Goal: Contribute content: Contribute content

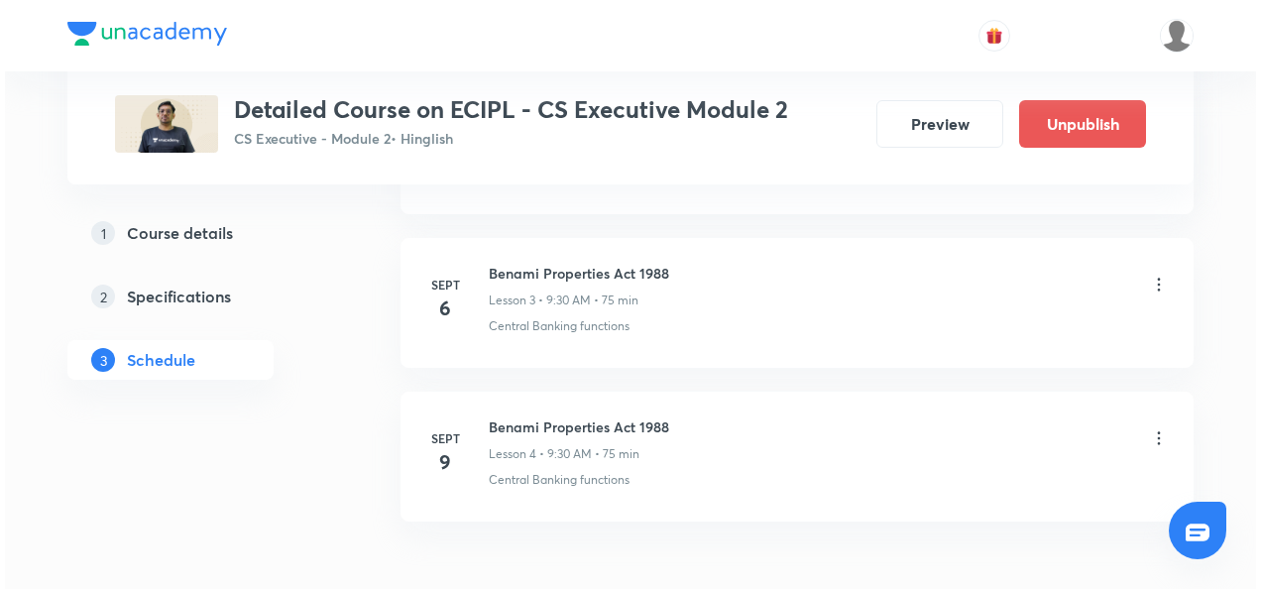
scroll to position [1384, 0]
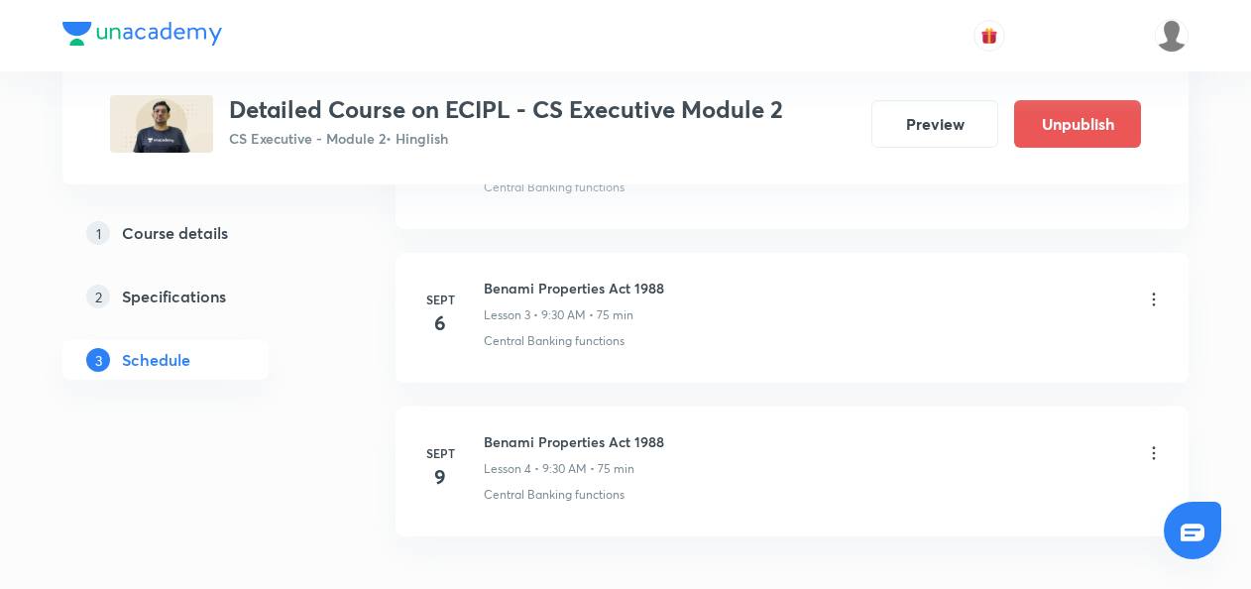
click at [1155, 294] on icon at bounding box center [1154, 298] width 3 height 13
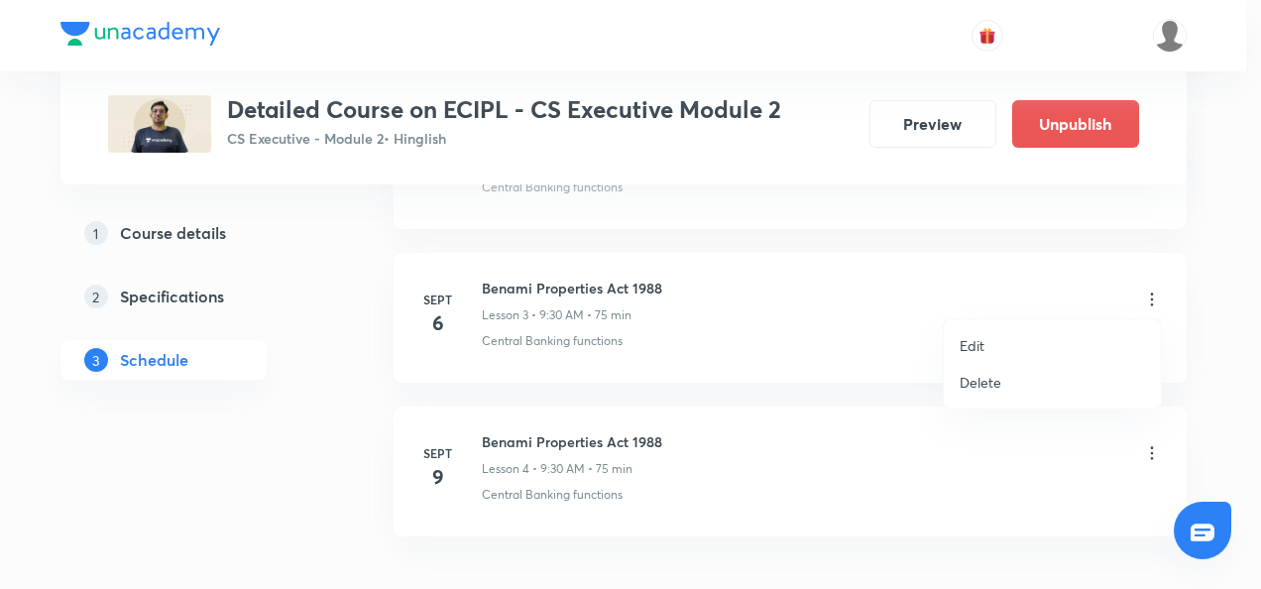
click at [963, 349] on p "Edit" at bounding box center [971, 345] width 25 height 21
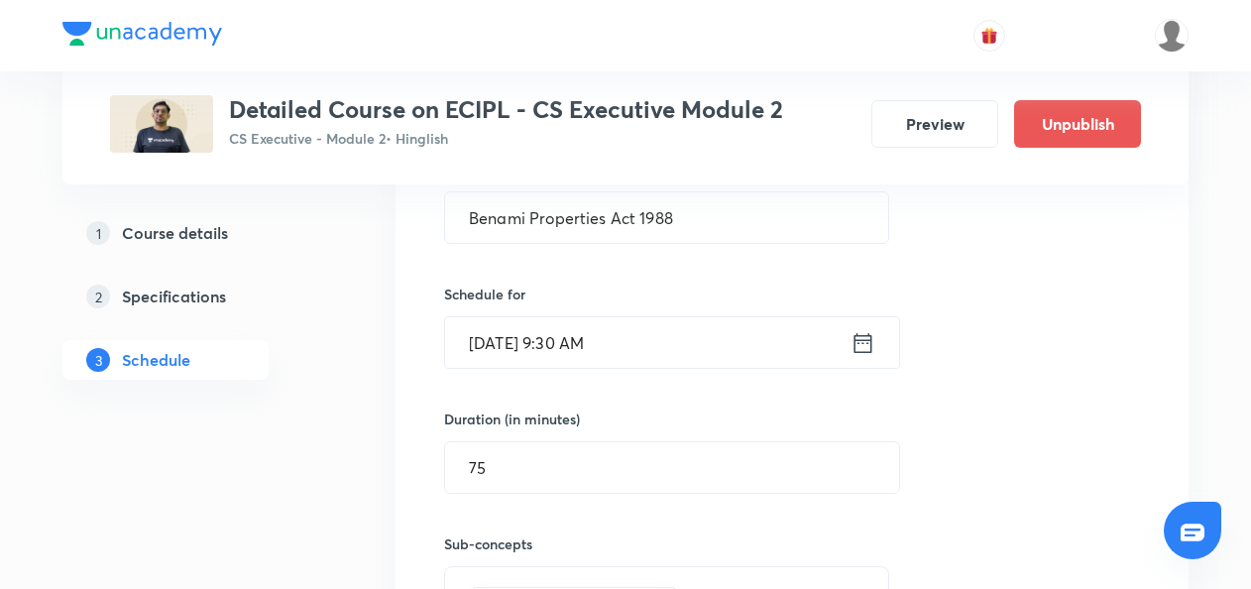
scroll to position [865, 0]
click at [858, 340] on icon at bounding box center [863, 343] width 18 height 20
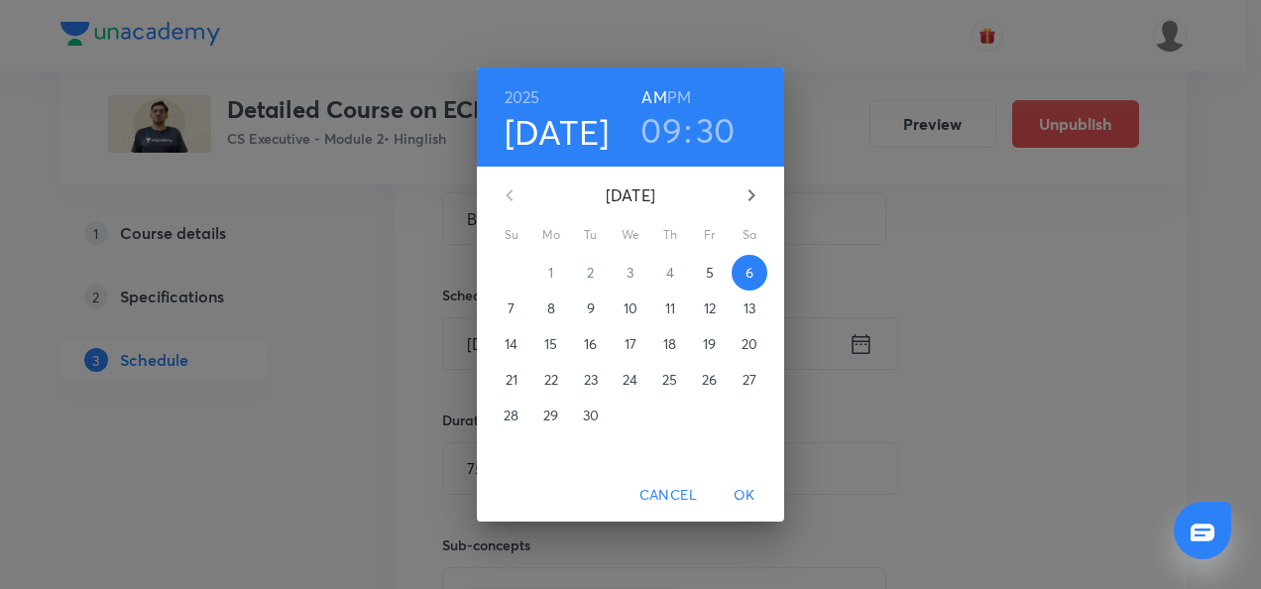
click at [514, 307] on p "7" at bounding box center [510, 308] width 7 height 20
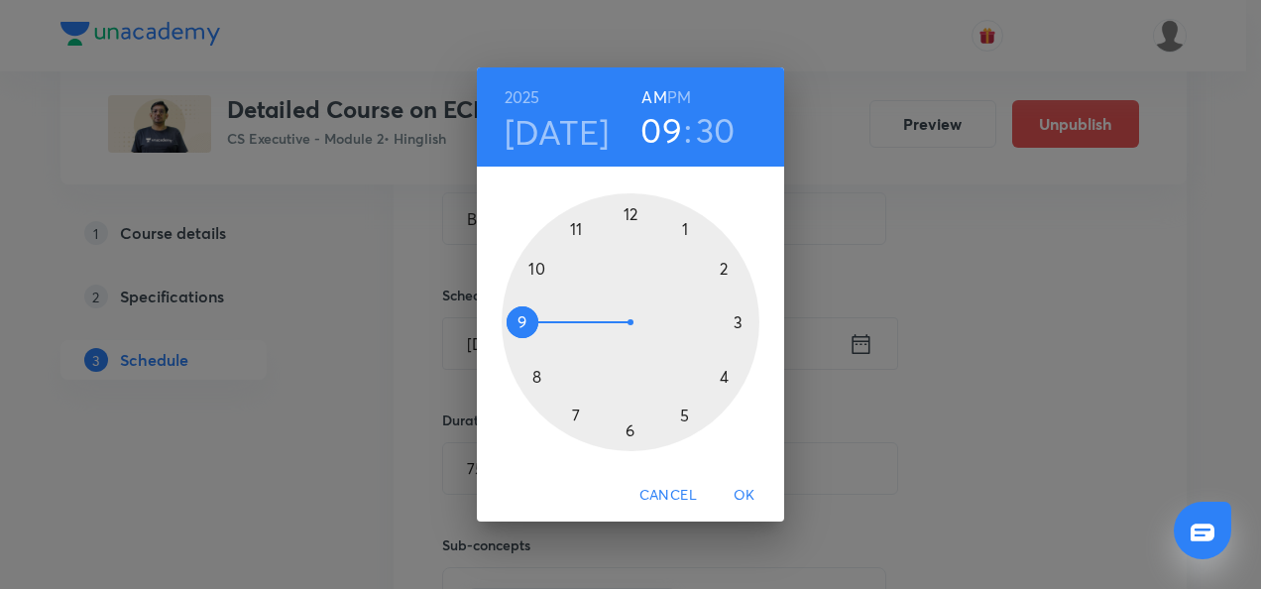
click at [519, 324] on div at bounding box center [630, 322] width 258 height 258
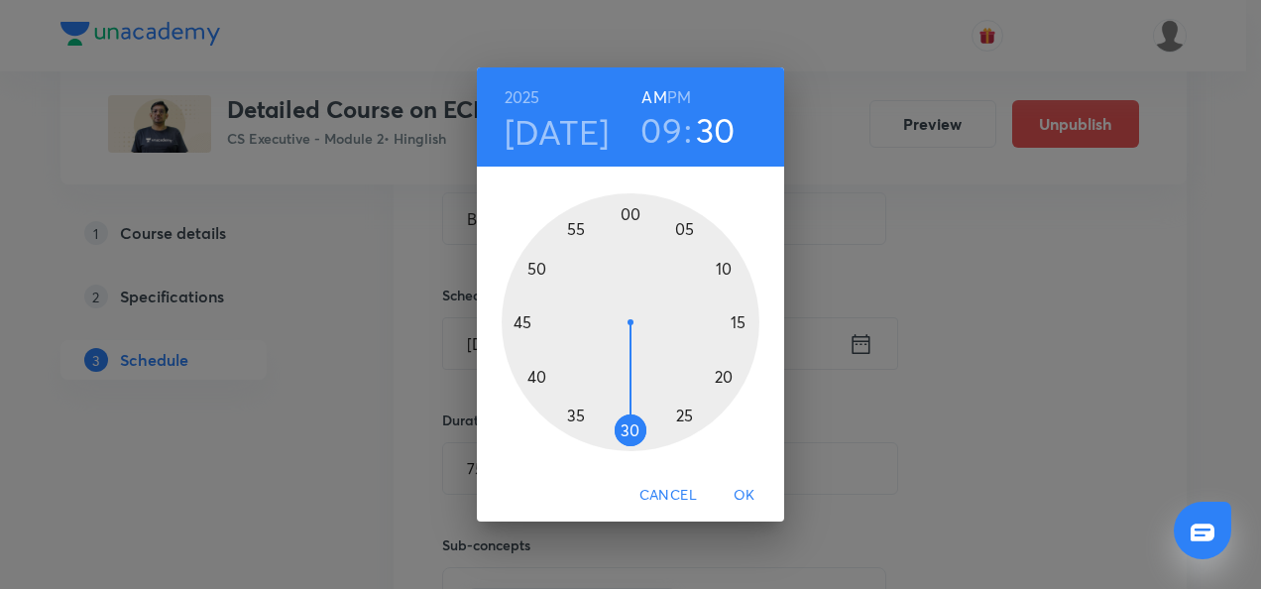
click at [626, 431] on div at bounding box center [630, 322] width 258 height 258
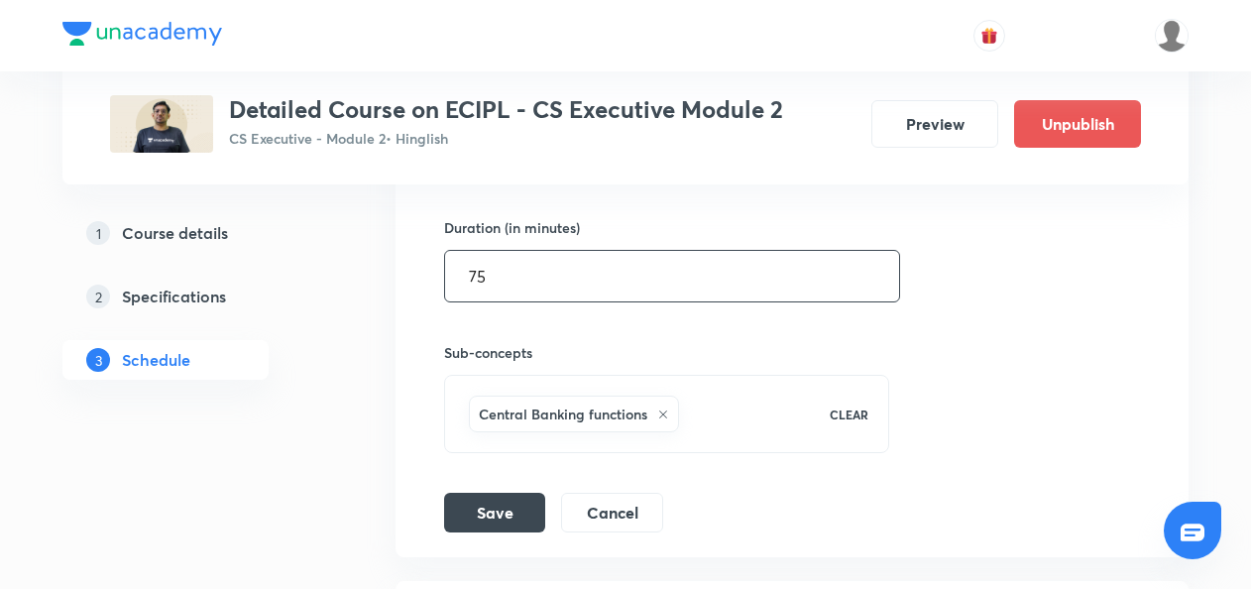
scroll to position [1058, 0]
click at [479, 506] on button "Save" at bounding box center [494, 510] width 101 height 40
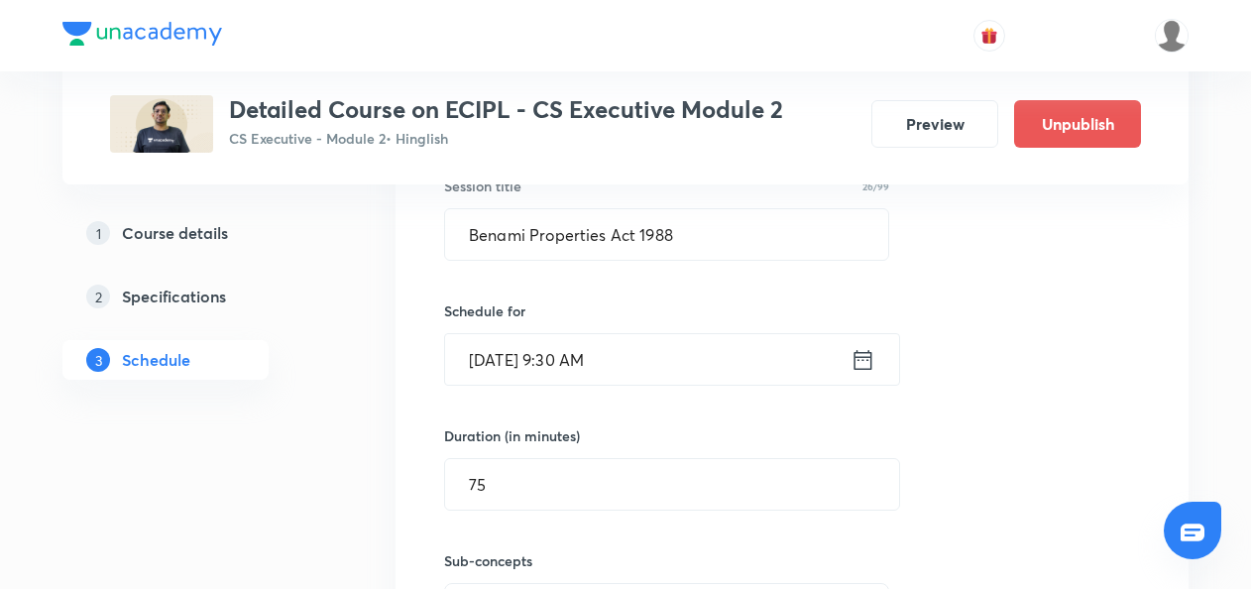
scroll to position [805, 0]
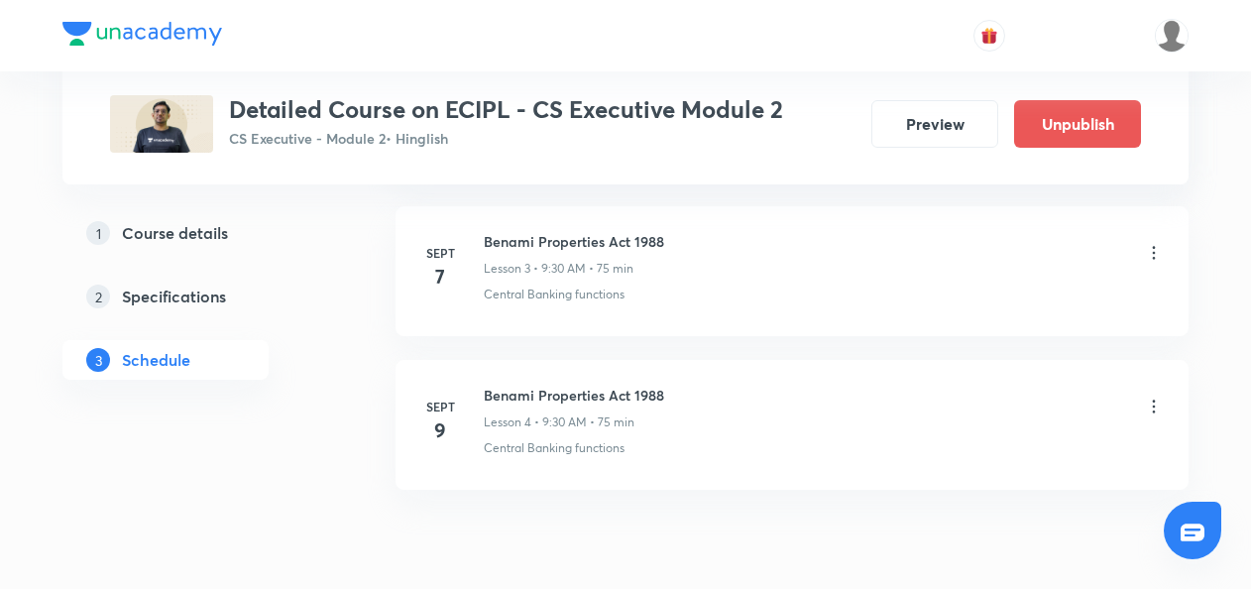
scroll to position [1432, 0]
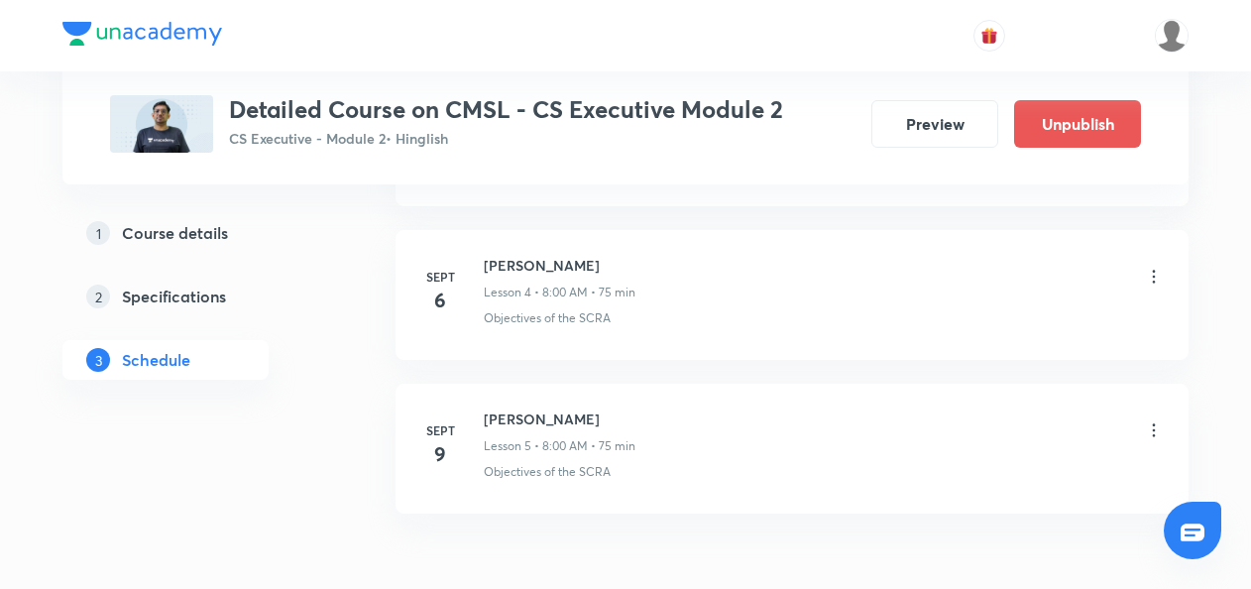
scroll to position [1561, 0]
click at [1154, 269] on icon at bounding box center [1154, 277] width 20 height 20
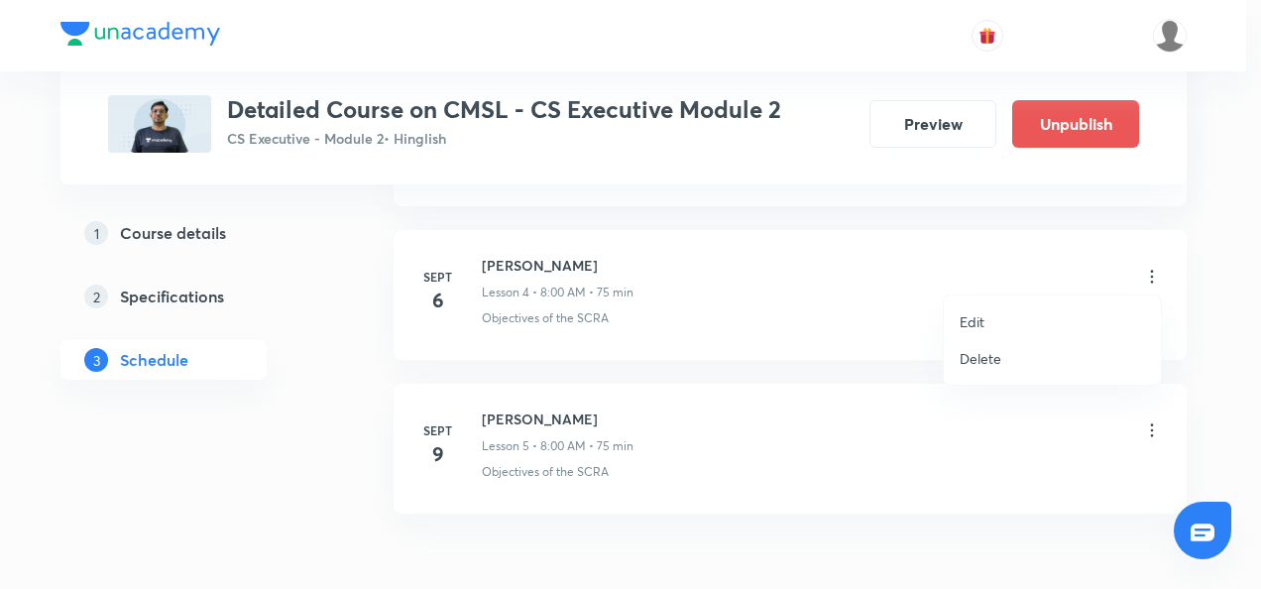
click at [971, 319] on p "Edit" at bounding box center [971, 321] width 25 height 21
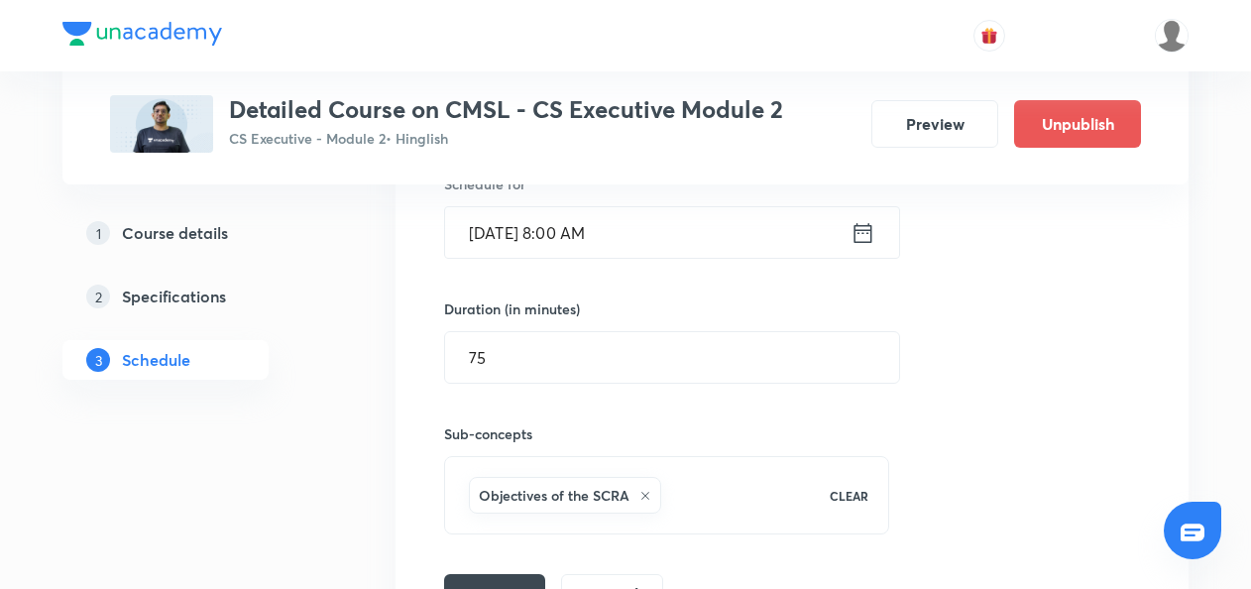
scroll to position [1132, 0]
click at [862, 232] on icon at bounding box center [862, 231] width 25 height 28
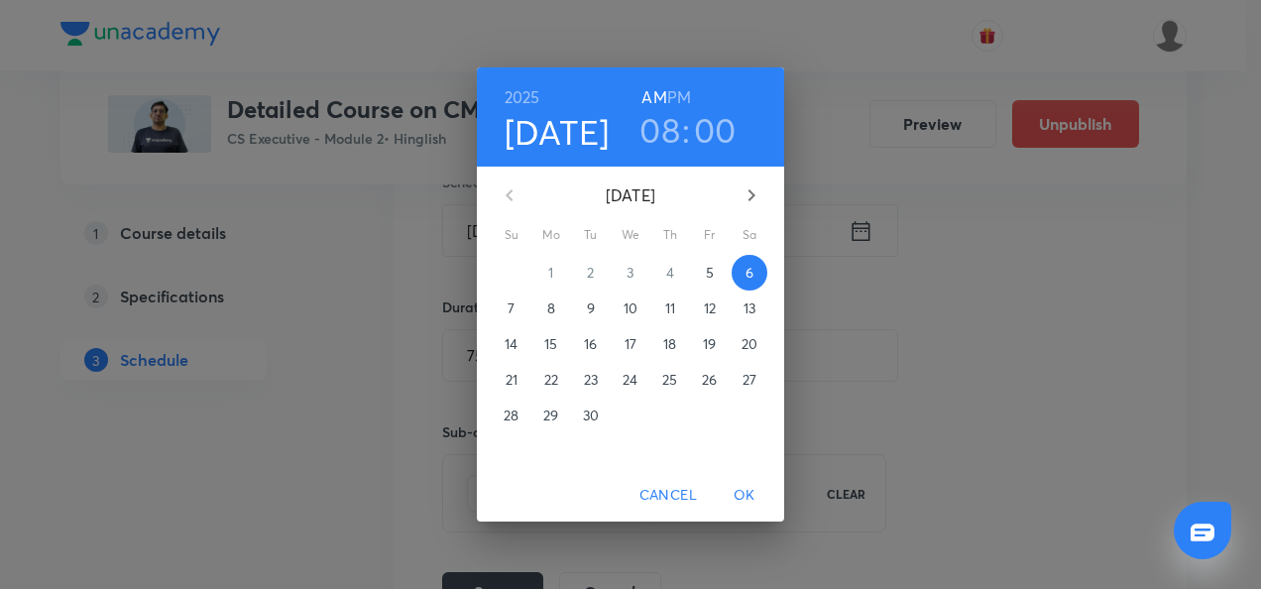
click at [510, 305] on p "7" at bounding box center [510, 308] width 7 height 20
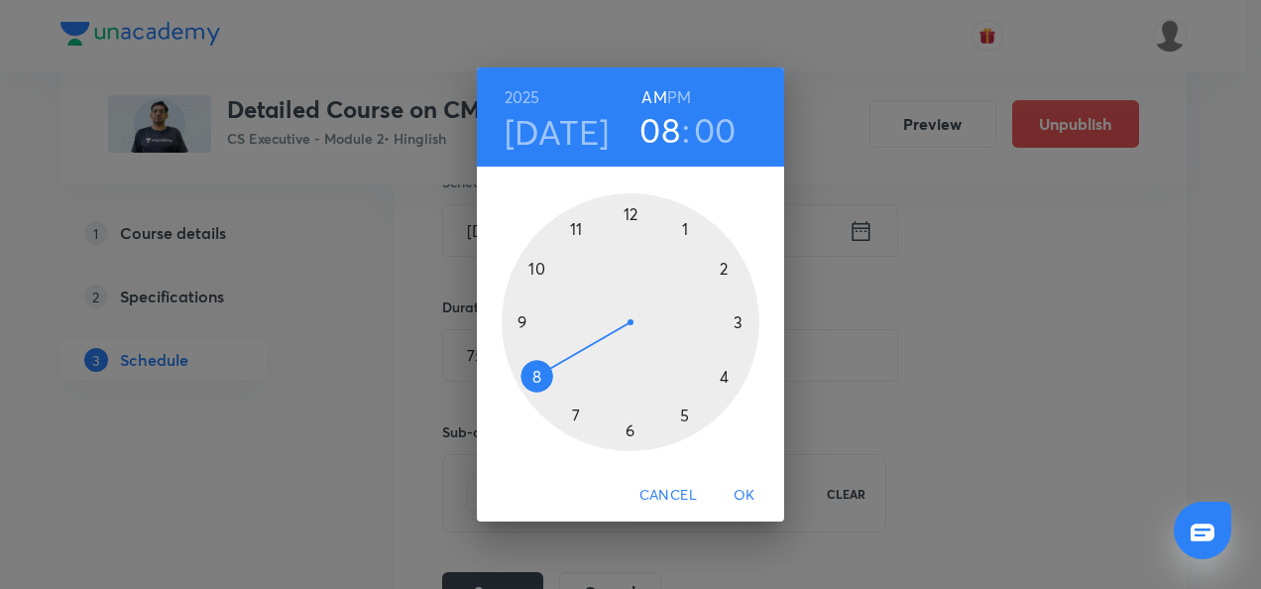
click at [533, 381] on div at bounding box center [630, 322] width 258 height 258
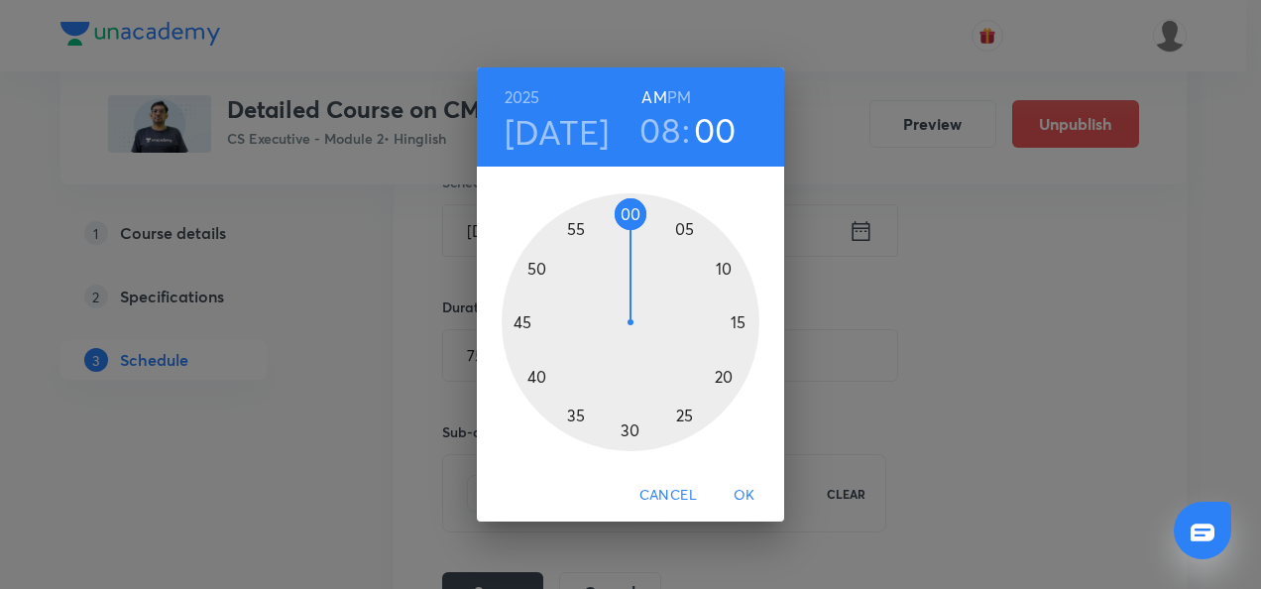
click at [637, 219] on div at bounding box center [630, 322] width 258 height 258
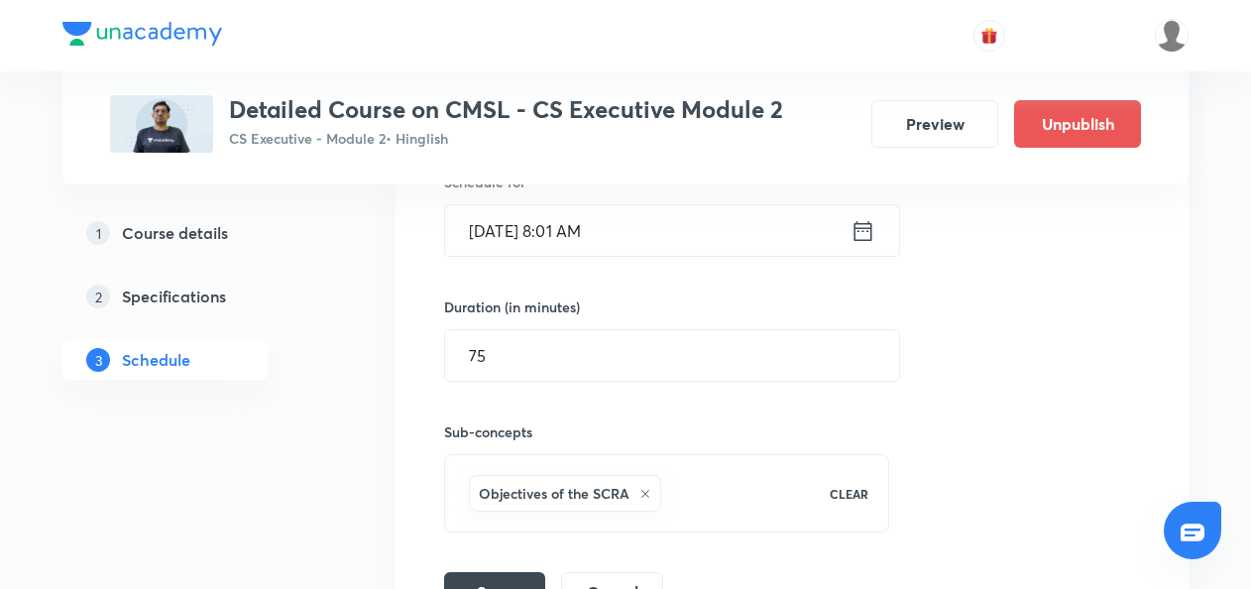
click at [854, 225] on icon at bounding box center [863, 230] width 18 height 20
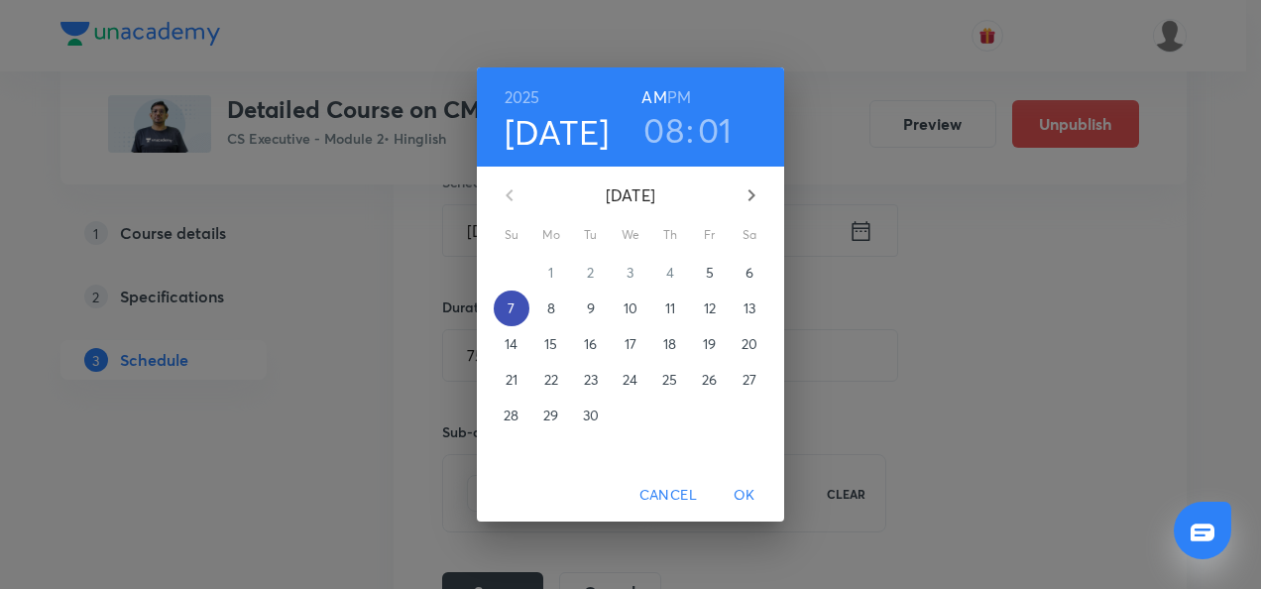
click at [509, 307] on p "7" at bounding box center [510, 308] width 7 height 20
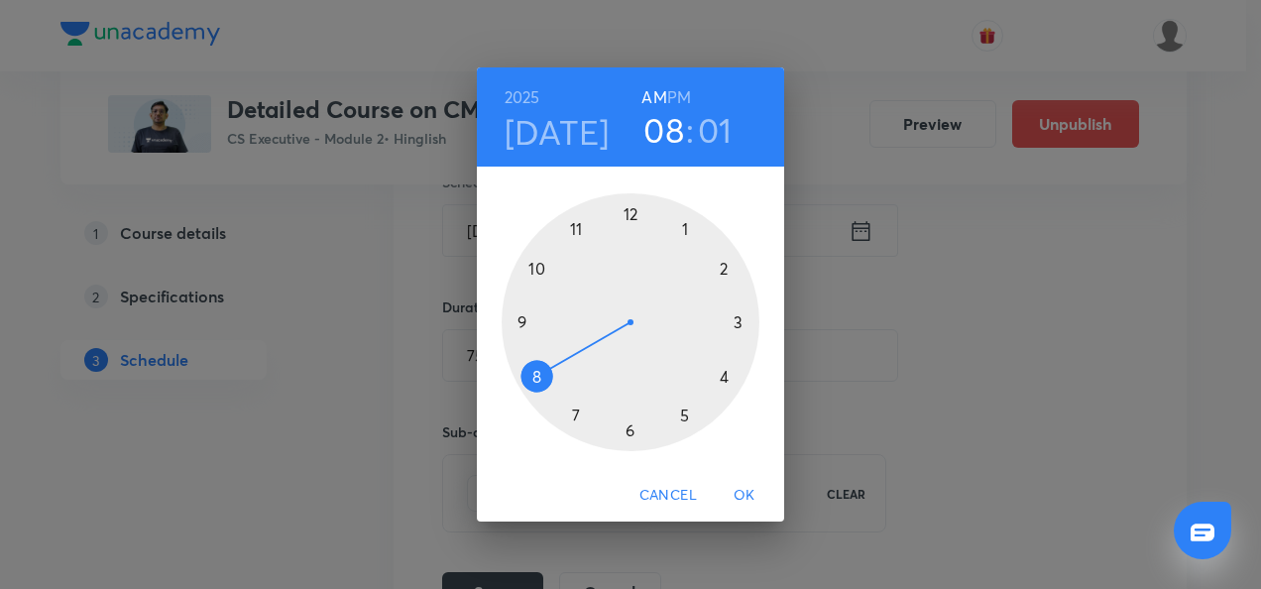
click at [533, 381] on div at bounding box center [630, 322] width 258 height 258
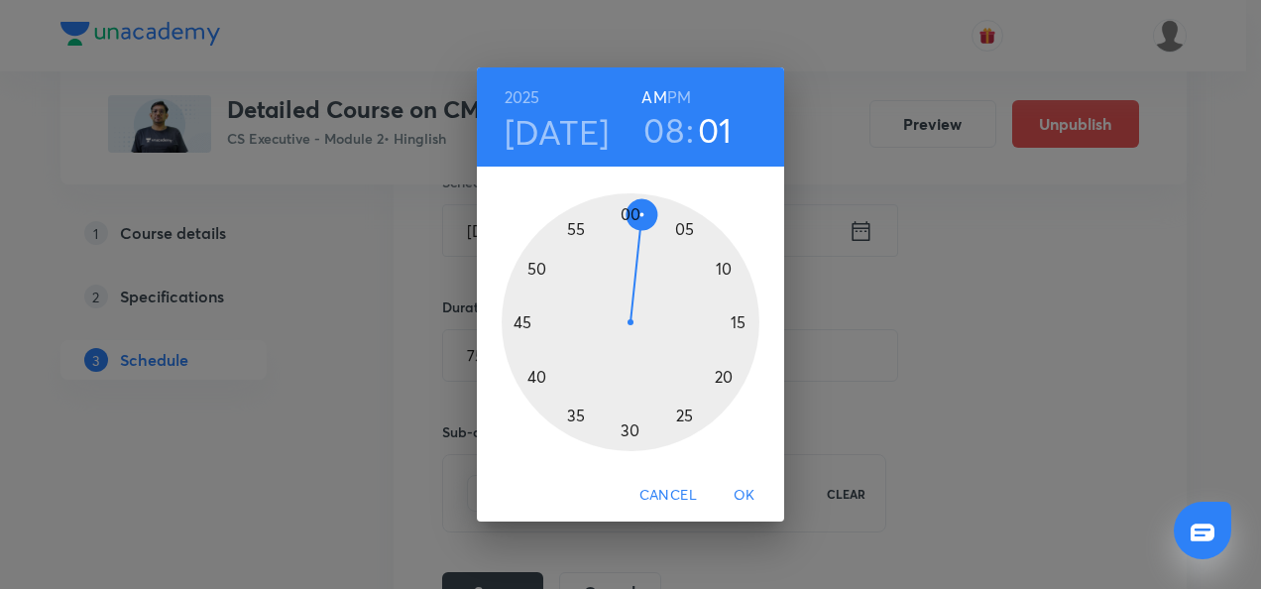
click at [630, 215] on div at bounding box center [630, 322] width 258 height 258
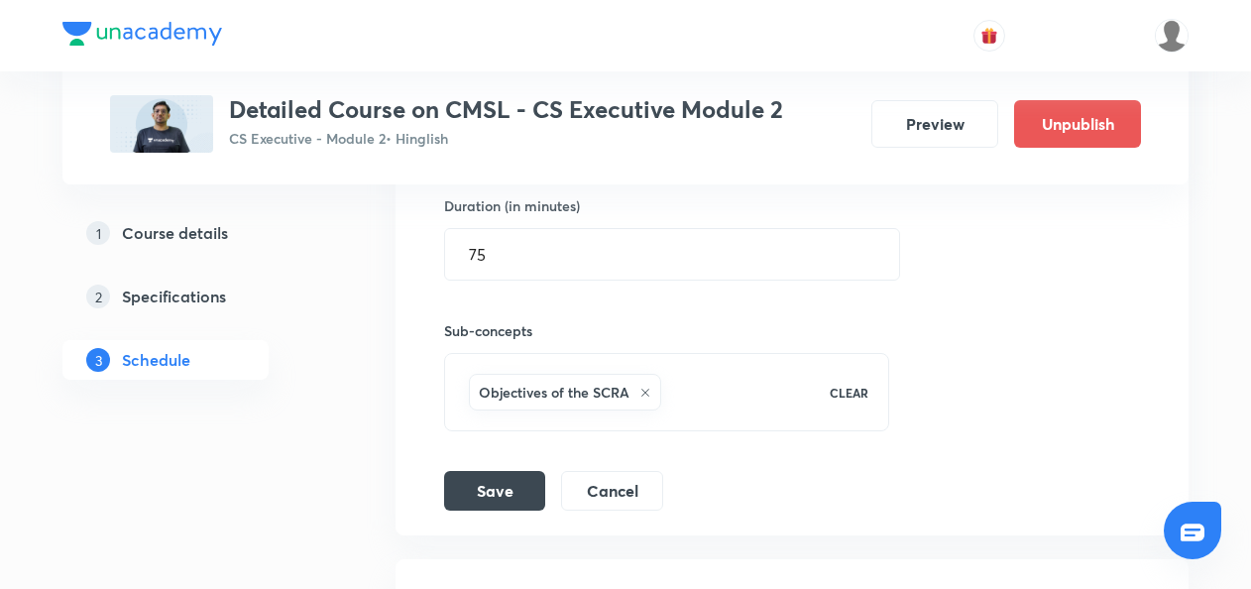
scroll to position [1235, 0]
click at [502, 481] on button "Save" at bounding box center [494, 487] width 101 height 40
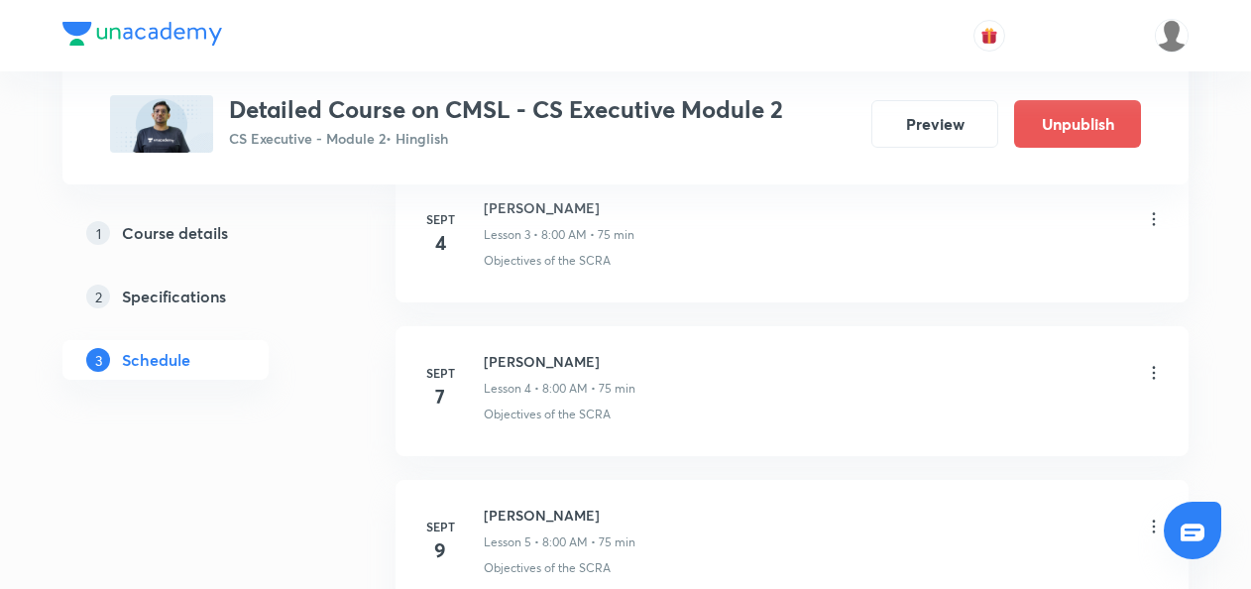
scroll to position [1577, 0]
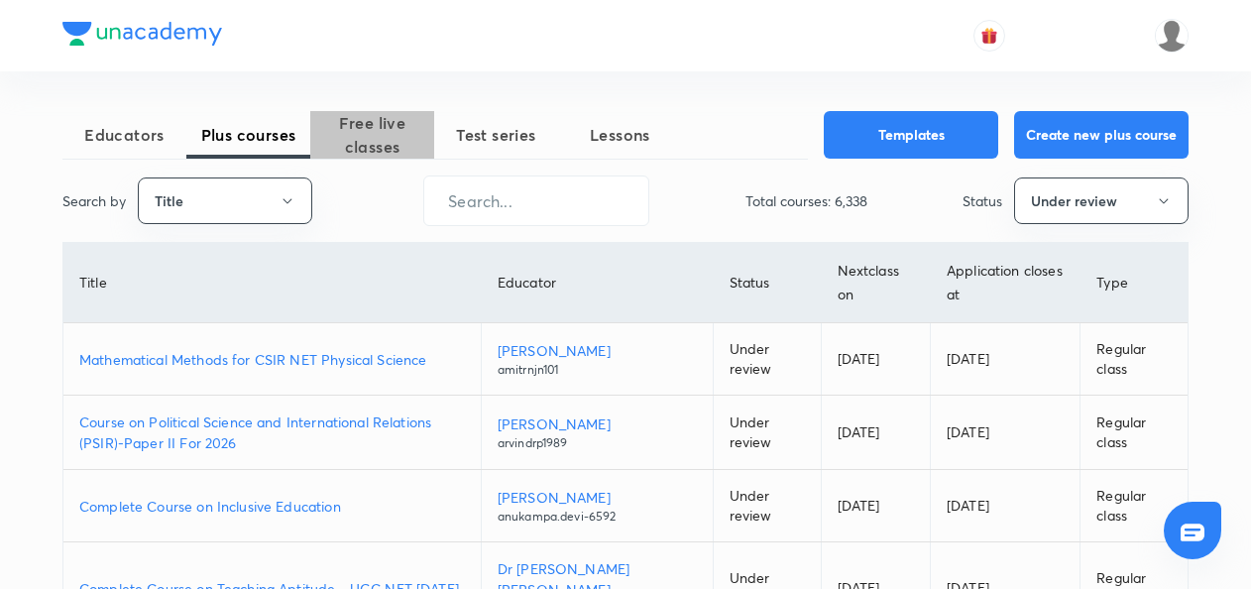
click at [393, 131] on span "Free live classes" at bounding box center [372, 135] width 124 height 48
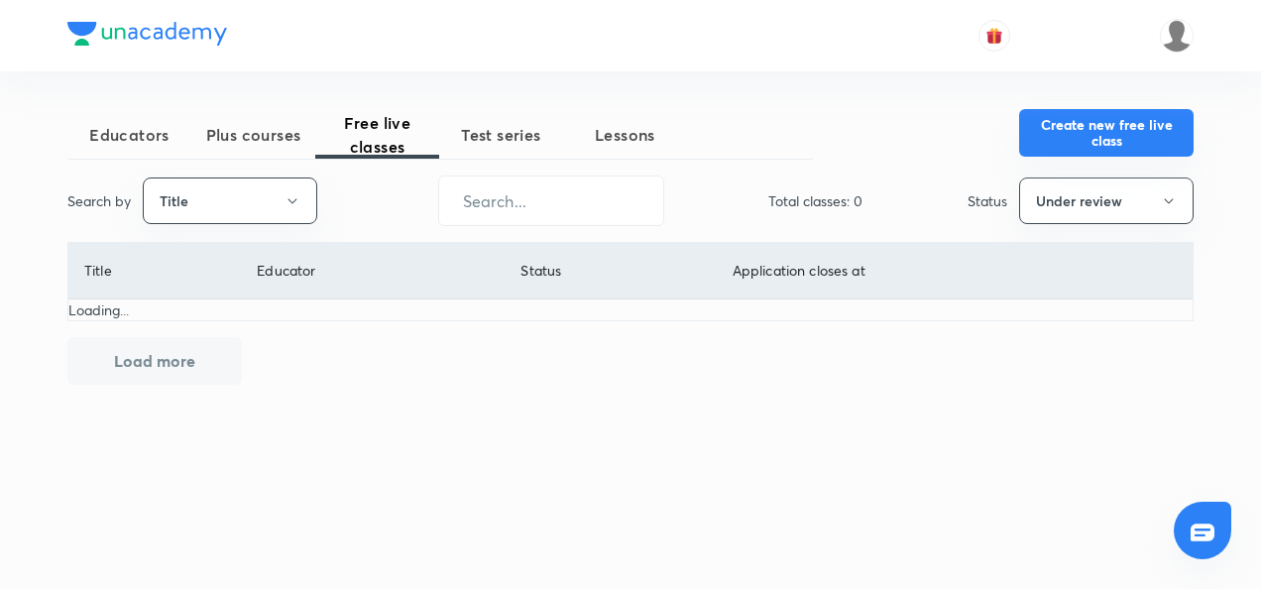
click at [1063, 132] on button "Create new free live class" at bounding box center [1106, 133] width 174 height 48
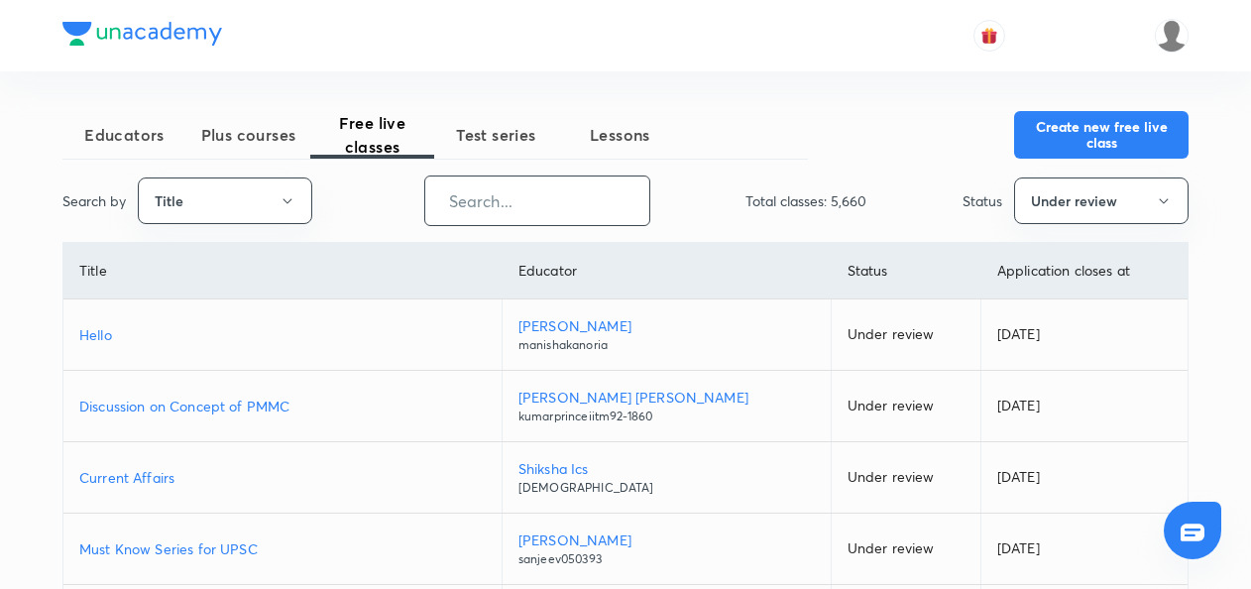
click at [444, 210] on input "text" at bounding box center [537, 200] width 224 height 51
paste input "CMSL - Case Studies & Numerical Batch"
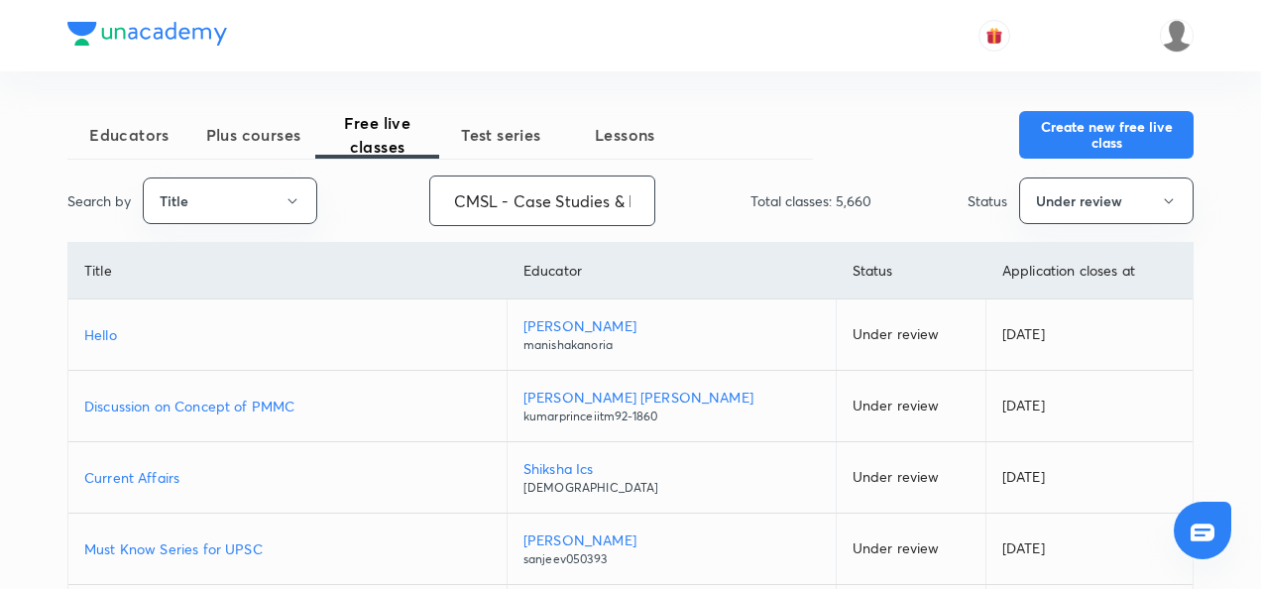
scroll to position [0, 129]
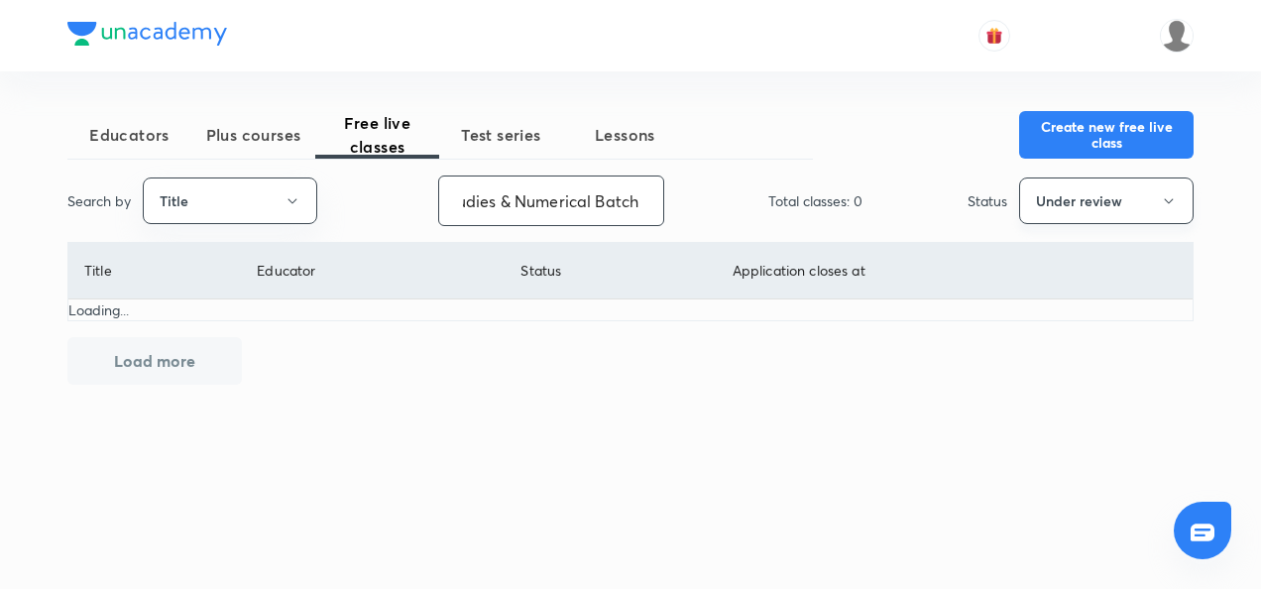
type input "CMSL - Case Studies & Numerical Batch"
click at [1048, 200] on button "Under review" at bounding box center [1106, 200] width 174 height 47
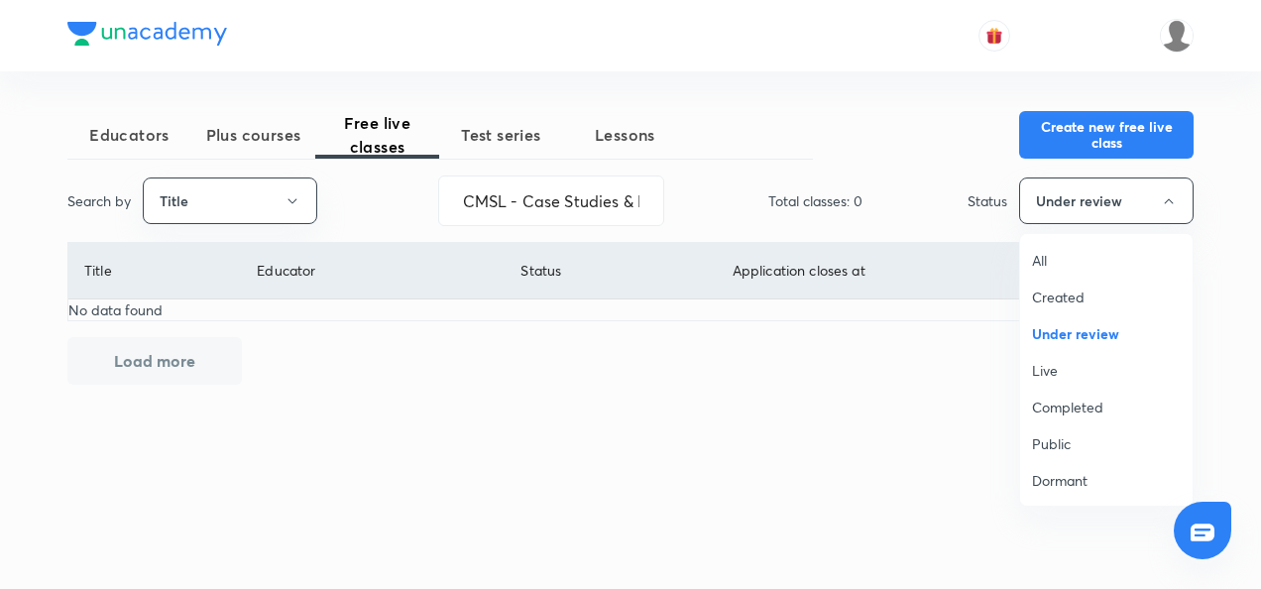
click at [1050, 257] on span "All" at bounding box center [1106, 260] width 149 height 21
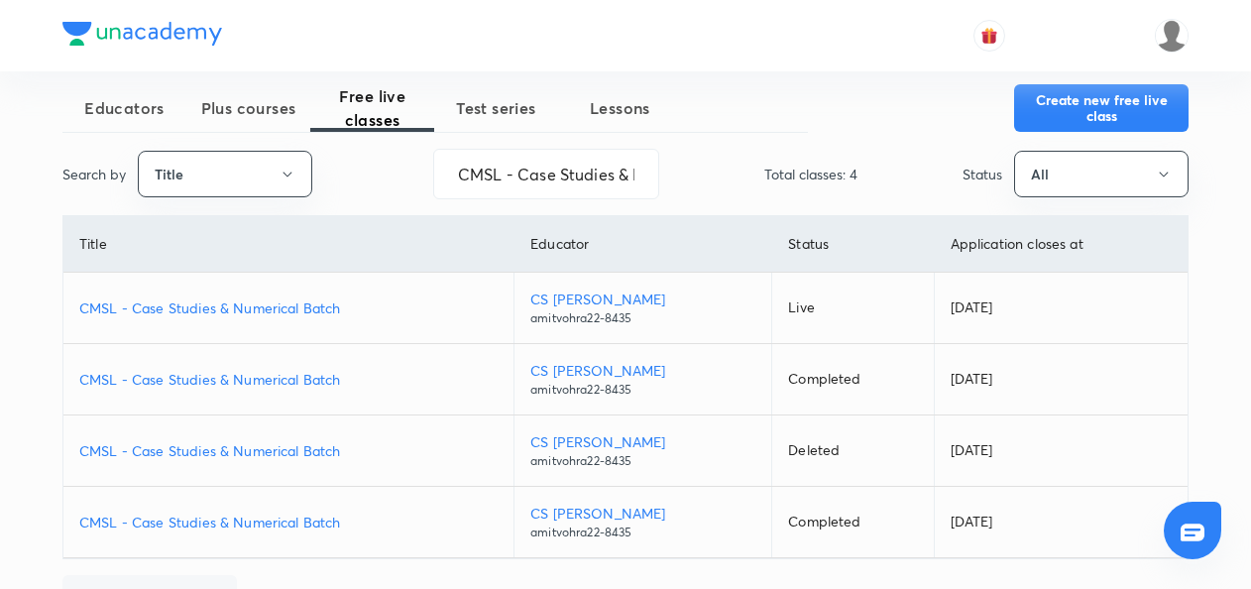
scroll to position [26, 0]
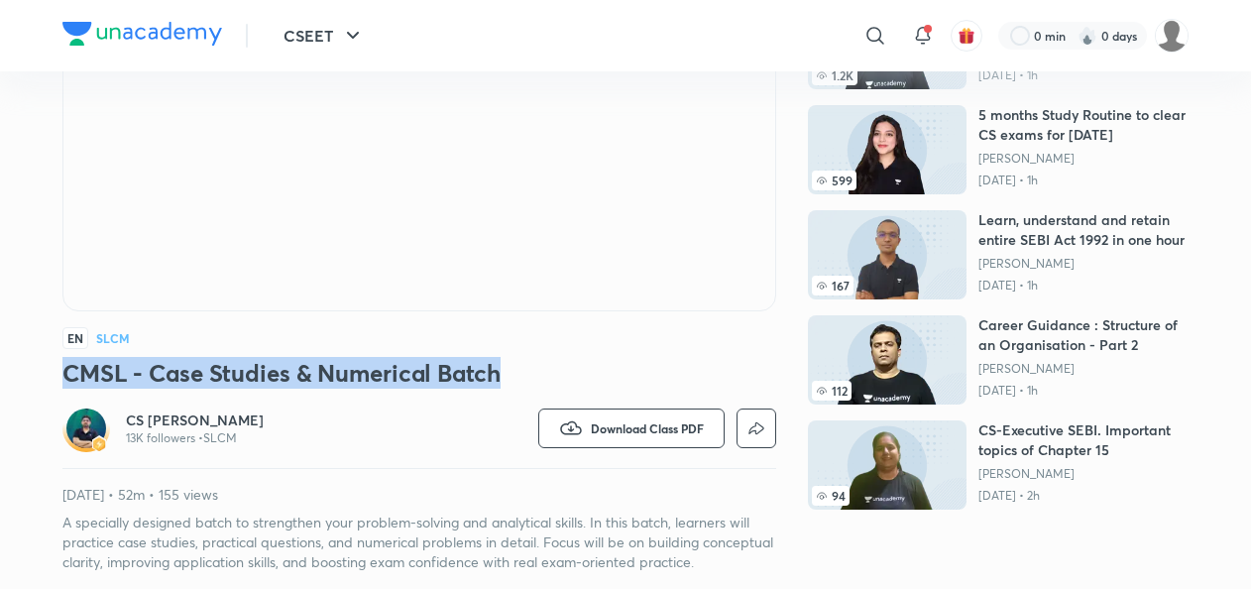
drag, startPoint x: 0, startPoint y: 0, endPoint x: 39, endPoint y: 364, distance: 365.8
copy h3 "CMSL - Case Studies & Numerical Batch"
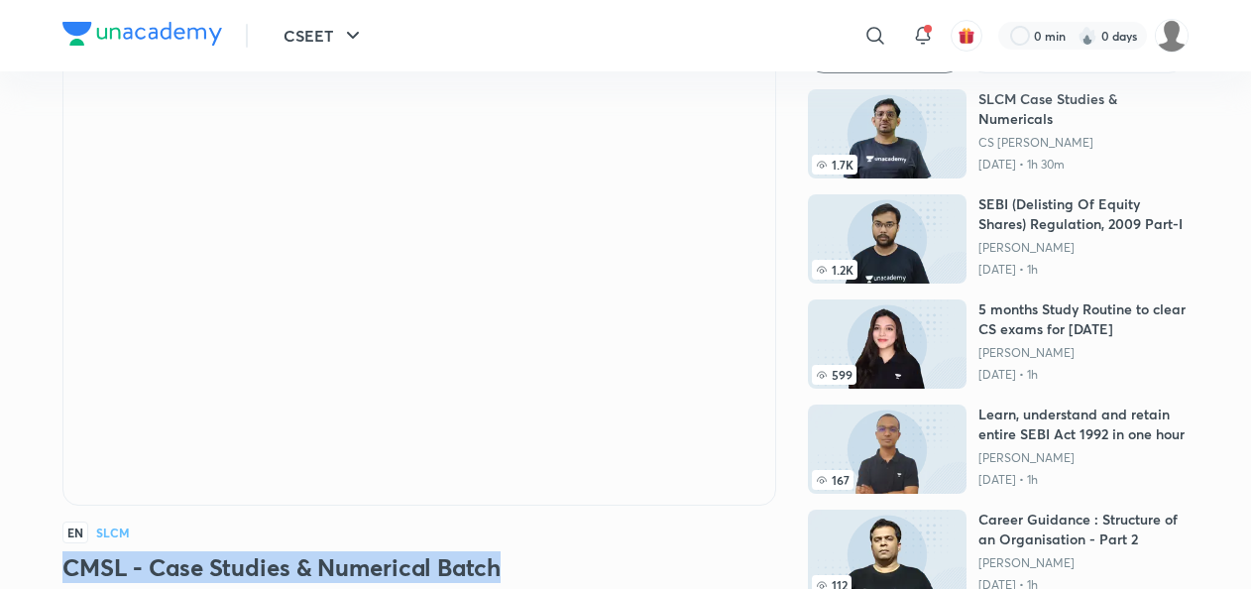
scroll to position [75, 0]
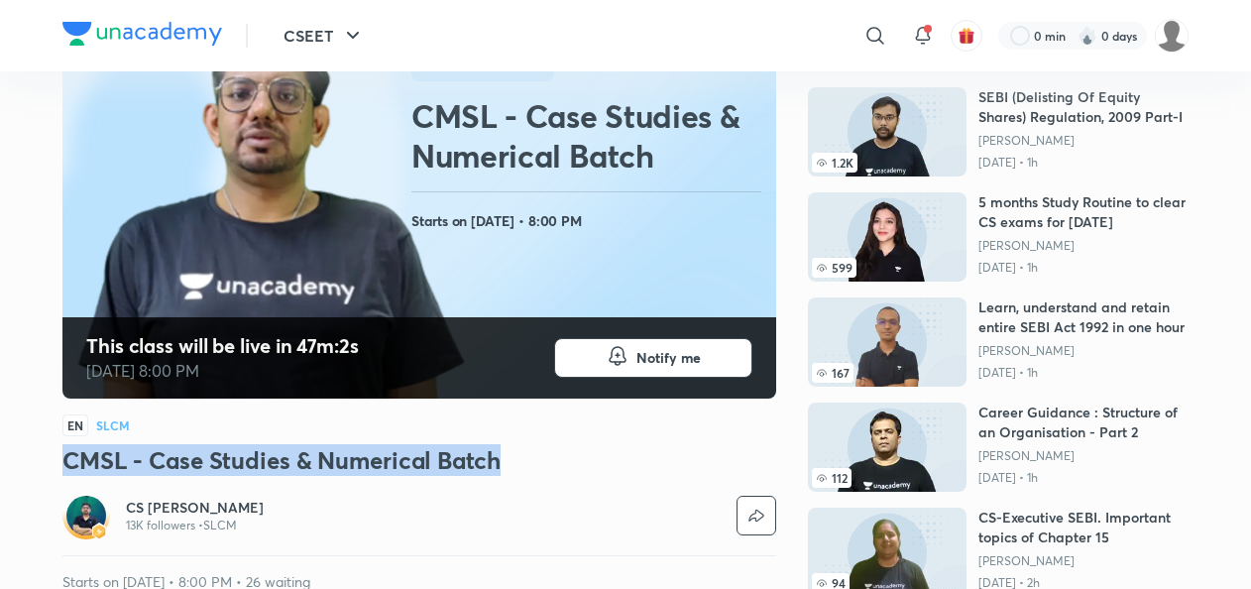
click at [510, 456] on h3 "CMSL - Case Studies & Numerical Batch" at bounding box center [419, 460] width 714 height 32
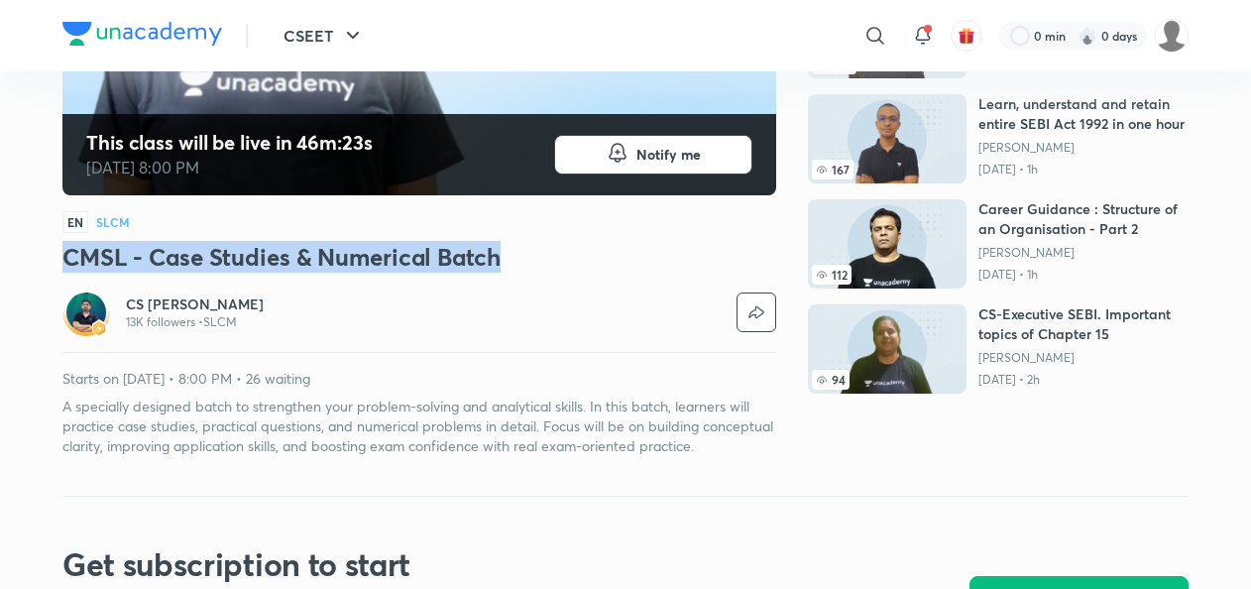
scroll to position [416, 0]
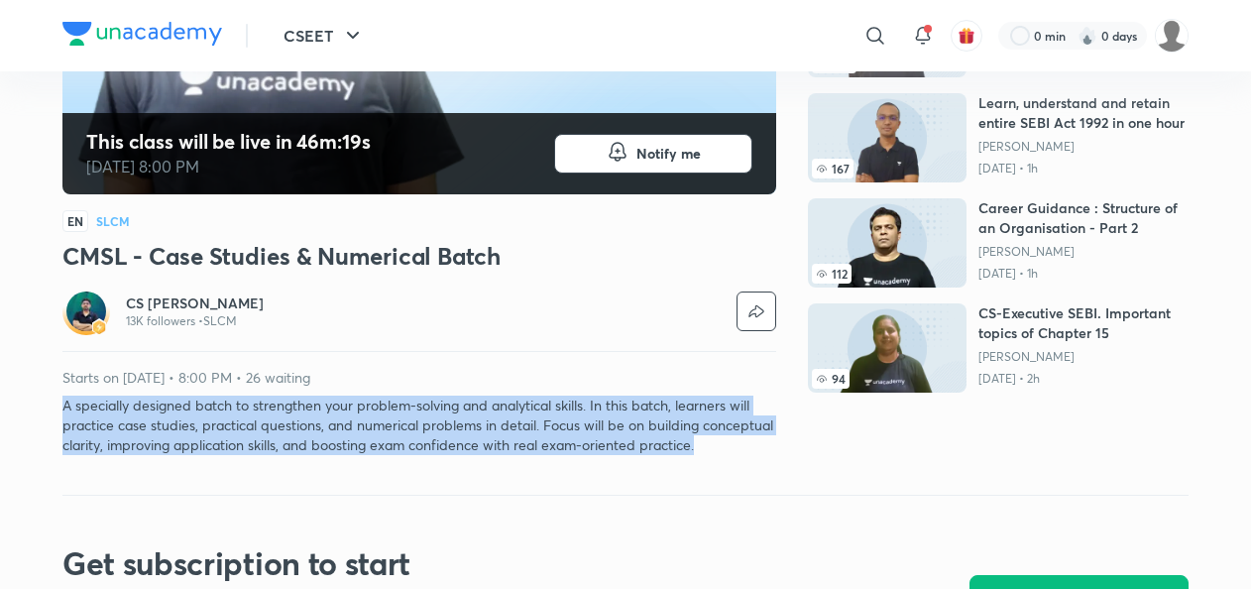
drag, startPoint x: 64, startPoint y: 404, endPoint x: 780, endPoint y: 448, distance: 716.8
click at [780, 448] on div "CS Executive - Module 2 Free classes & tests More free classes Similar classes …" at bounding box center [625, 75] width 1126 height 760
copy p "A specially designed batch to strengthen your problem-solving and analytical sk…"
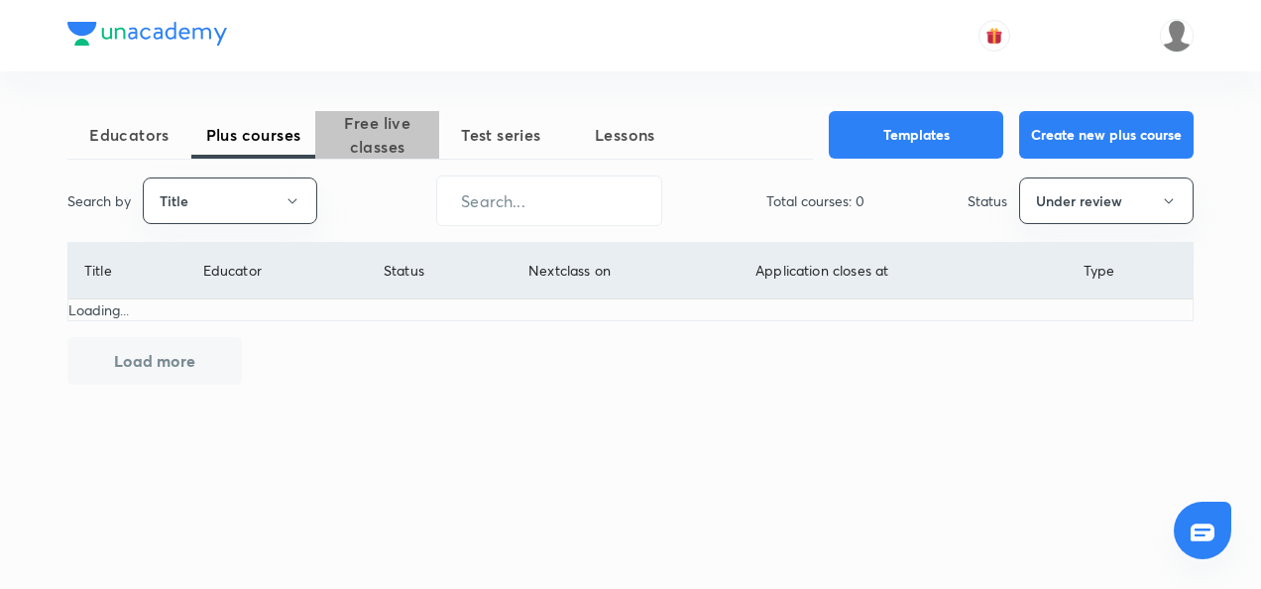
click at [387, 139] on span "Free live classes" at bounding box center [377, 135] width 124 height 48
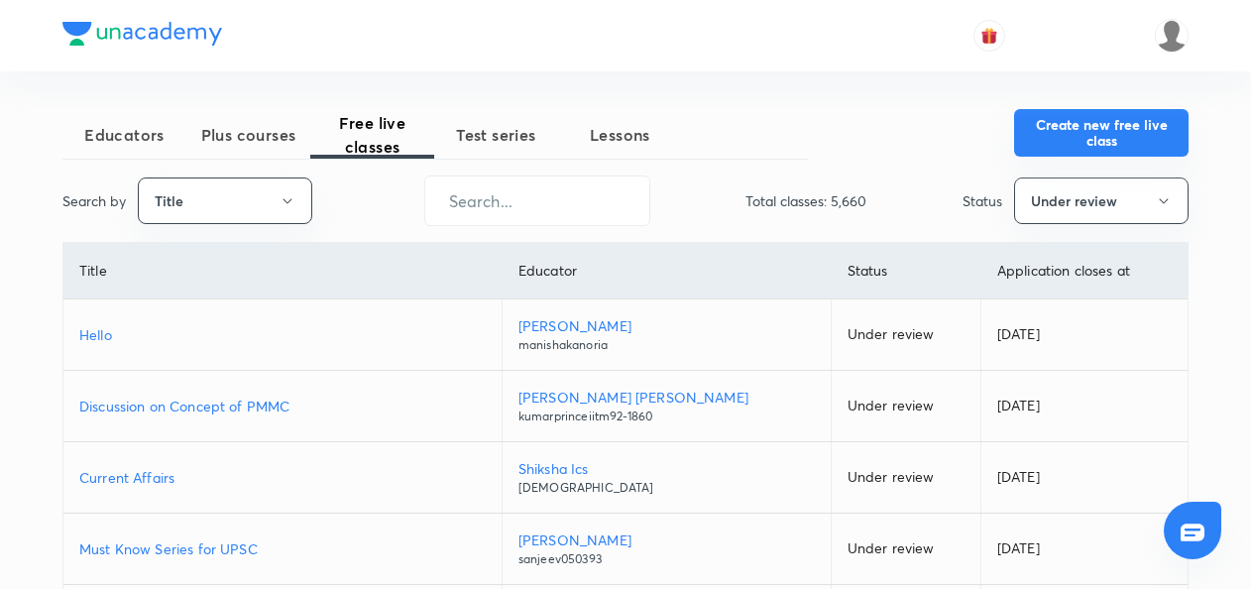
click at [1096, 132] on button "Create new free live class" at bounding box center [1101, 133] width 174 height 48
click at [458, 198] on input "text" at bounding box center [537, 200] width 224 height 51
paste input "CMSL - Case Studies & Numerical Batch"
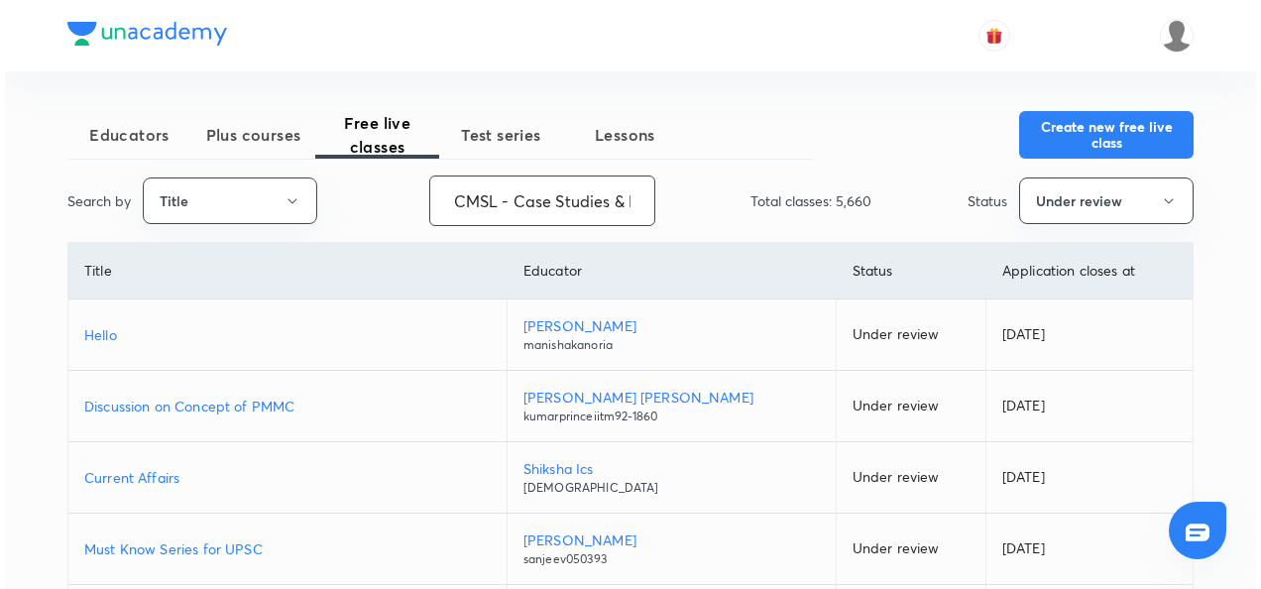
scroll to position [0, 129]
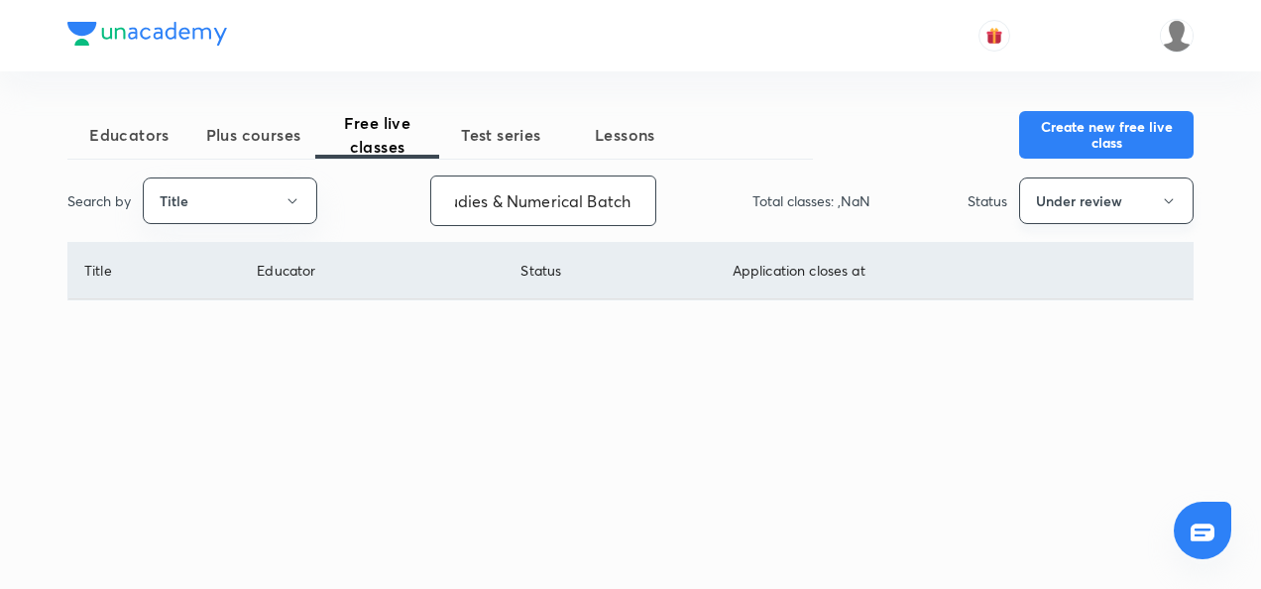
type input "CMSL - Case Studies & Numerical Batch"
click at [1110, 200] on button "Under review" at bounding box center [1106, 200] width 174 height 47
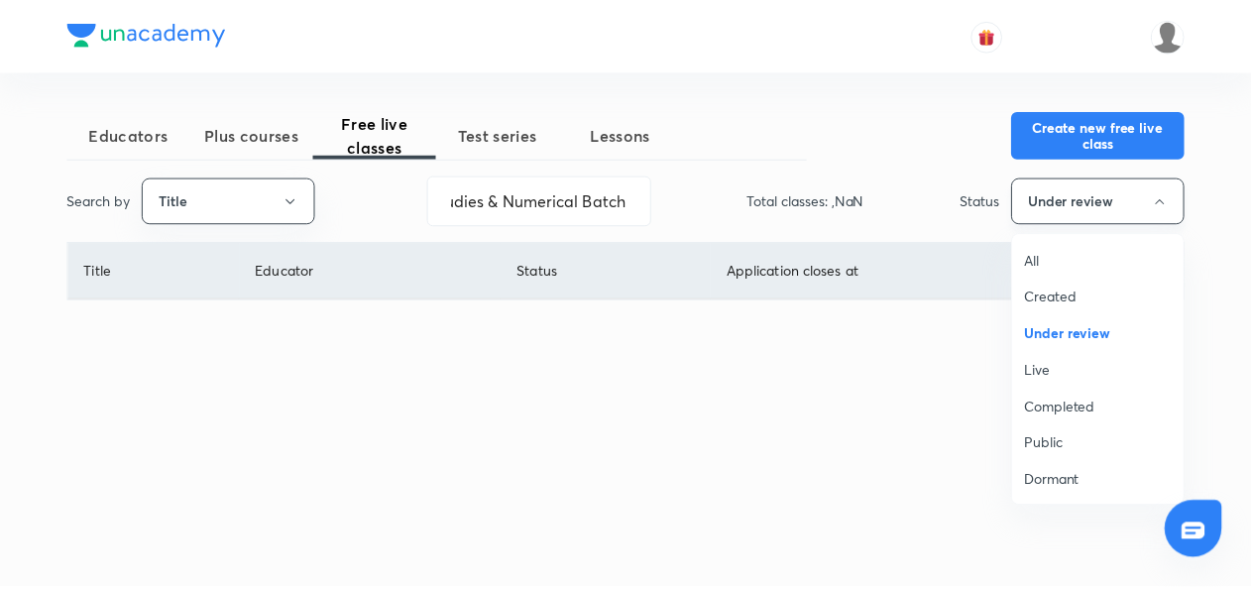
scroll to position [0, 0]
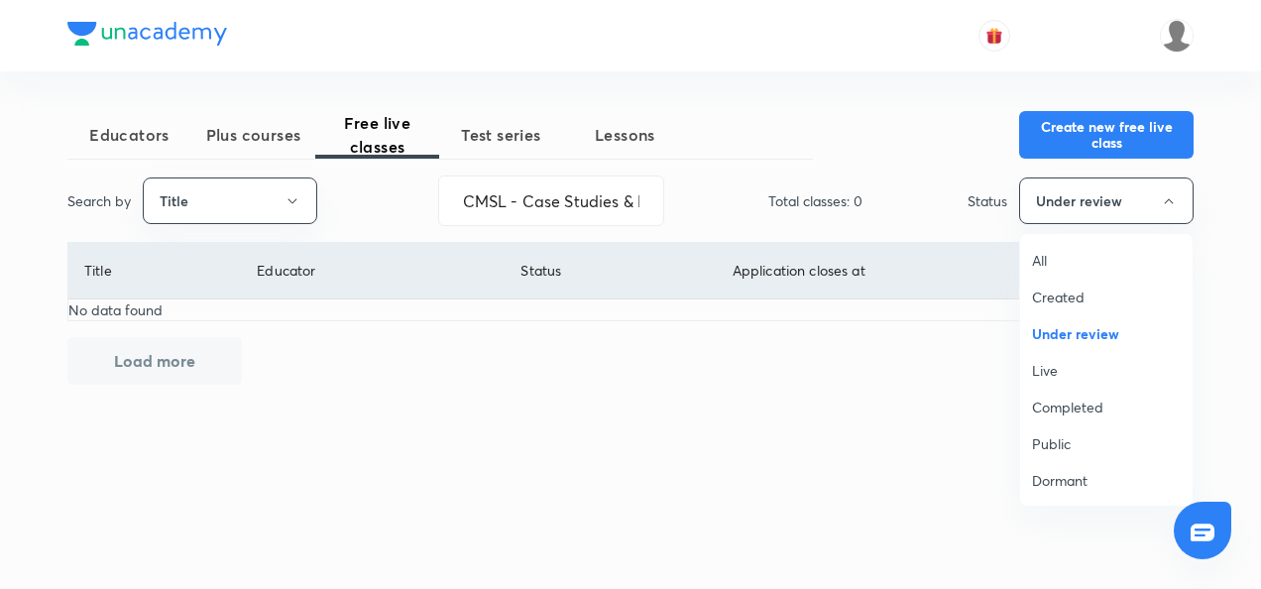
click at [1037, 265] on span "All" at bounding box center [1106, 260] width 149 height 21
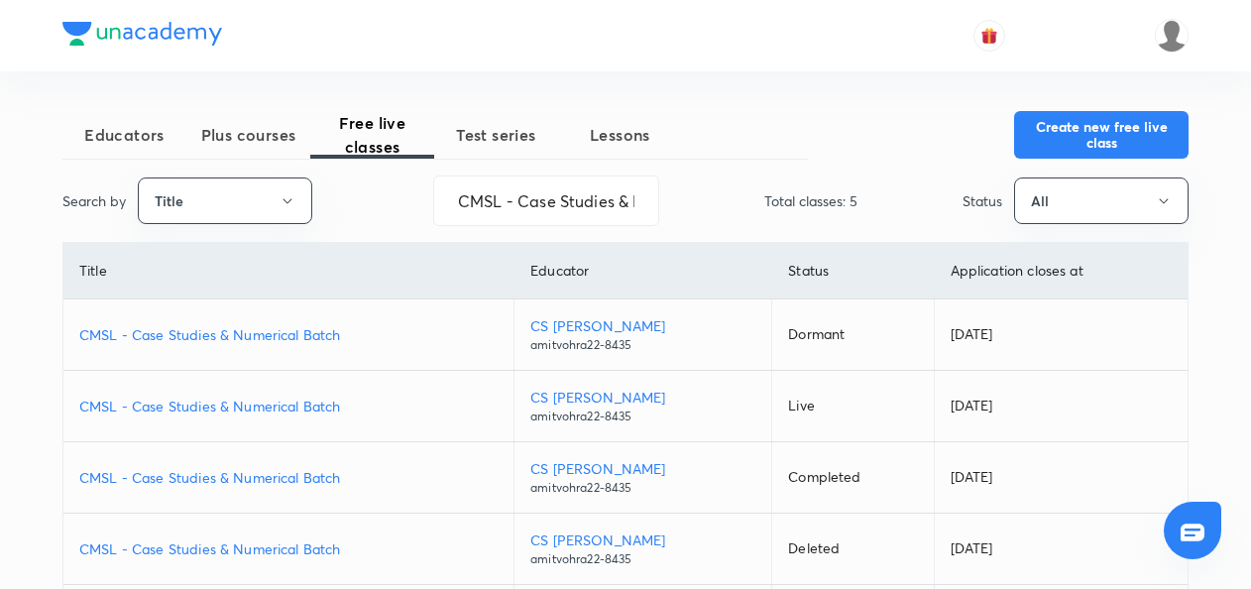
click at [93, 331] on p "CMSL - Case Studies & Numerical Batch" at bounding box center [288, 334] width 418 height 21
click at [1031, 138] on button "Create new free live class" at bounding box center [1101, 133] width 174 height 48
click at [198, 333] on p "CMSL - Case Studies & Numerical Batch" at bounding box center [288, 334] width 418 height 21
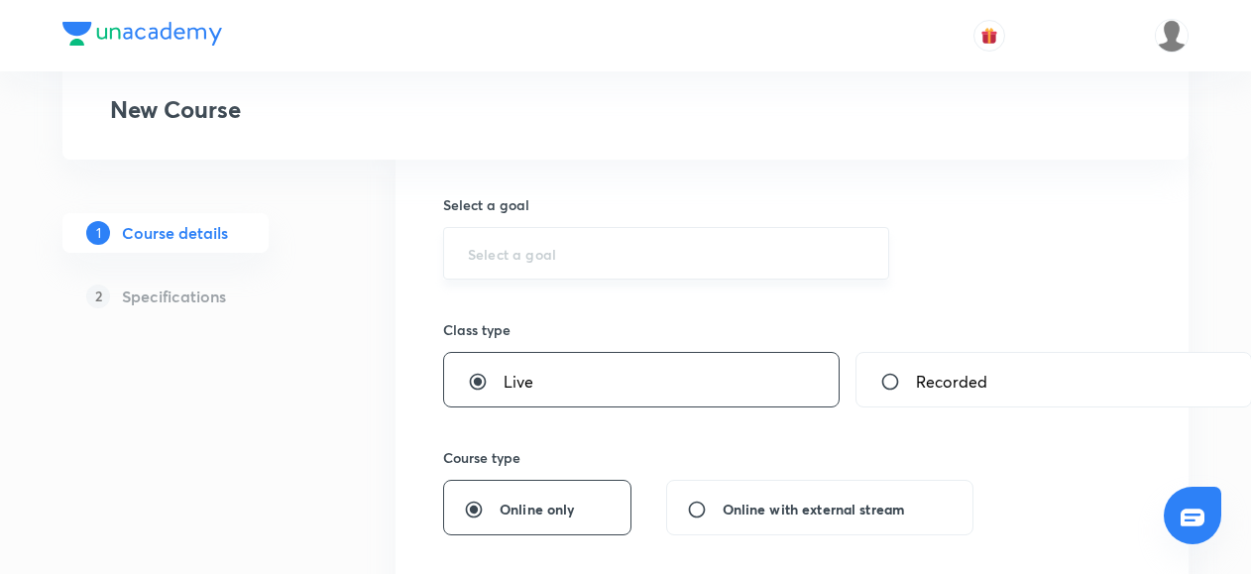
click at [497, 256] on input "text" at bounding box center [666, 253] width 396 height 19
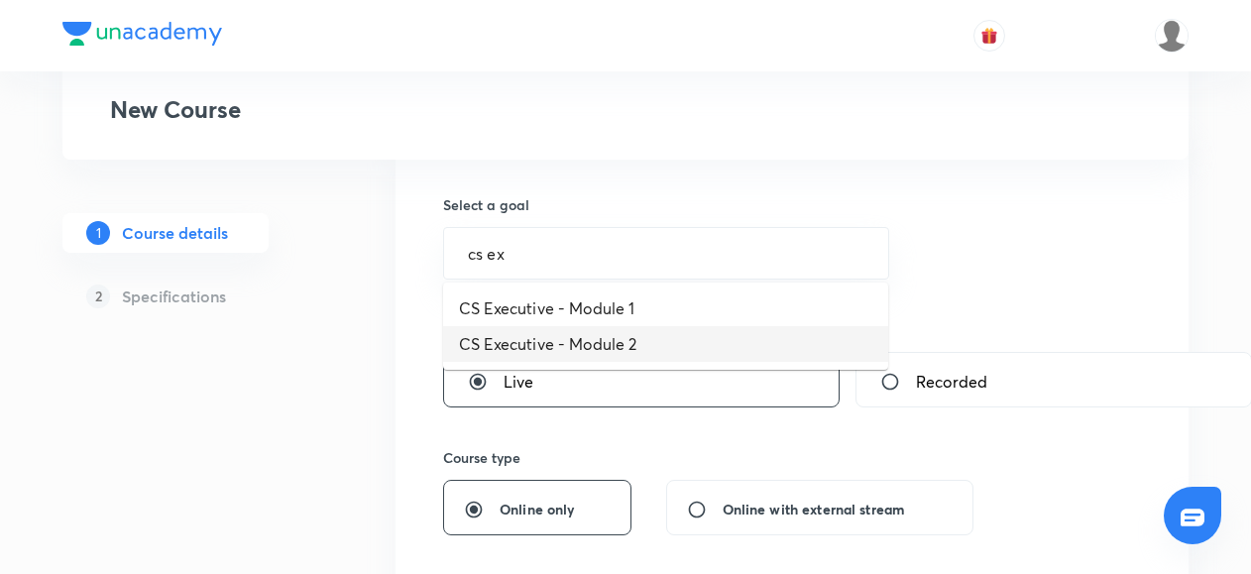
click at [583, 346] on li "CS Executive - Module 2" at bounding box center [665, 344] width 445 height 36
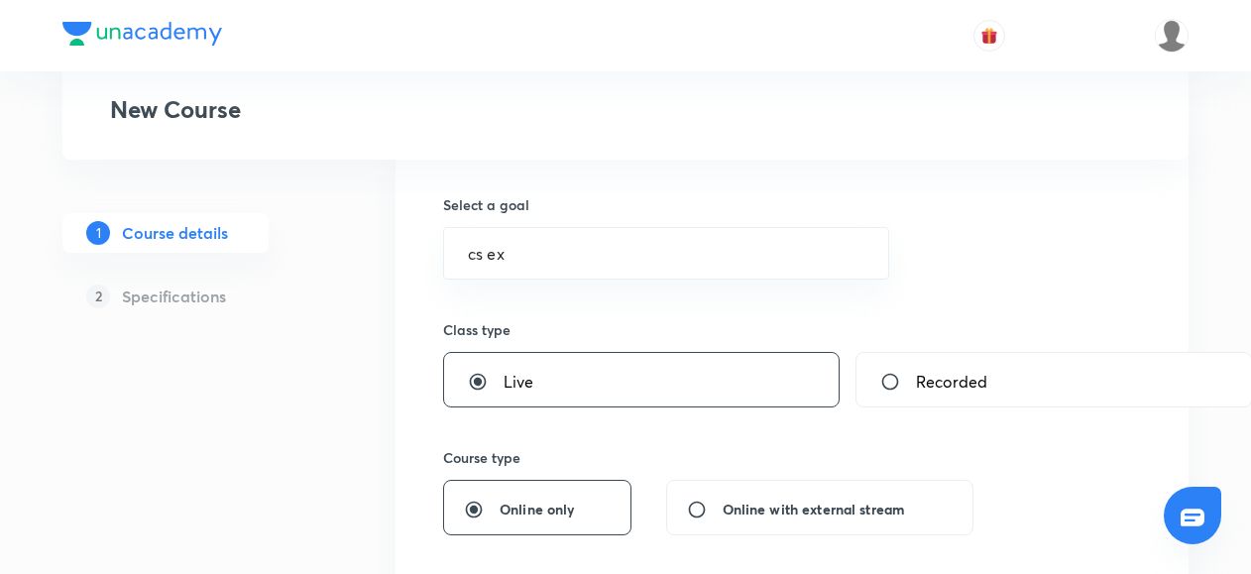
type input "CS Executive - Module 2"
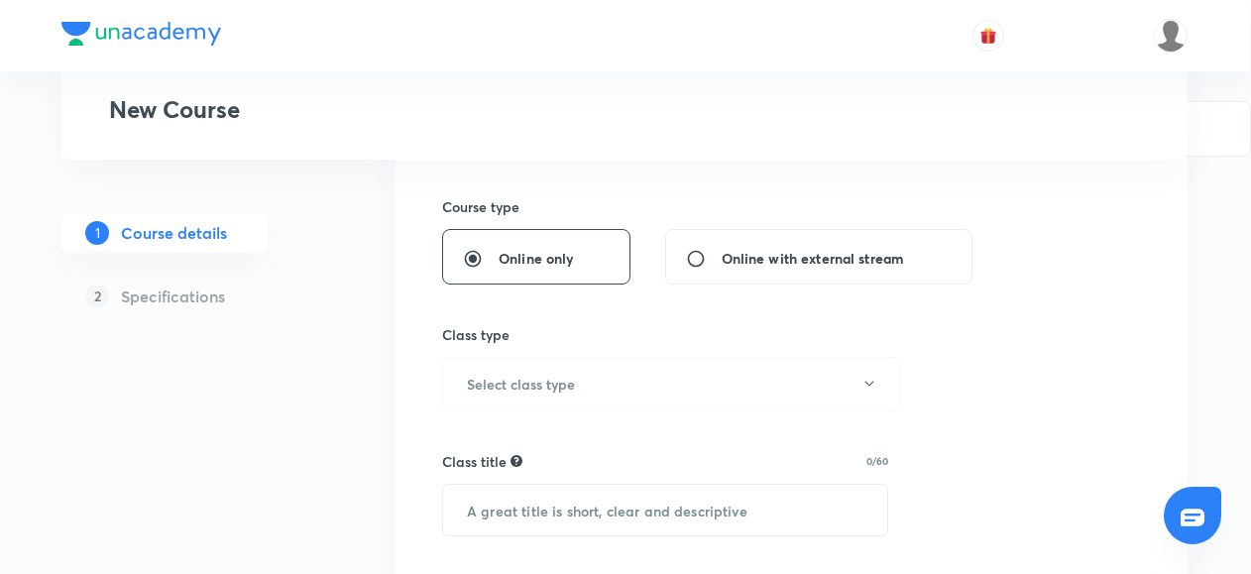
scroll to position [438, 0]
click at [503, 382] on h6 "Select class type" at bounding box center [522, 384] width 108 height 21
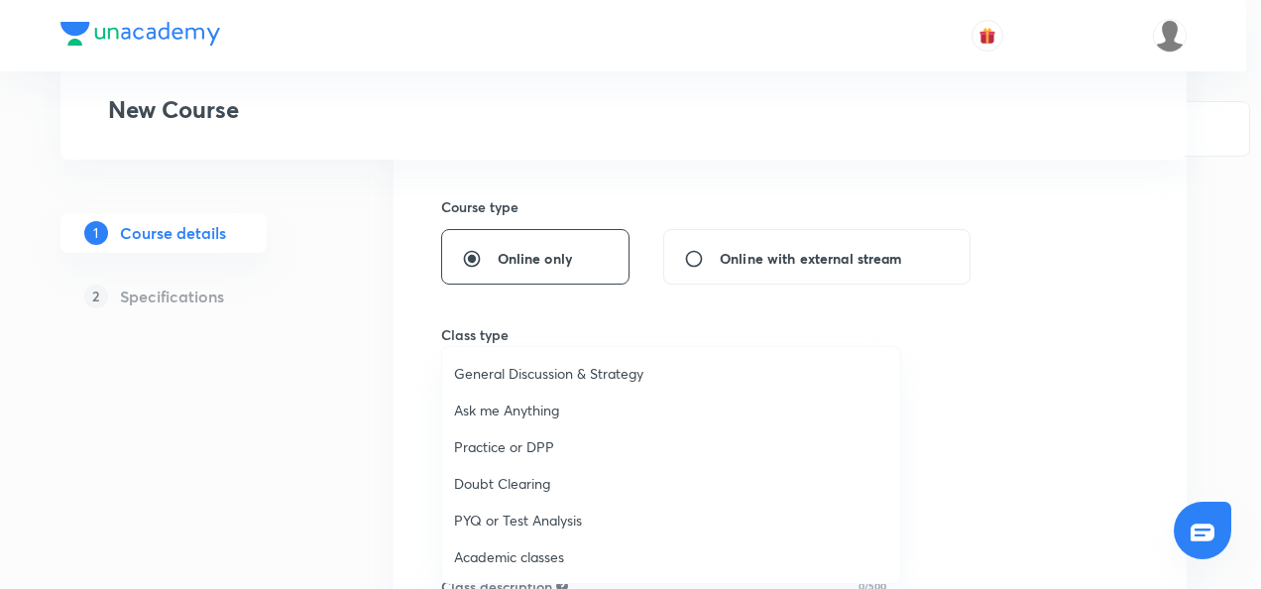
click at [474, 554] on span "Academic classes" at bounding box center [671, 556] width 434 height 21
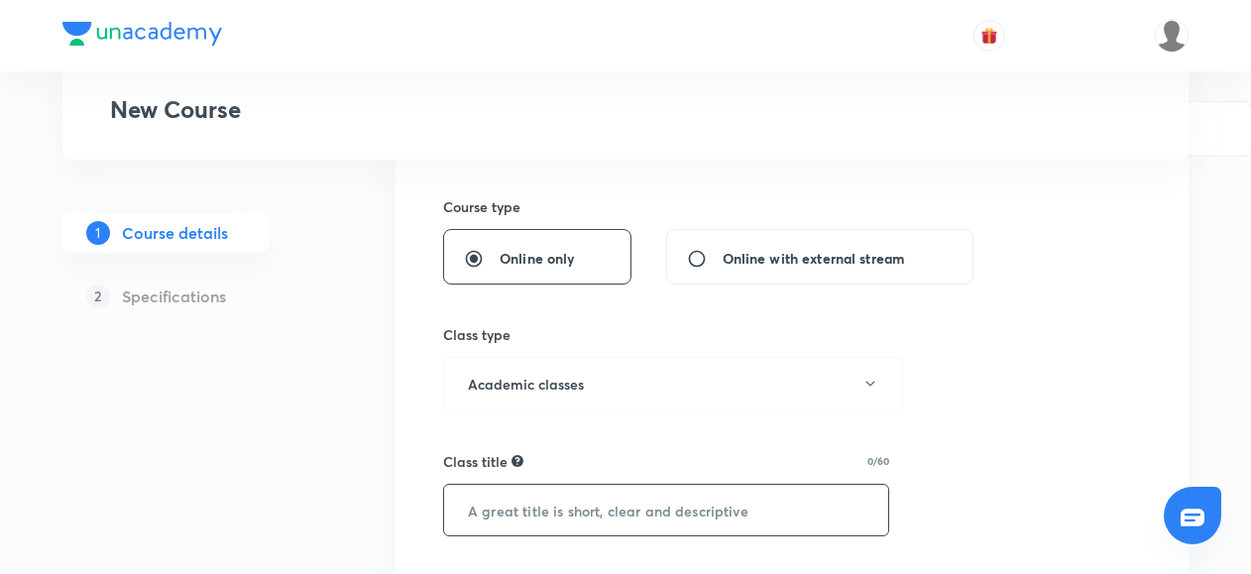
scroll to position [550, 0]
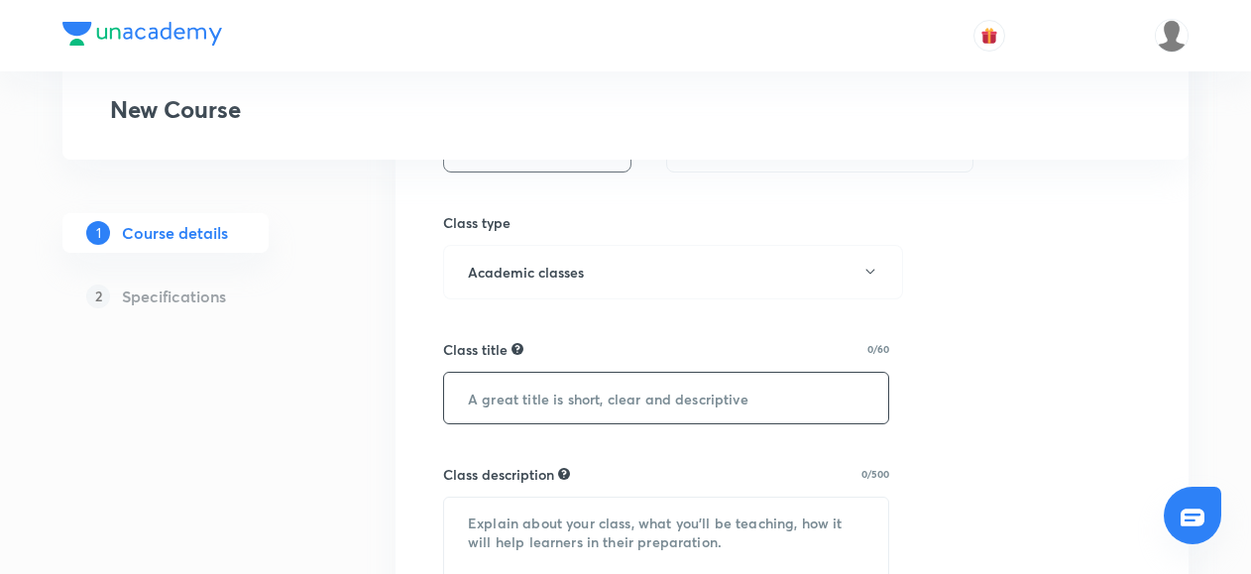
click at [483, 402] on input "text" at bounding box center [666, 398] width 444 height 51
paste input "CMSL - Case Studies & Numerical Batch"
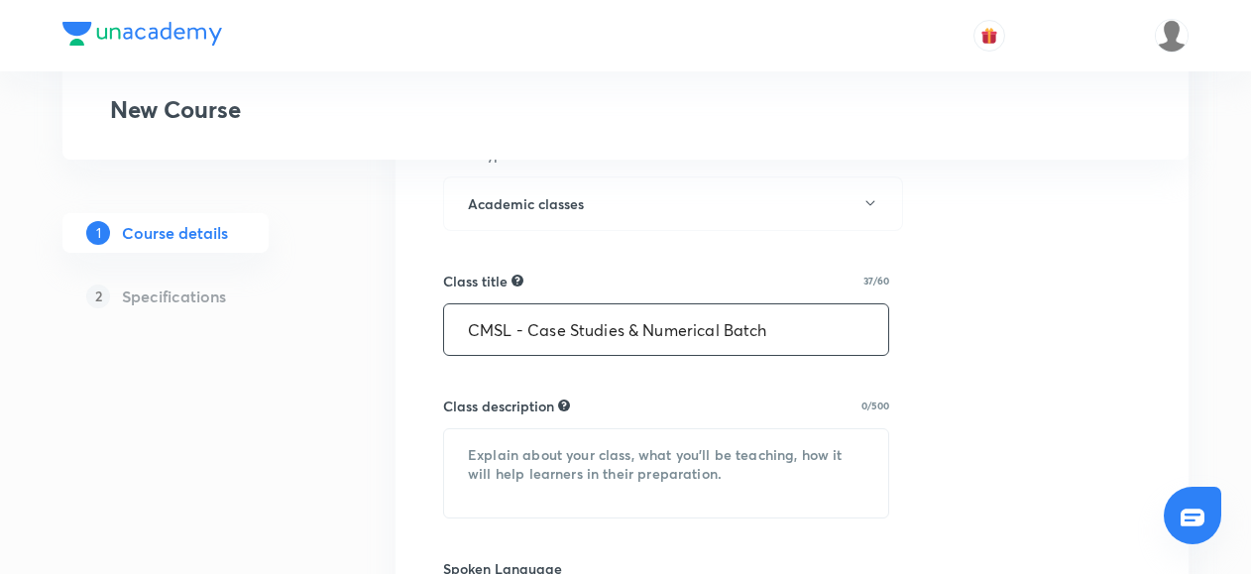
scroll to position [619, 0]
type input "CMSL - Case Studies & Numerical Batch"
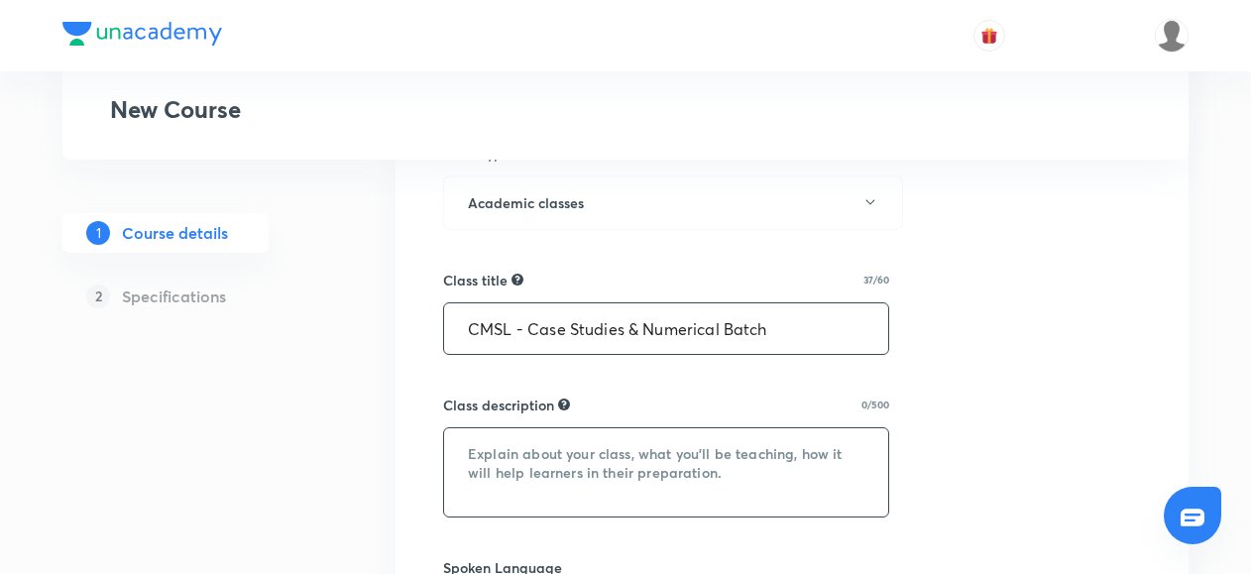
click at [503, 468] on textarea at bounding box center [666, 472] width 444 height 88
paste textarea "A specially designed batch to strengthen your problem-solving and analytical sk…"
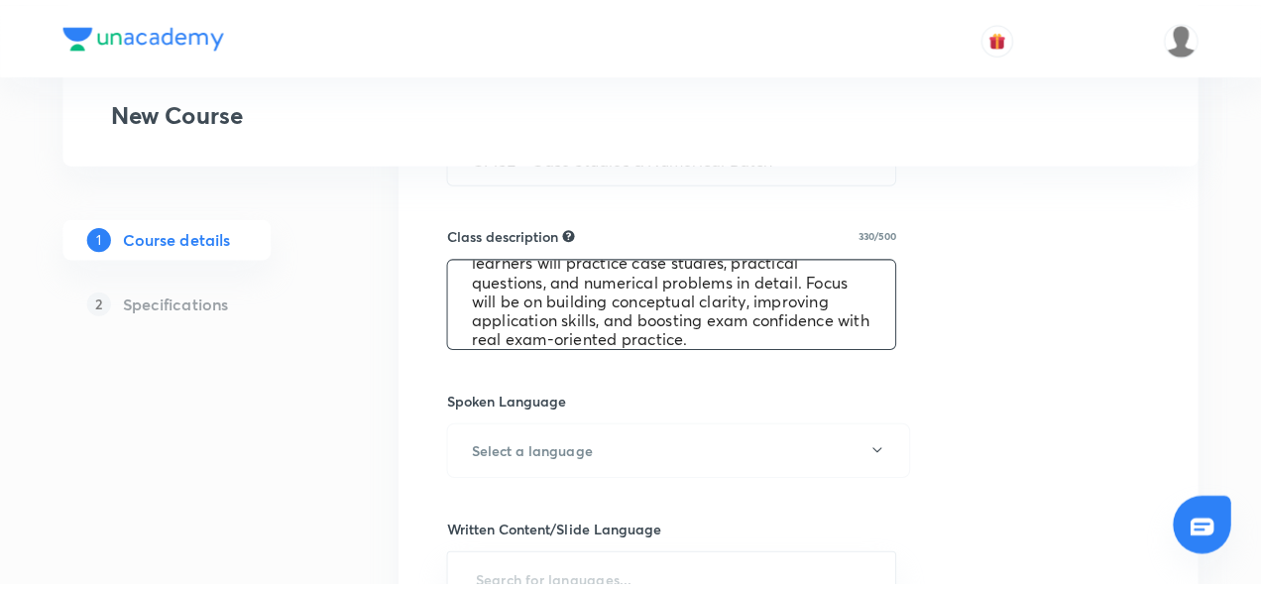
scroll to position [806, 0]
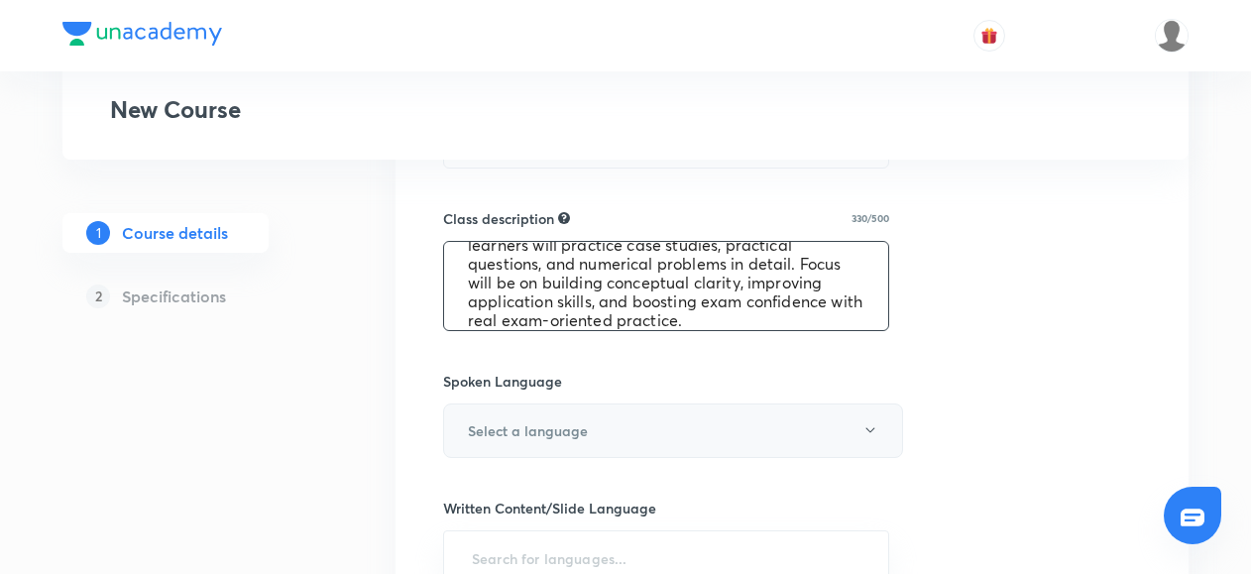
type textarea "A specially designed batch to strengthen your problem-solving and analytical sk…"
click at [505, 431] on h6 "Select a language" at bounding box center [528, 430] width 120 height 21
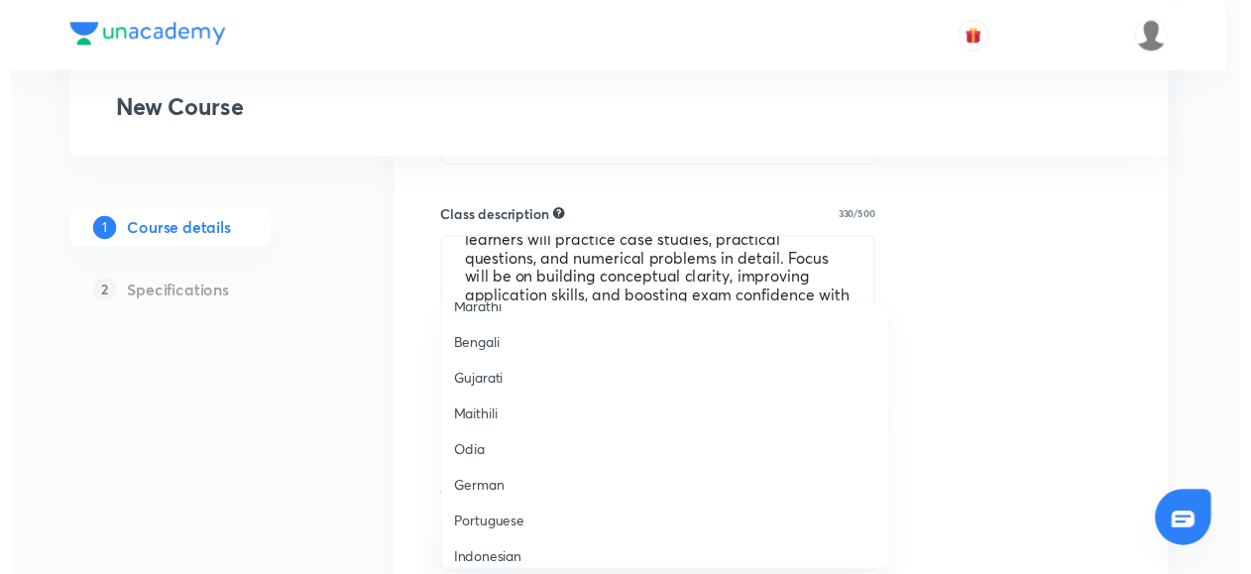
scroll to position [587, 0]
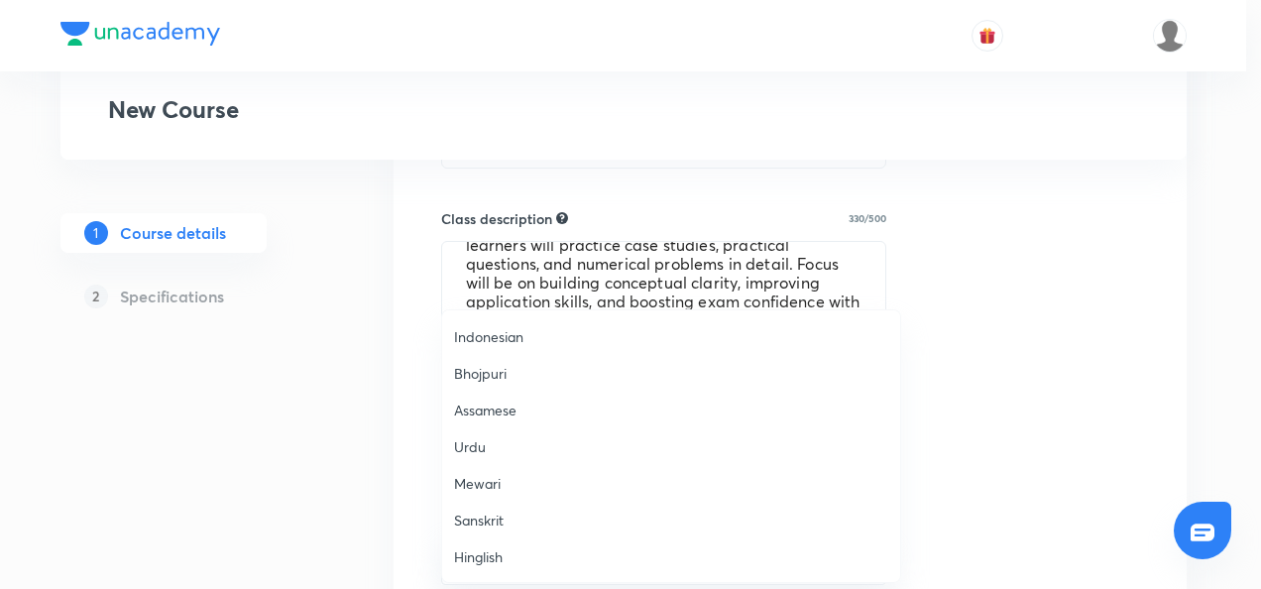
click at [478, 557] on span "Hinglish" at bounding box center [671, 556] width 434 height 21
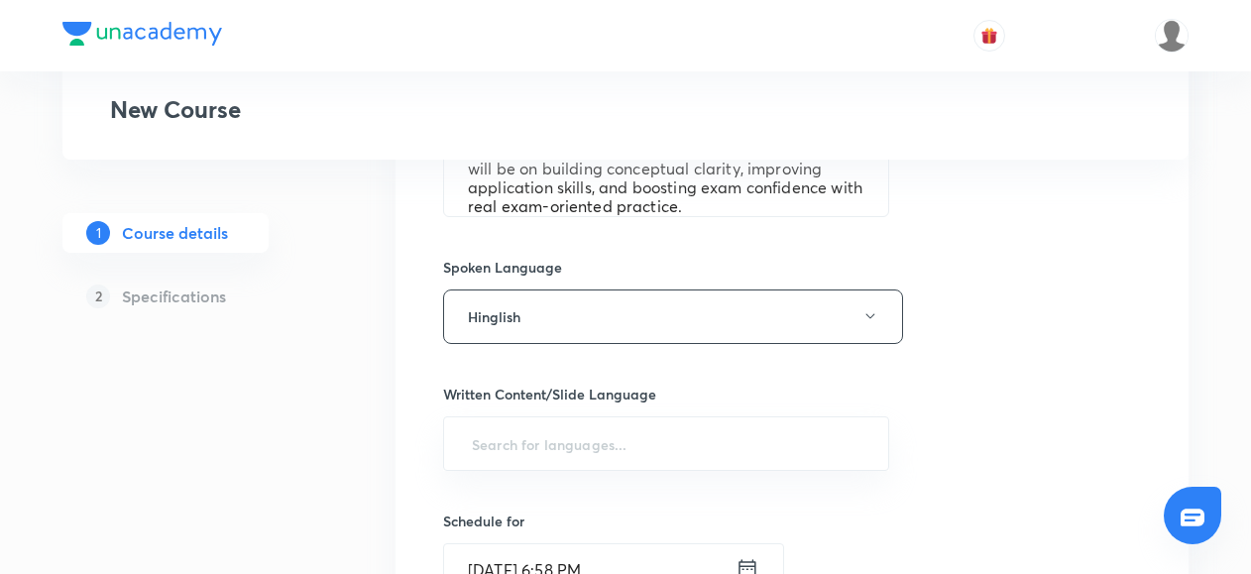
scroll to position [921, 0]
click at [493, 434] on input "text" at bounding box center [666, 442] width 396 height 37
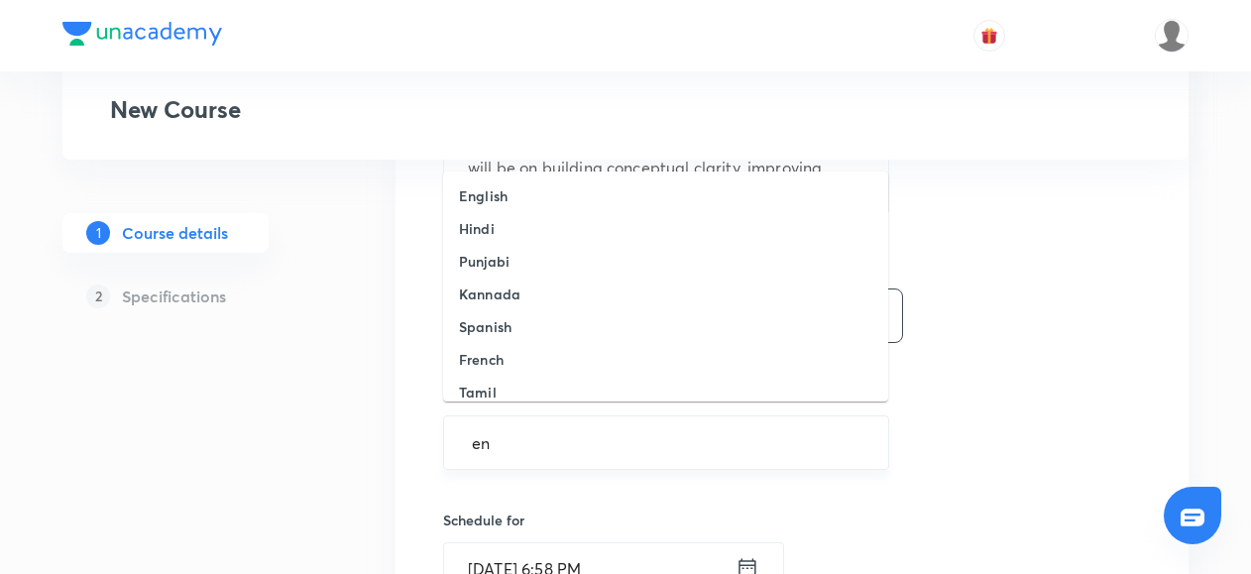
type input "eng"
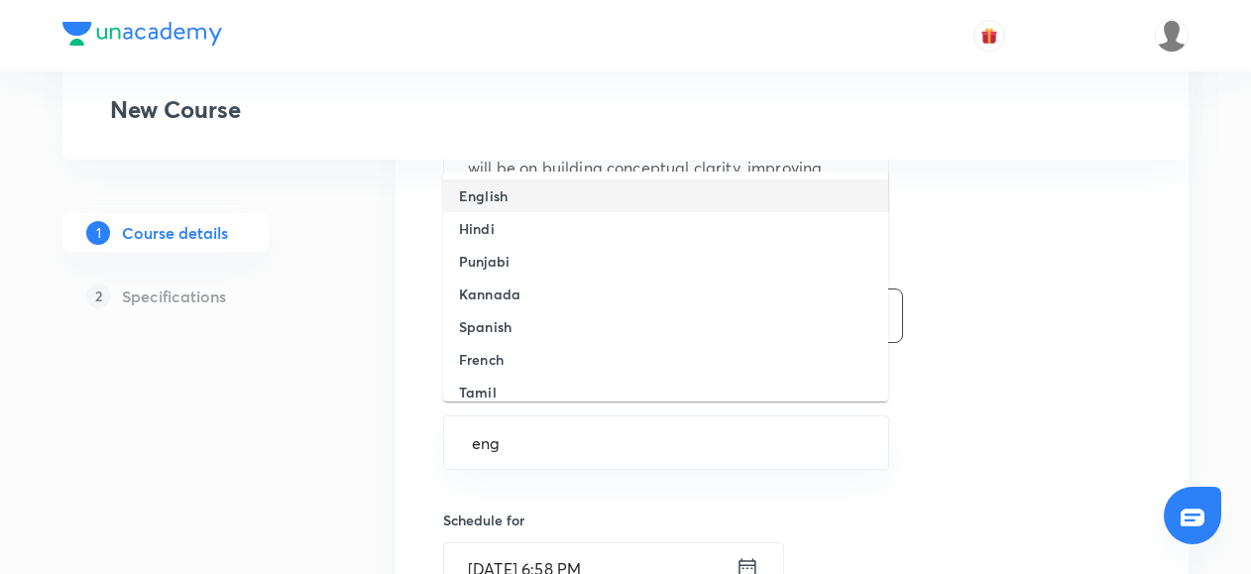
click at [539, 188] on li "English" at bounding box center [665, 195] width 445 height 33
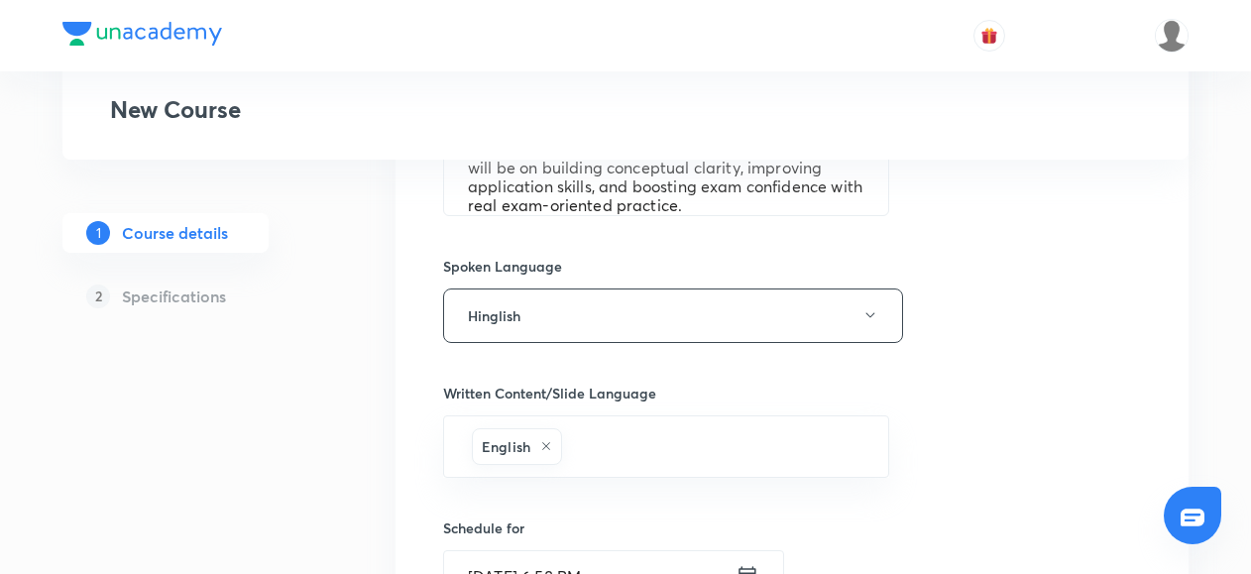
scroll to position [1077, 0]
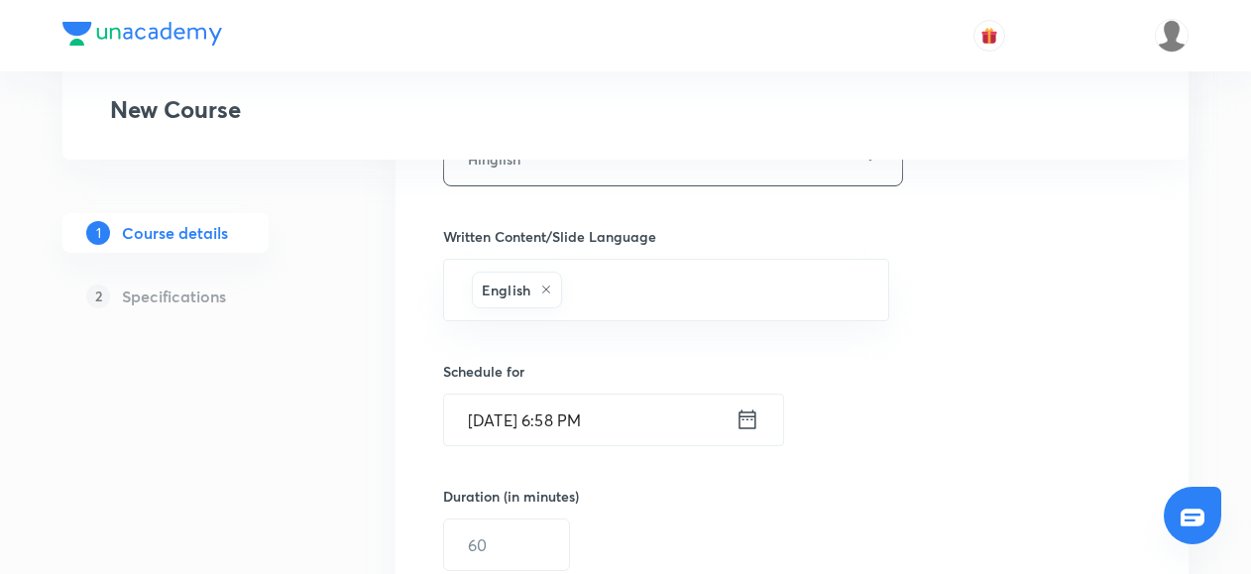
click at [749, 413] on icon at bounding box center [747, 419] width 24 height 28
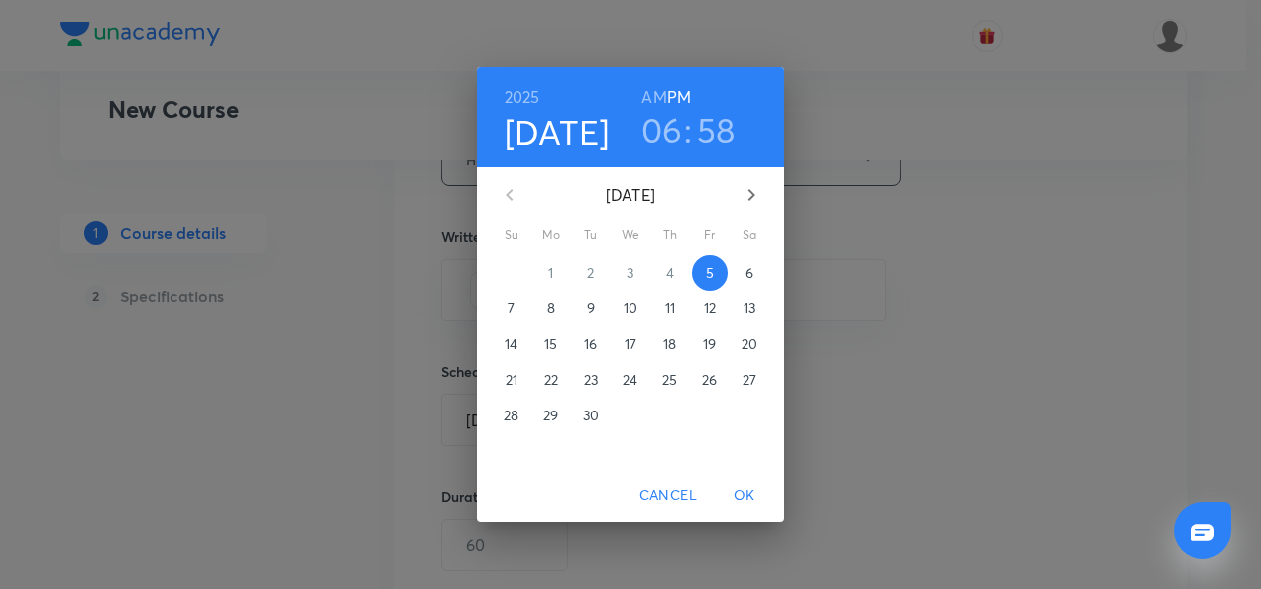
click at [515, 310] on span "7" at bounding box center [512, 308] width 36 height 20
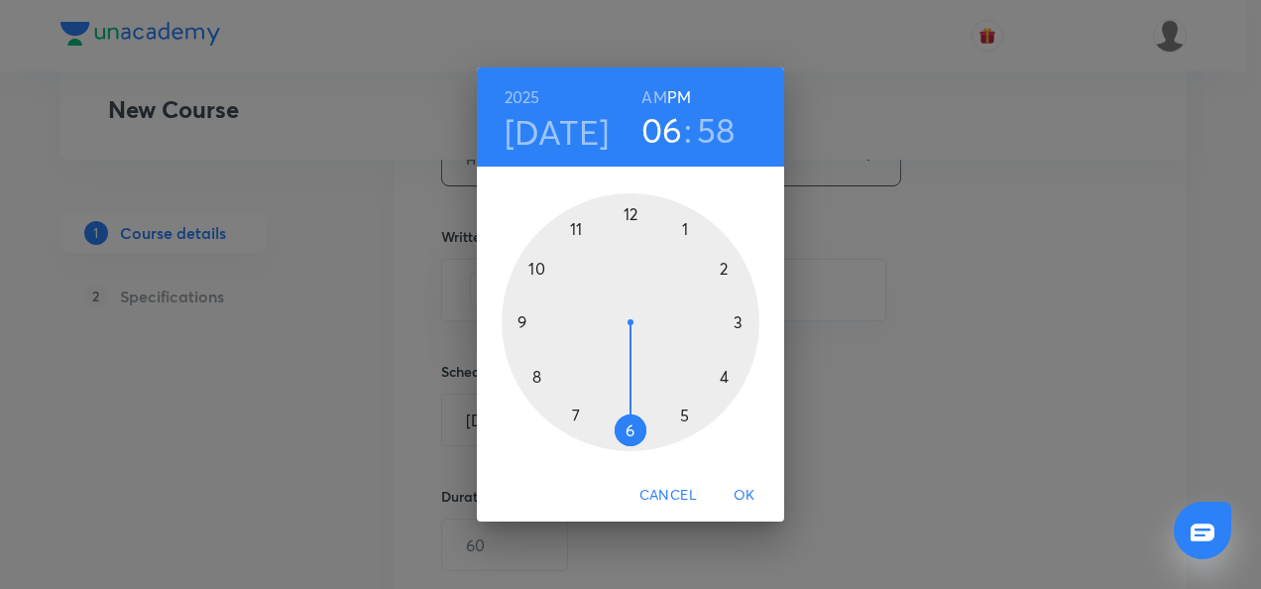
click at [533, 381] on div at bounding box center [630, 322] width 258 height 258
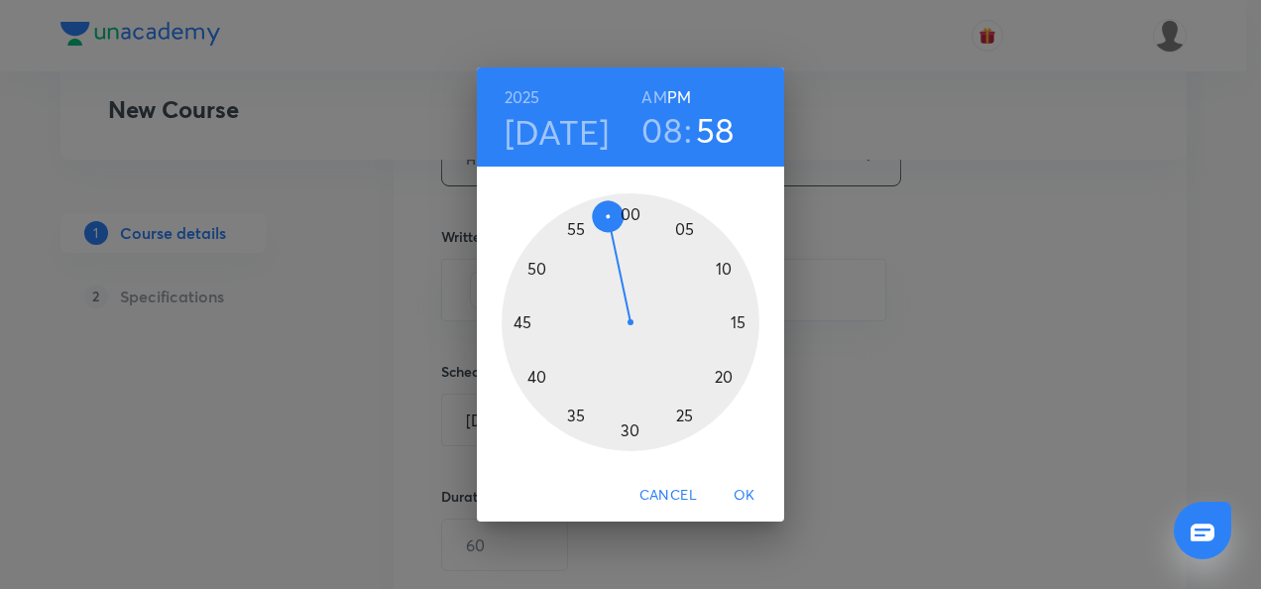
click at [632, 219] on div at bounding box center [630, 322] width 258 height 258
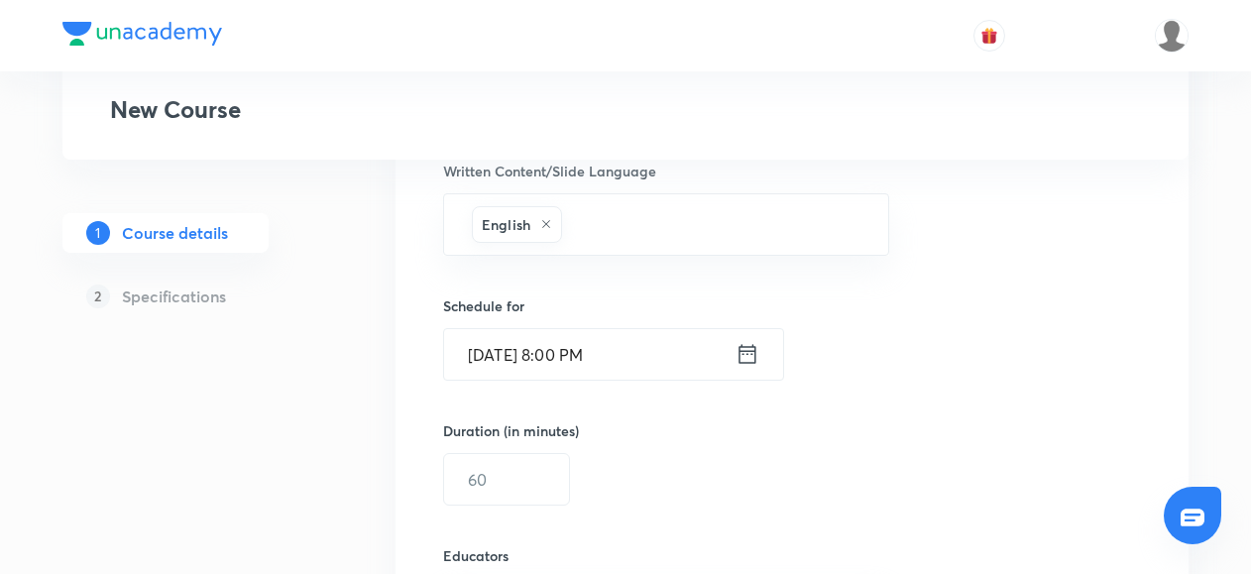
scroll to position [1145, 0]
click at [468, 489] on input "text" at bounding box center [506, 477] width 125 height 51
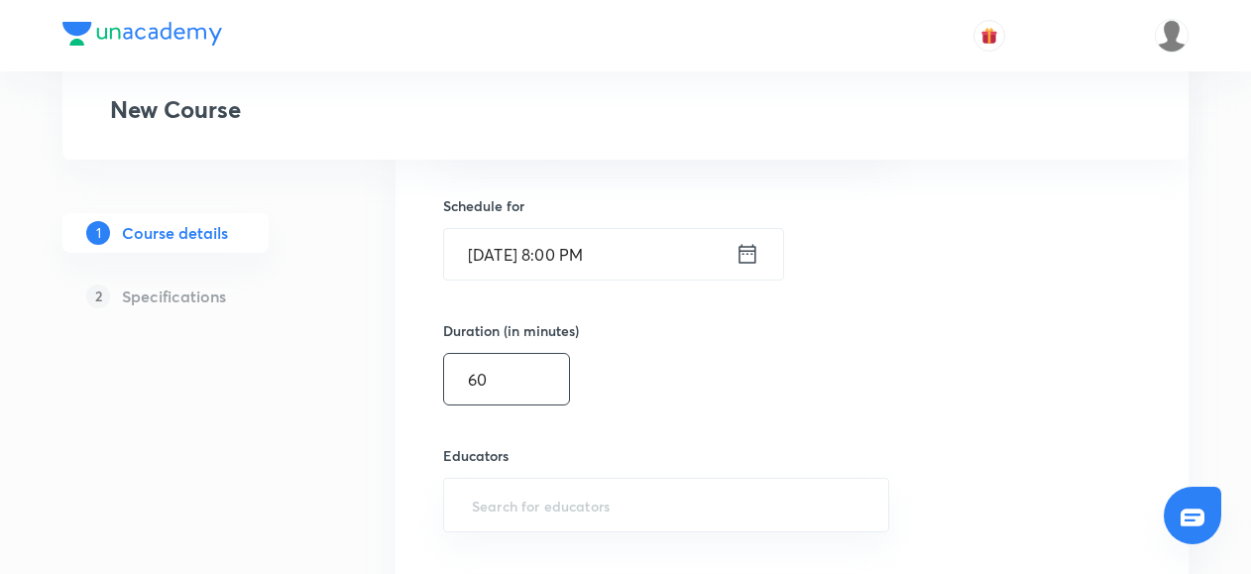
scroll to position [1244, 0]
type input "60"
click at [468, 496] on input "text" at bounding box center [666, 504] width 396 height 37
paste input "@amitvohra22-8435"
type input "@amitvohra22-8435"
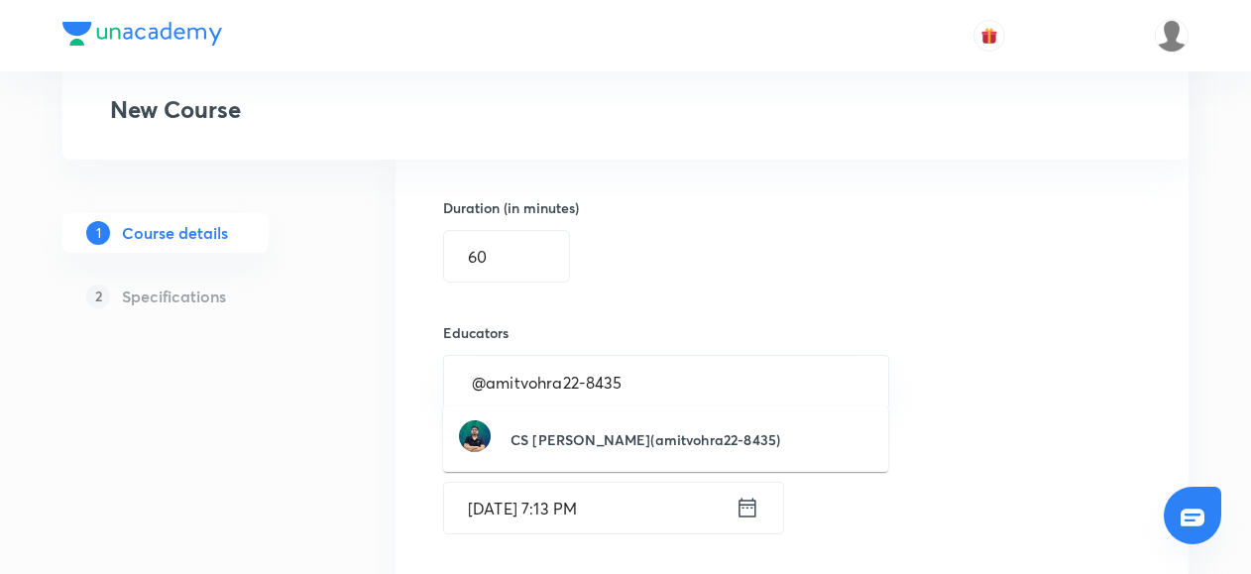
scroll to position [1367, 0]
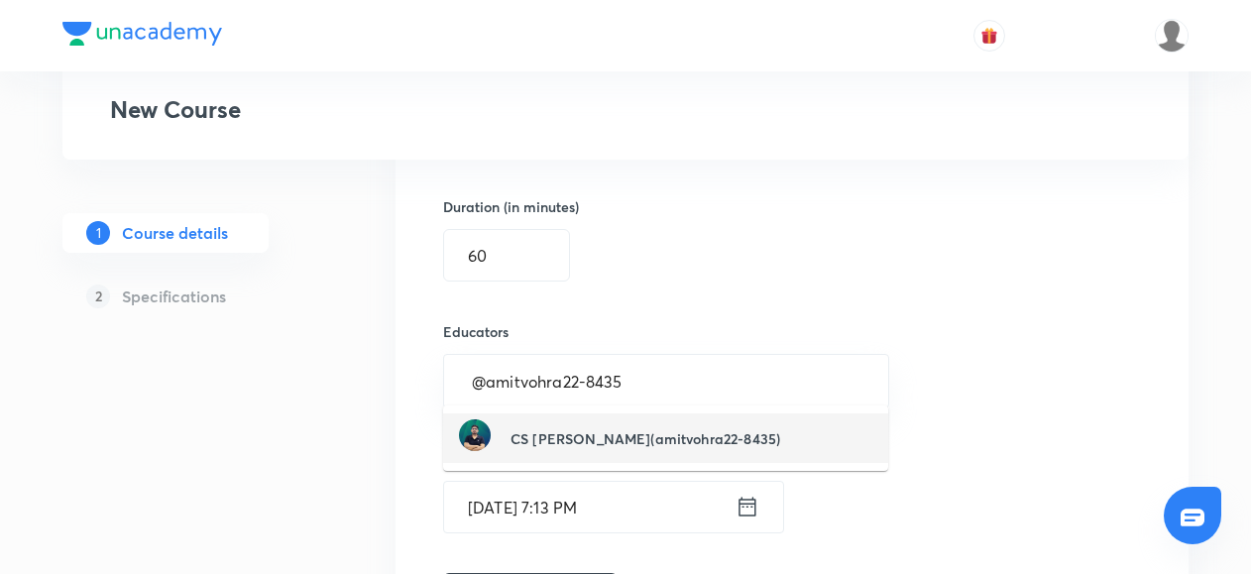
click at [502, 435] on picture at bounding box center [485, 438] width 52 height 38
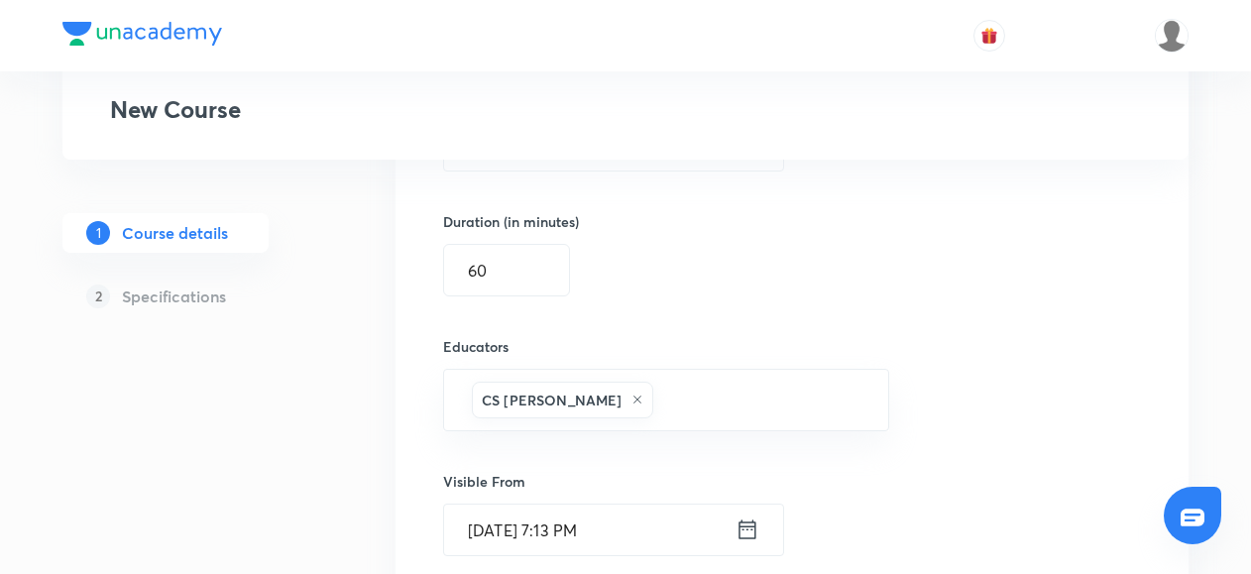
scroll to position [1524, 0]
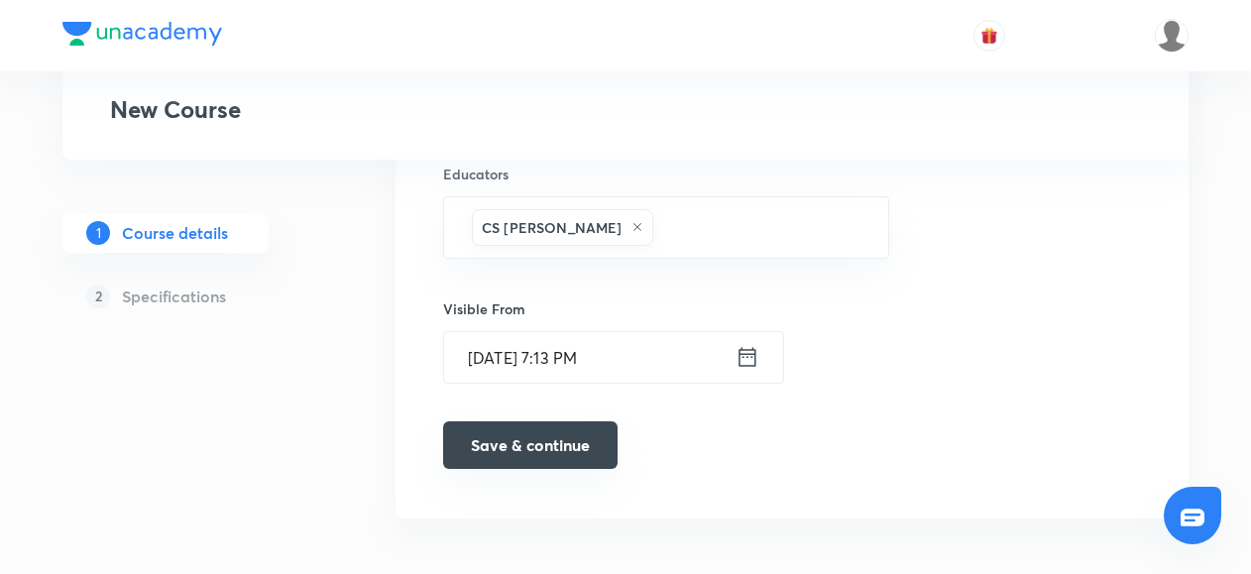
click at [541, 432] on button "Save & continue" at bounding box center [530, 445] width 174 height 48
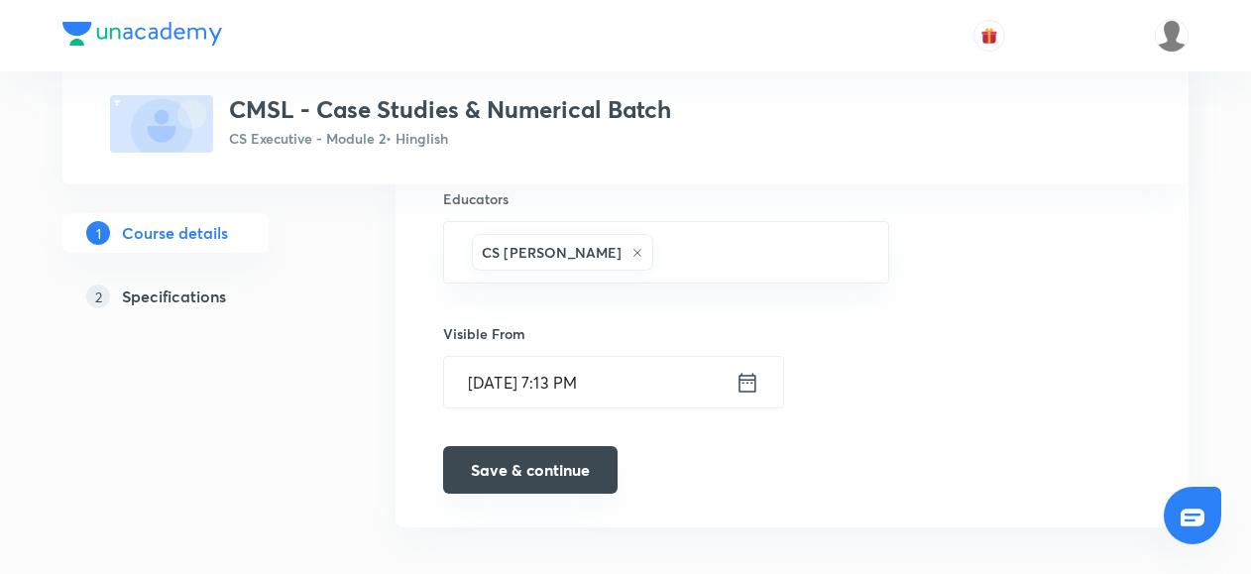
scroll to position [1533, 0]
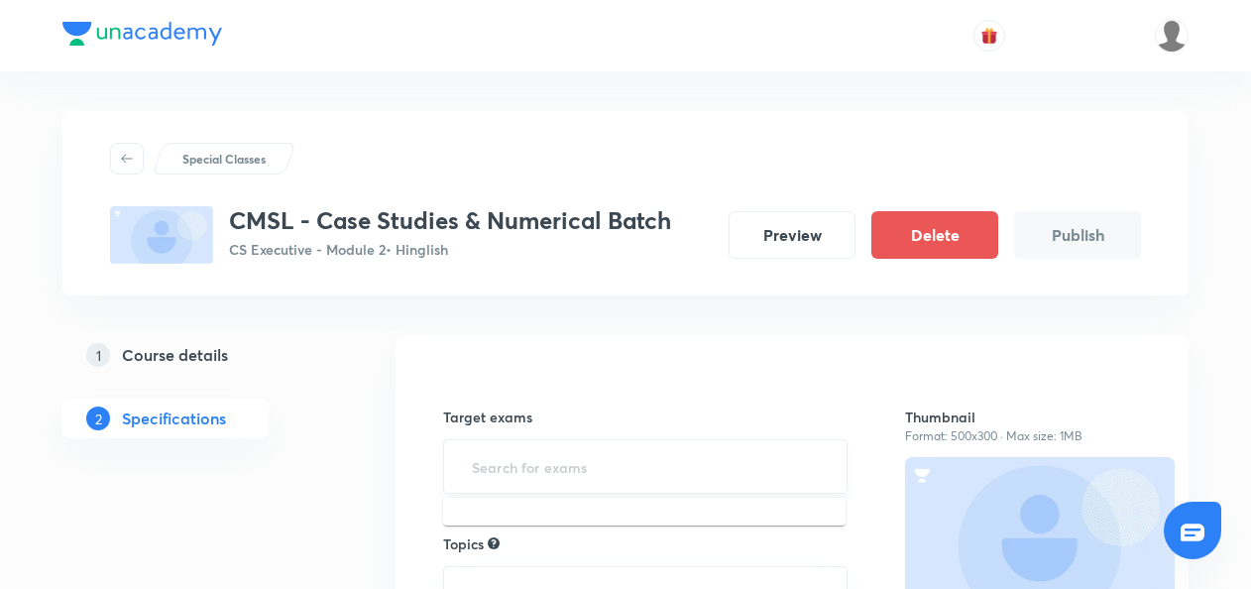
click at [499, 472] on input "text" at bounding box center [645, 466] width 355 height 37
type input "cs e"
click at [492, 519] on li "CS Executive Examination" at bounding box center [644, 523] width 402 height 36
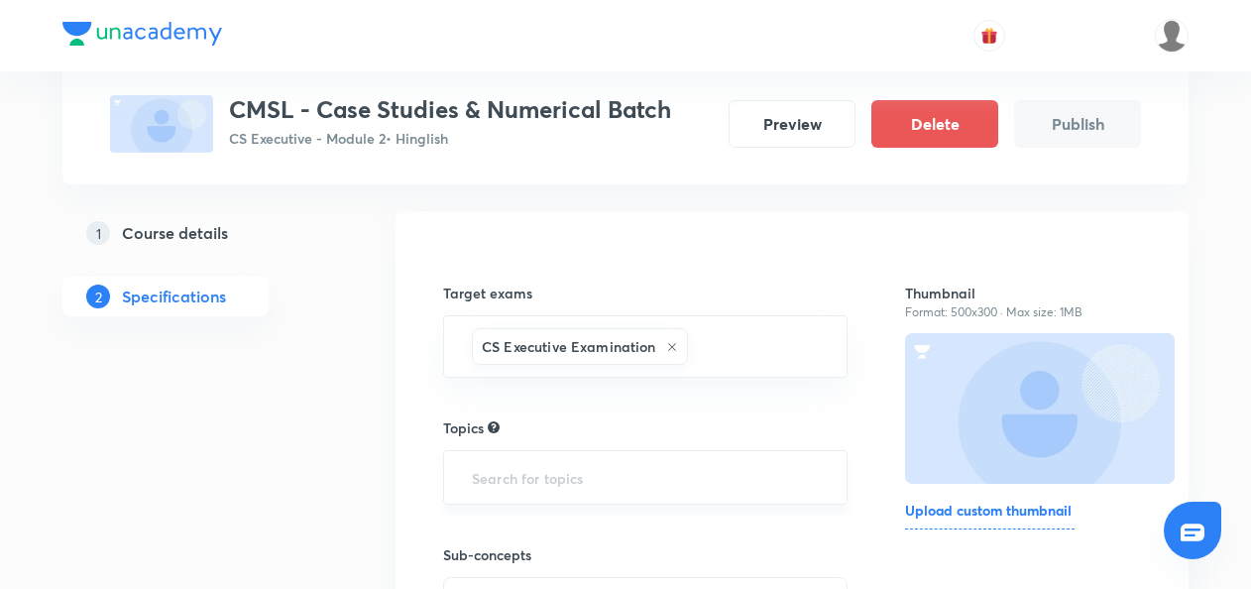
click at [496, 480] on input "text" at bounding box center [645, 477] width 355 height 37
type input "c"
type input "slcm"
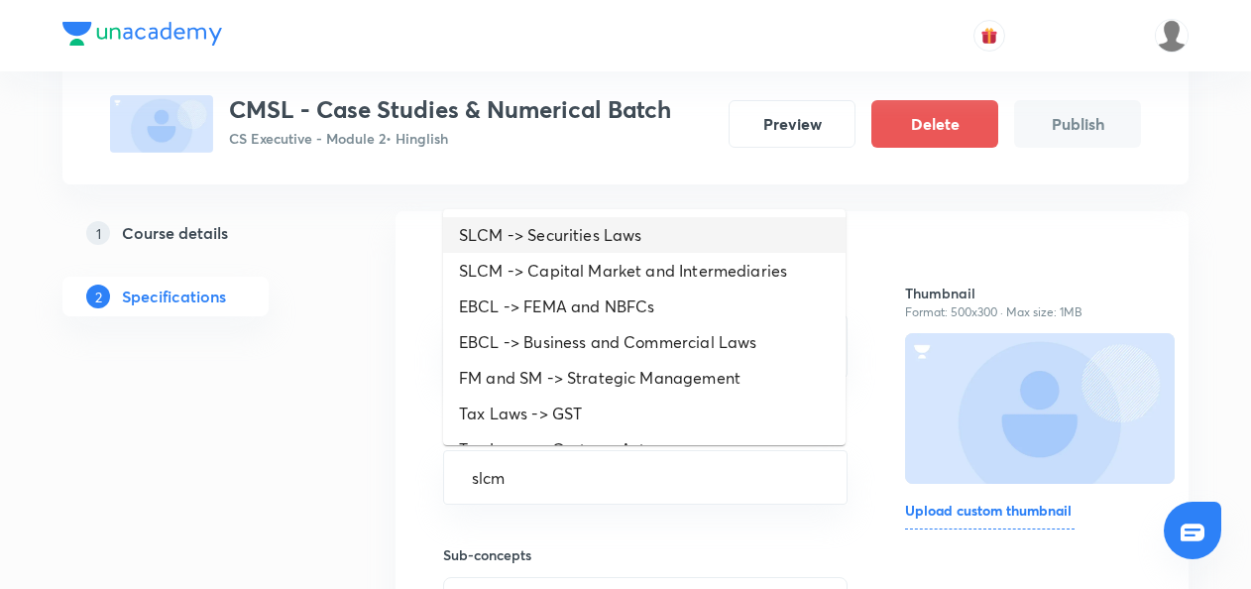
click at [529, 225] on li "SLCM -> Securities Laws" at bounding box center [644, 235] width 402 height 36
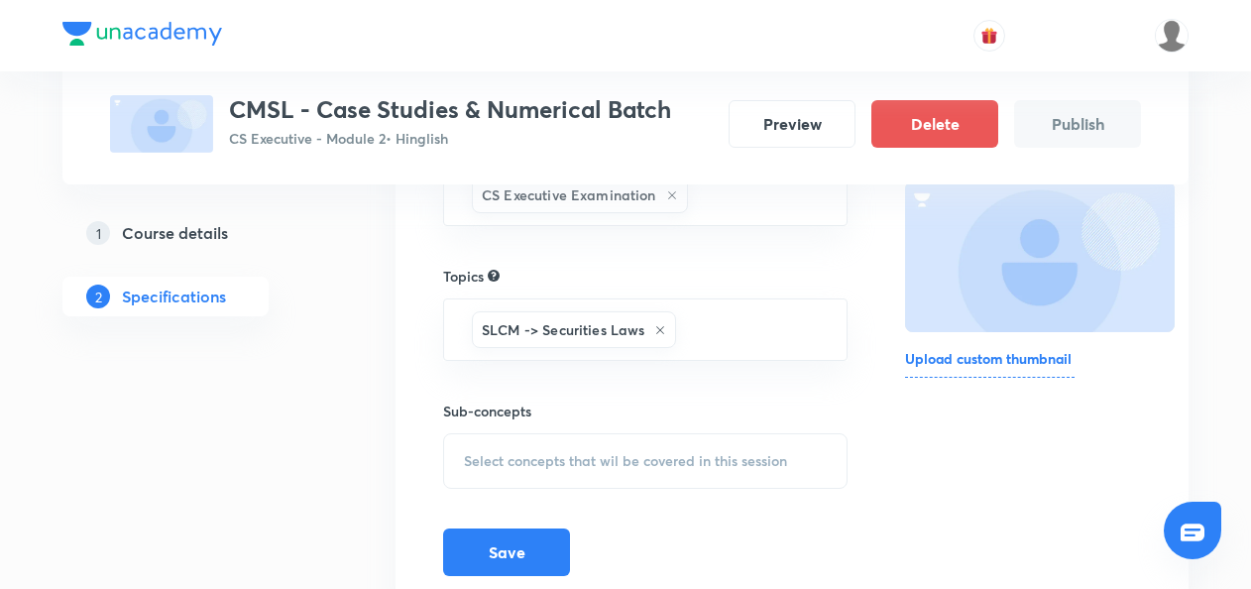
click at [531, 453] on span "Select concepts that wil be covered in this session" at bounding box center [625, 461] width 323 height 16
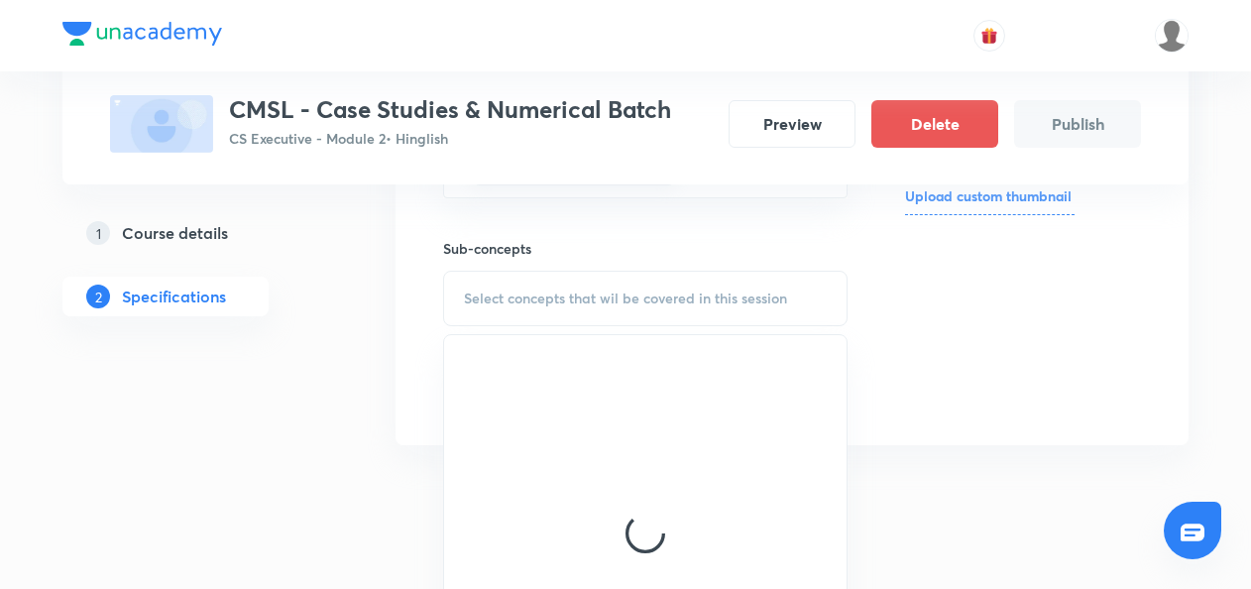
scroll to position [440, 0]
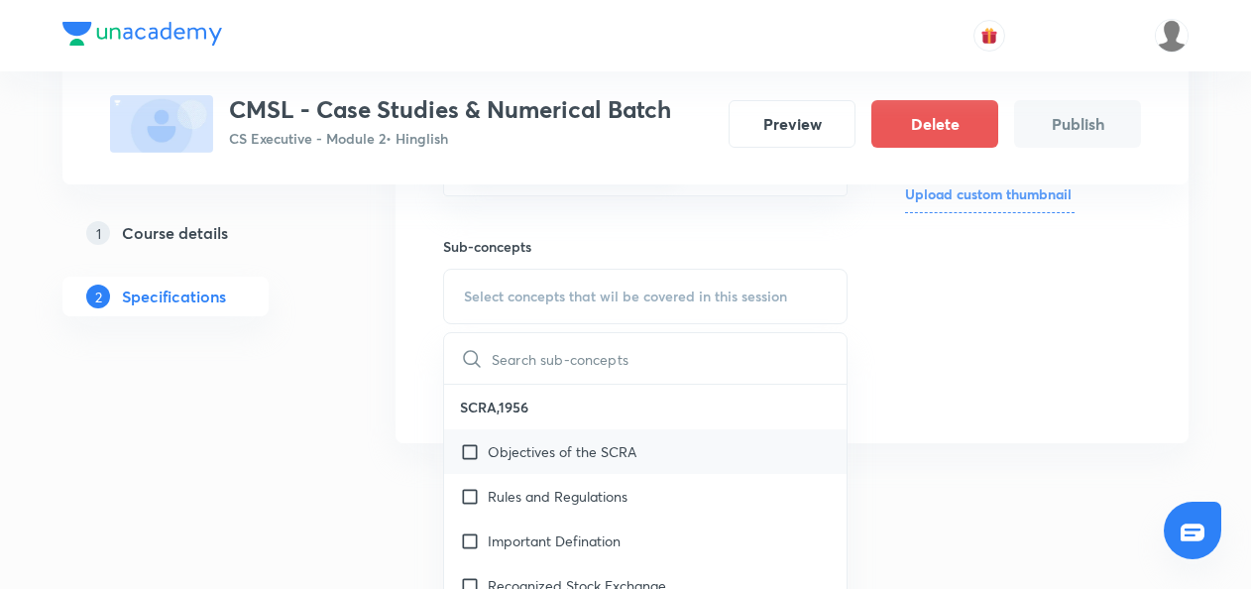
click at [473, 445] on input "checkbox" at bounding box center [474, 451] width 28 height 21
checkbox input "true"
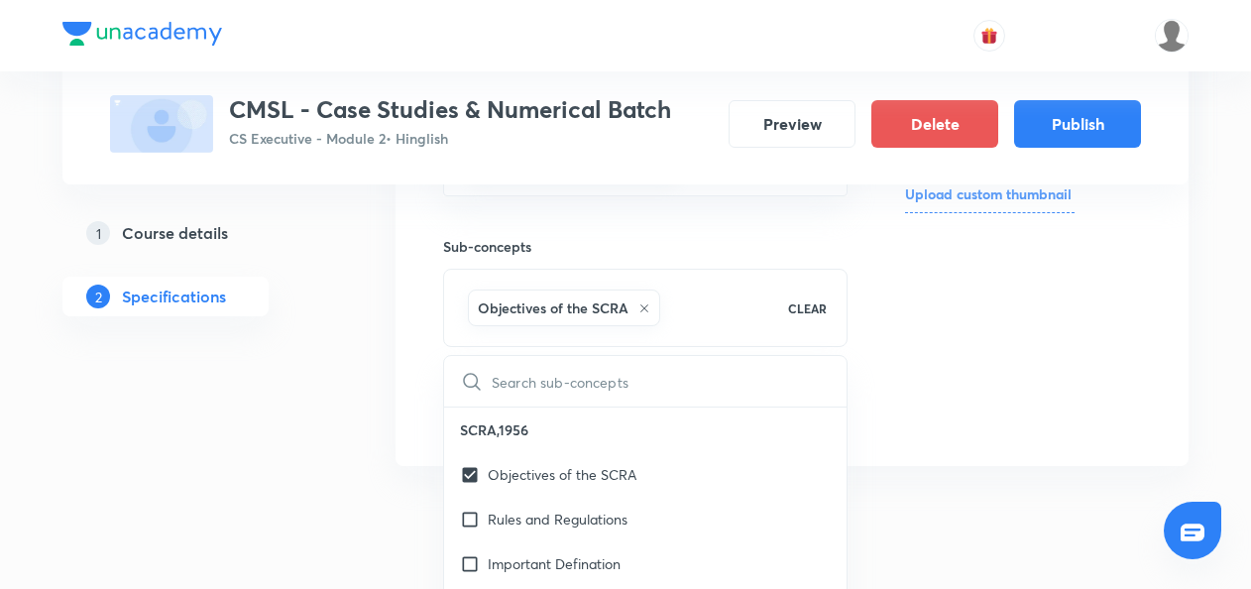
click at [411, 431] on div "Target exams CS Executive Examination ​ Topics SLCM -> Securities Laws ​ Sub-co…" at bounding box center [791, 180] width 793 height 571
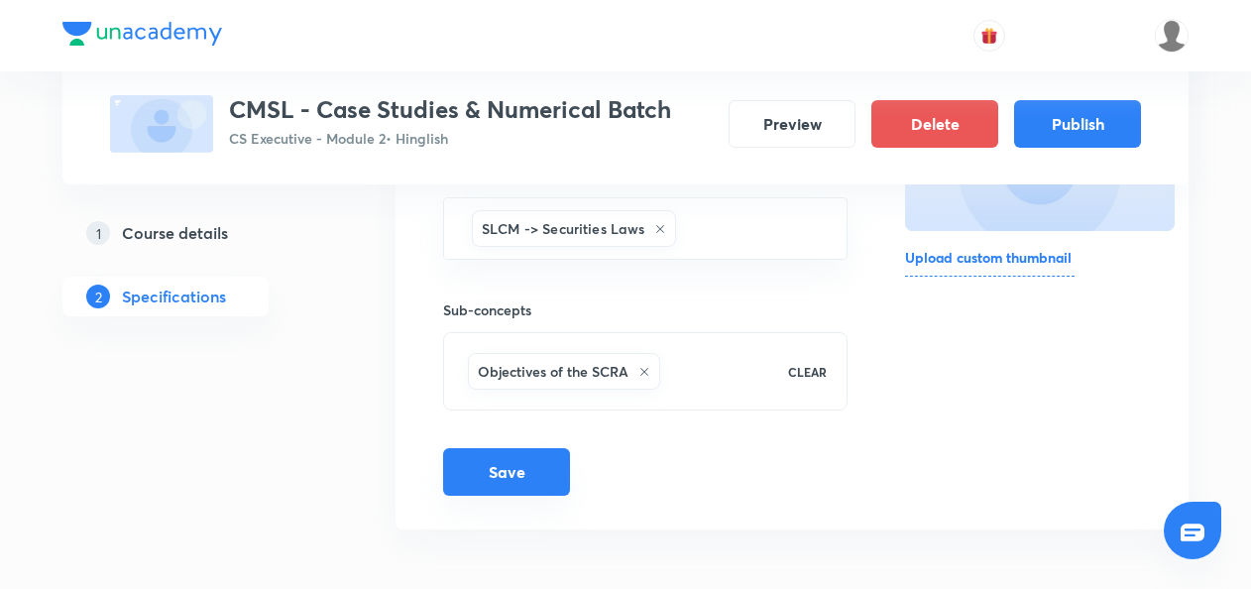
click at [513, 466] on button "Save" at bounding box center [506, 472] width 127 height 48
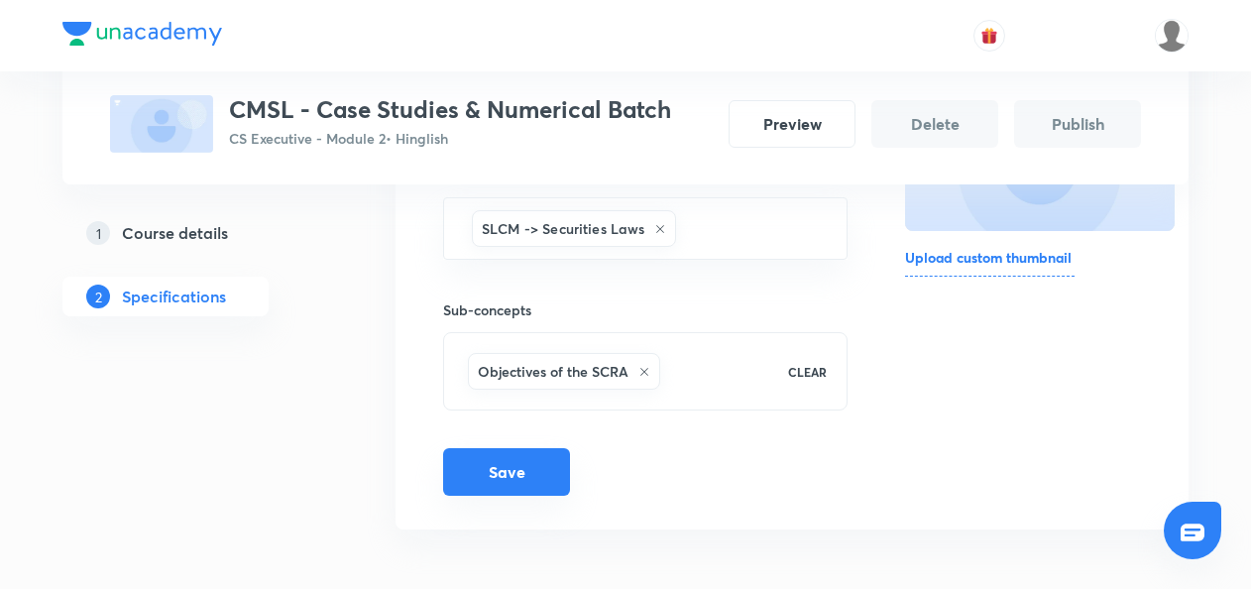
click at [506, 477] on button "Save" at bounding box center [506, 472] width 127 height 48
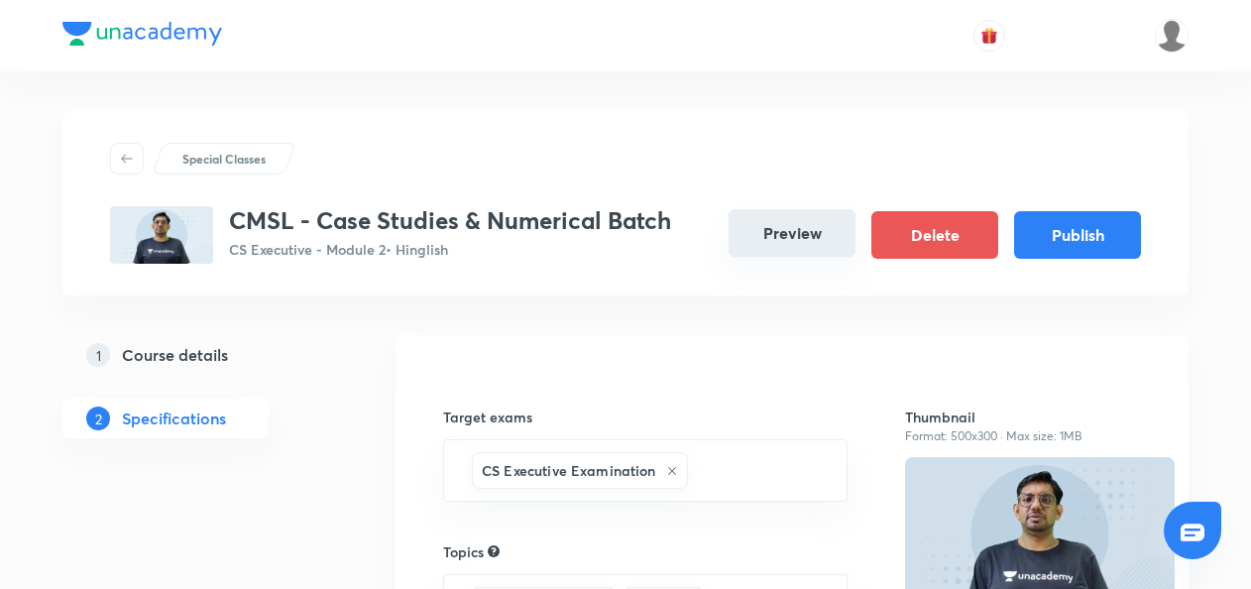
click at [796, 237] on button "Preview" at bounding box center [791, 233] width 127 height 48
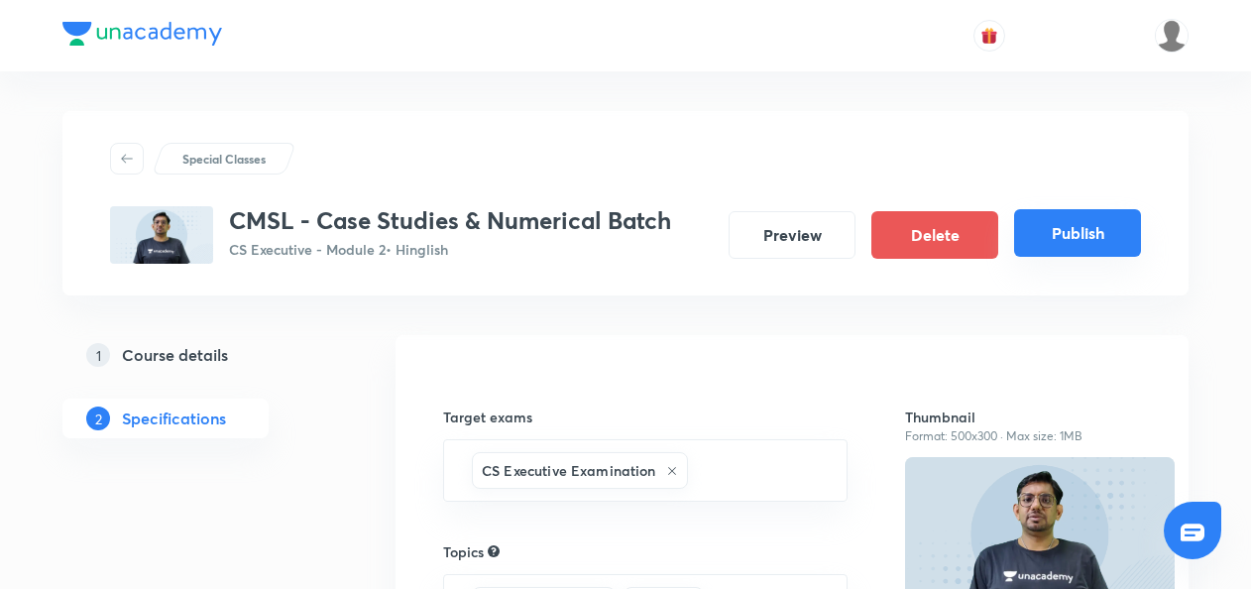
click at [1084, 221] on button "Publish" at bounding box center [1077, 233] width 127 height 48
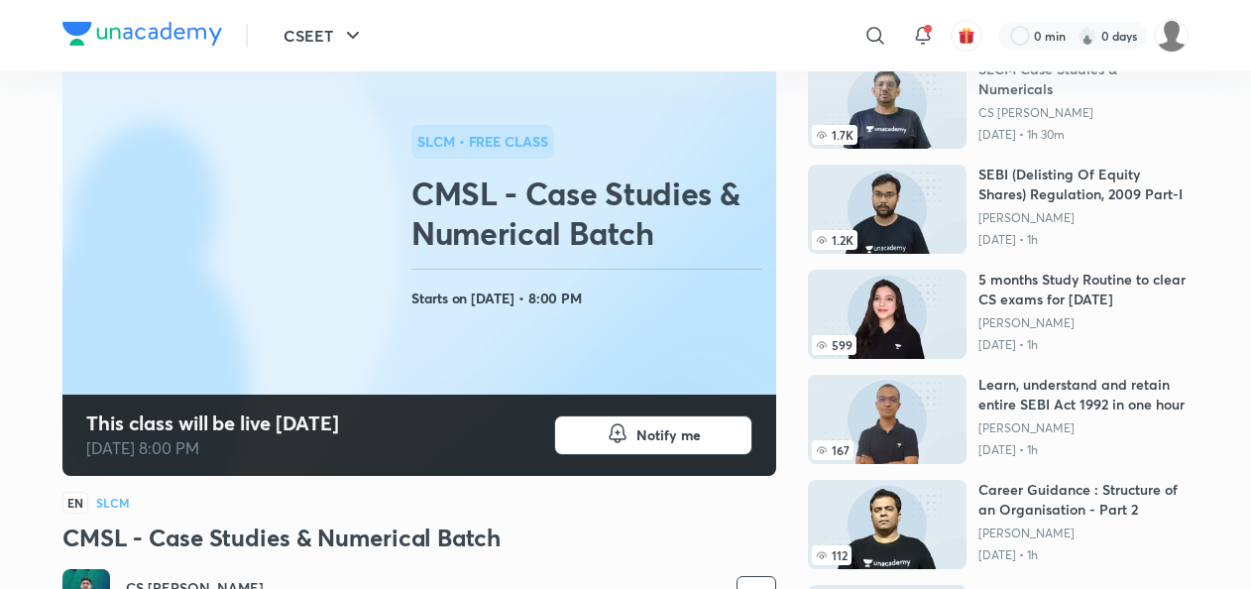
scroll to position [201, 0]
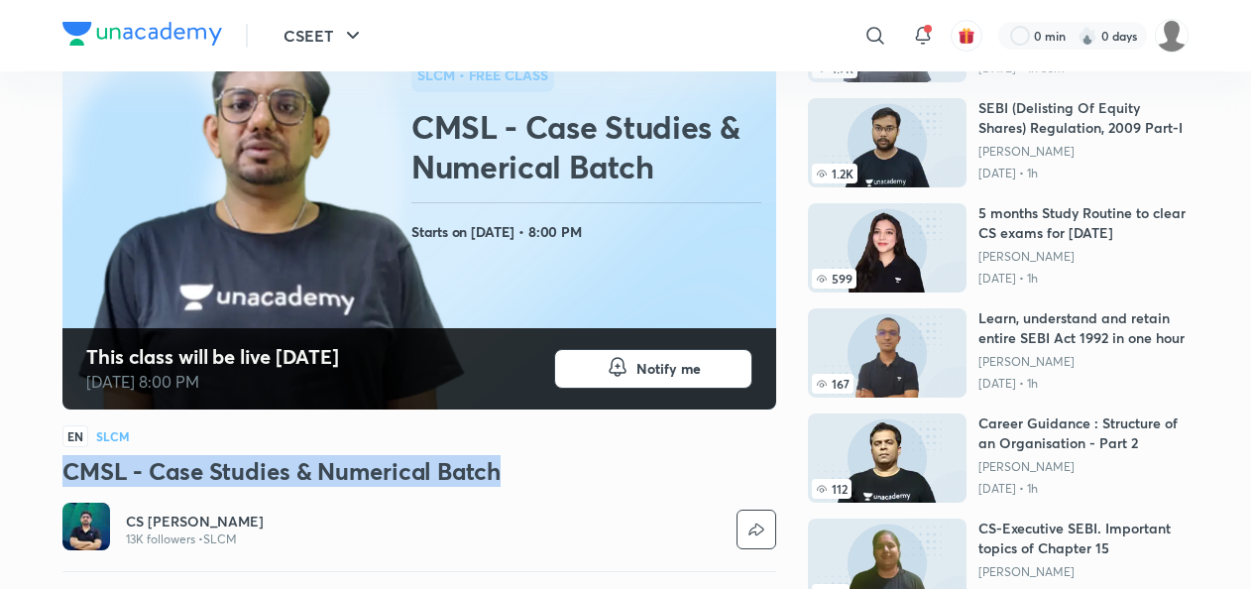
drag, startPoint x: 510, startPoint y: 474, endPoint x: 0, endPoint y: 463, distance: 510.5
copy h3 "CMSL - Case Studies & Numerical Batch"
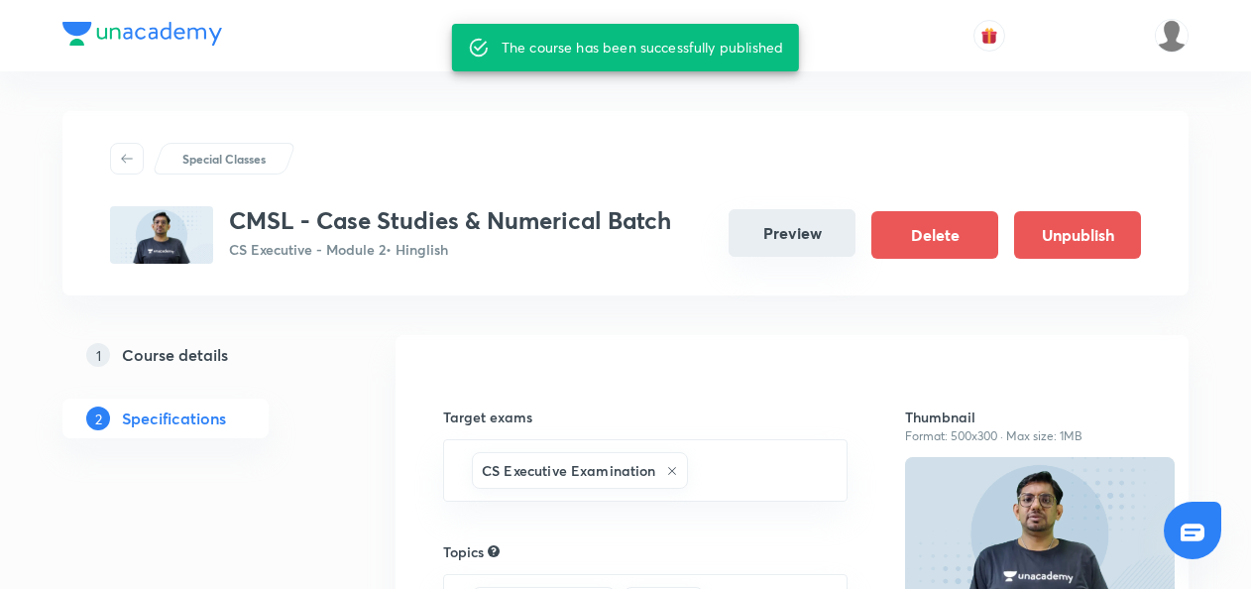
click at [783, 231] on button "Preview" at bounding box center [791, 233] width 127 height 48
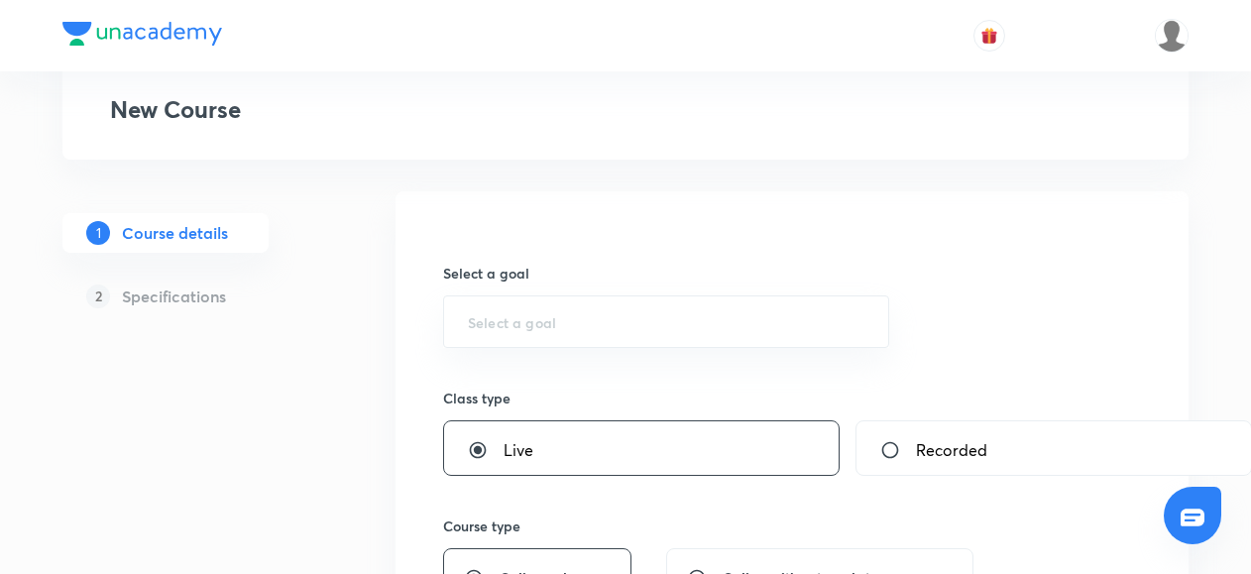
scroll to position [125, 0]
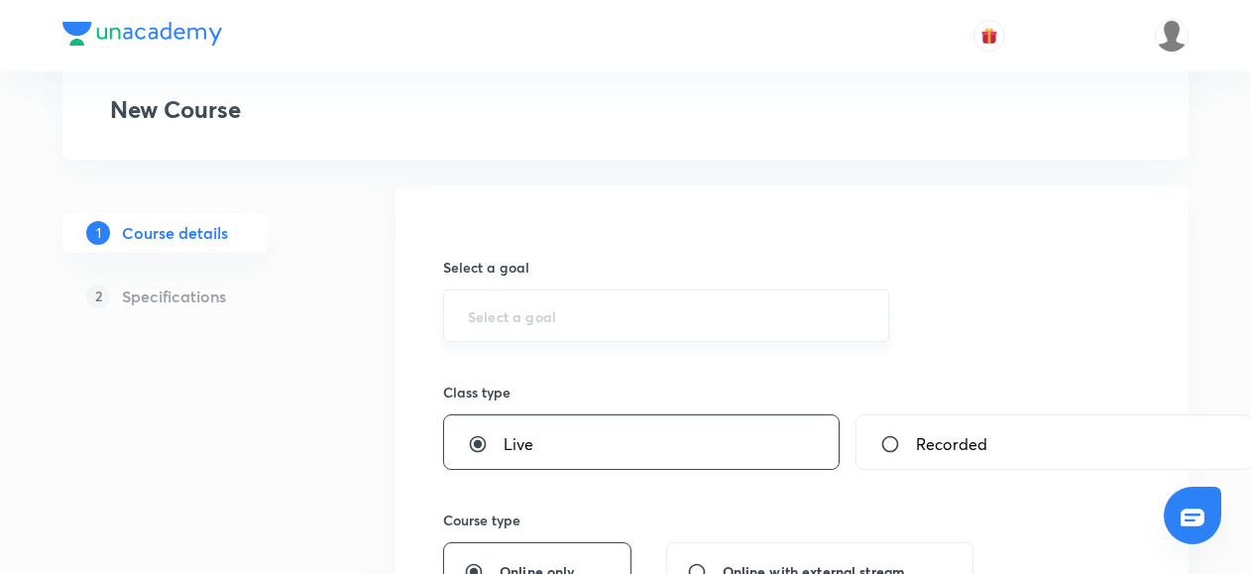
click at [533, 320] on input "text" at bounding box center [666, 315] width 396 height 19
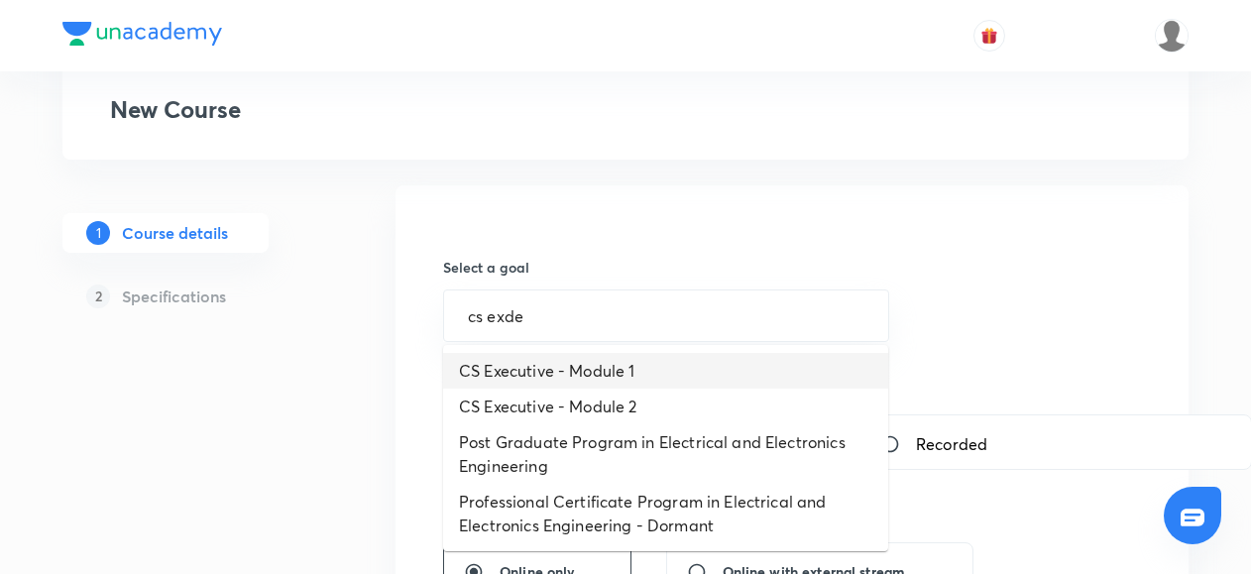
click at [510, 378] on li "CS Executive - Module 1" at bounding box center [665, 371] width 445 height 36
type input "CS Executive - Module 1"
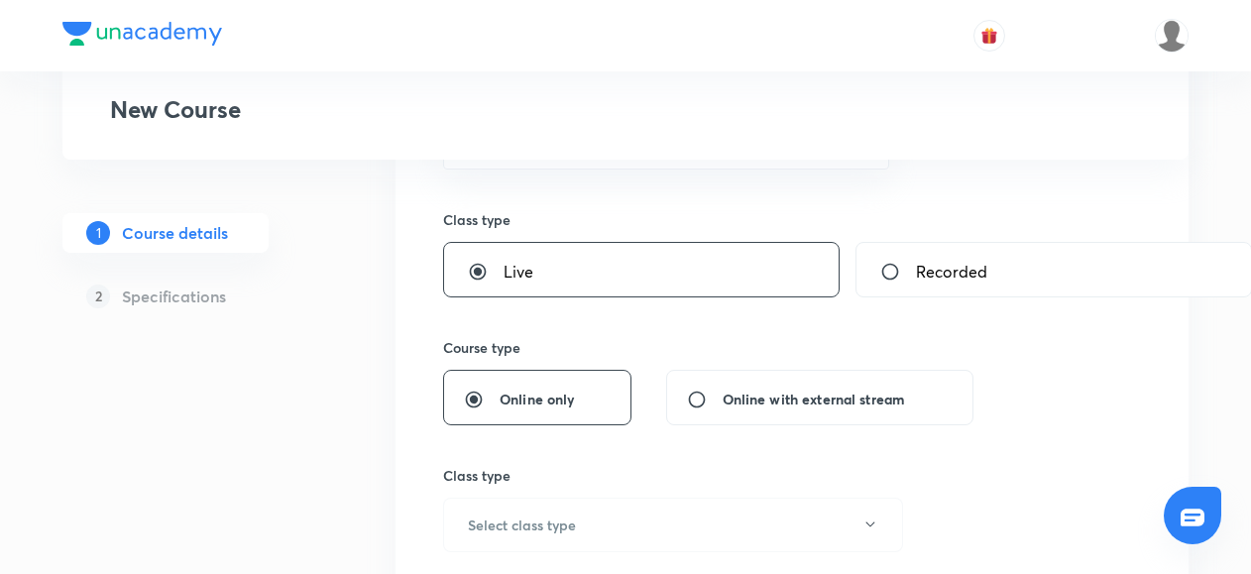
scroll to position [407, 0]
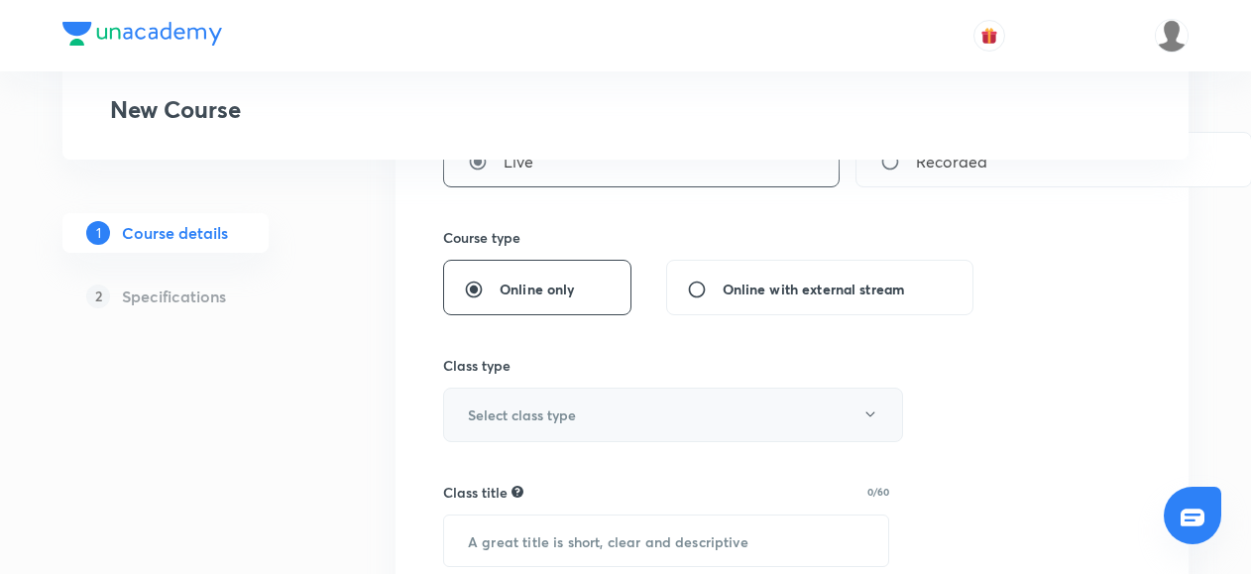
click at [494, 408] on h6 "Select class type" at bounding box center [522, 414] width 108 height 21
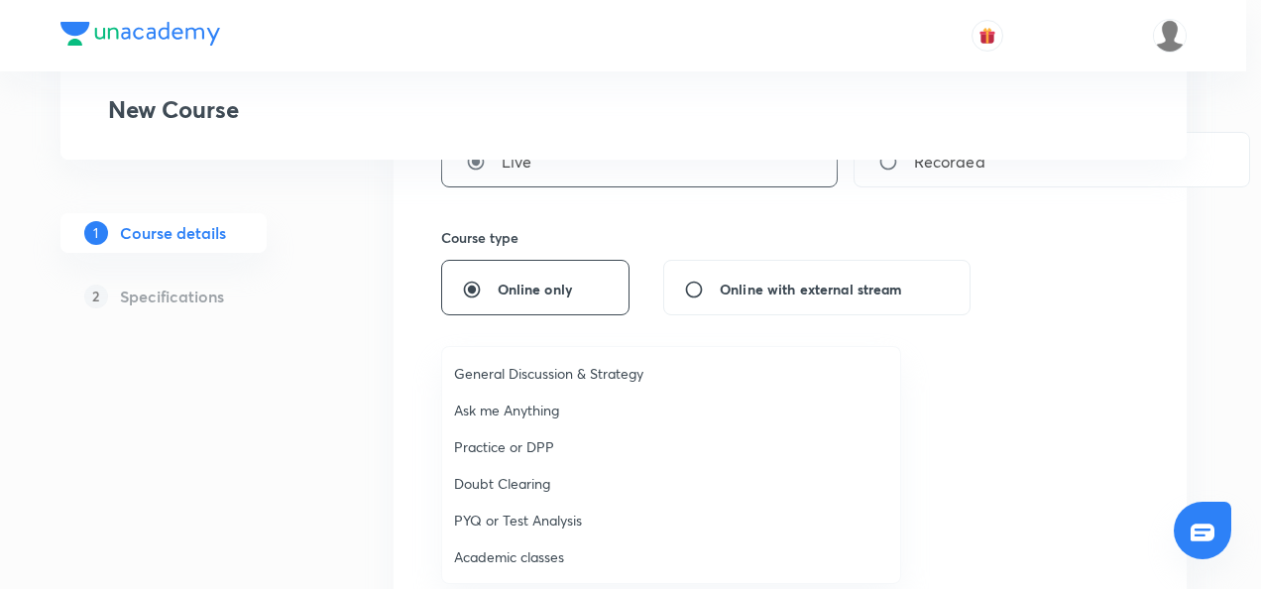
click at [499, 551] on span "Academic classes" at bounding box center [671, 556] width 434 height 21
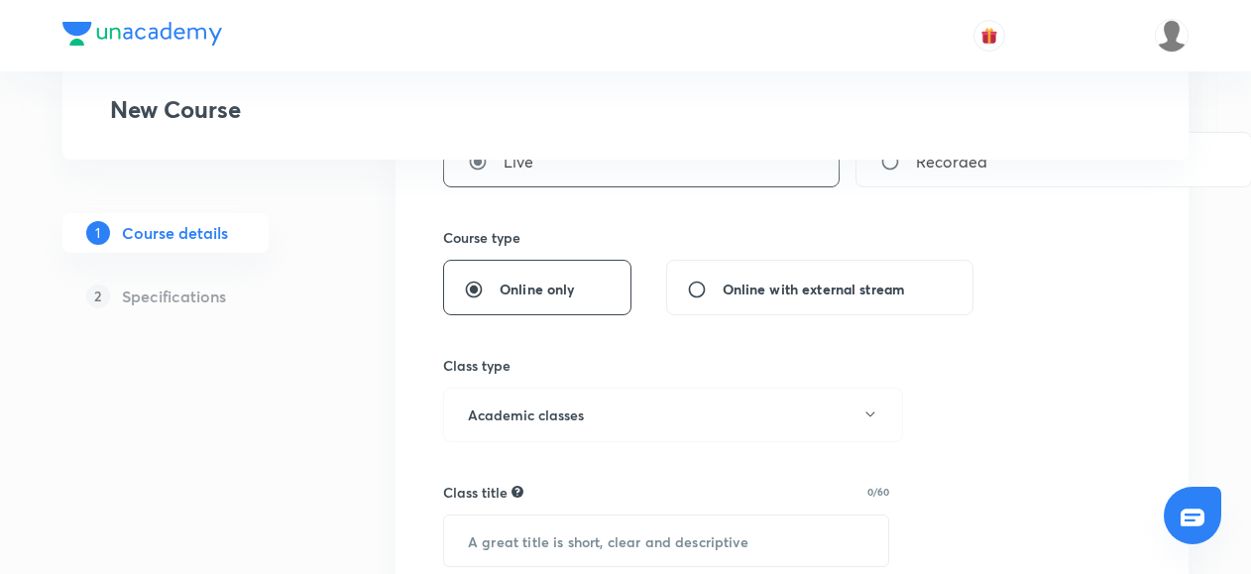
scroll to position [552, 0]
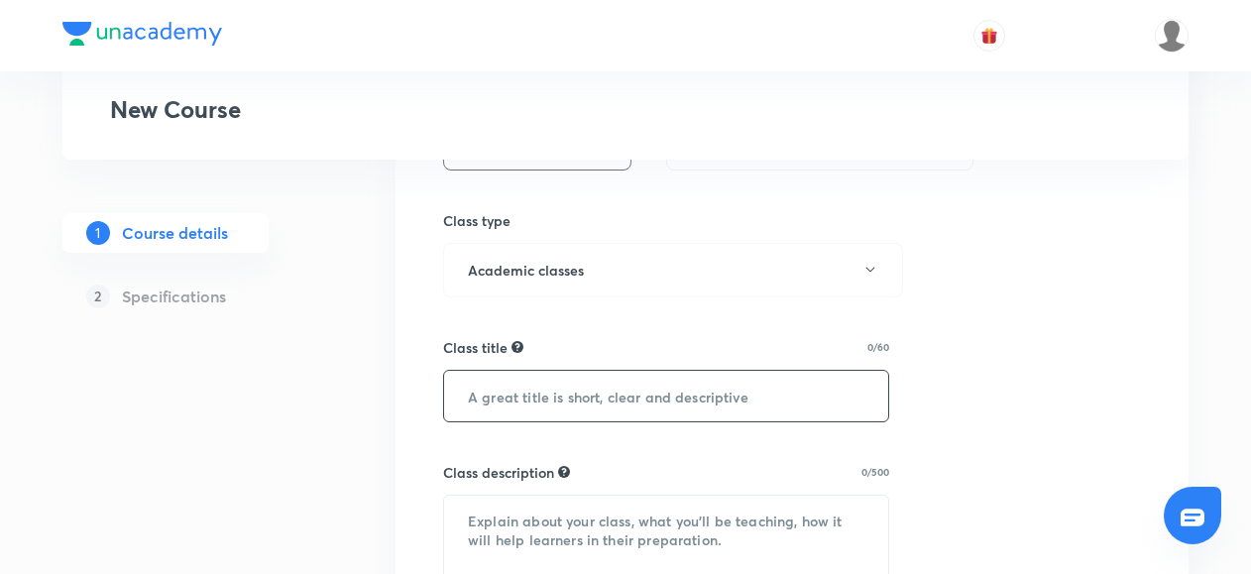
click at [507, 388] on input "text" at bounding box center [666, 396] width 444 height 51
paste input "Company law - 200 Case Studies Batch"
type input "Company law - 200 Case Studies Batch"
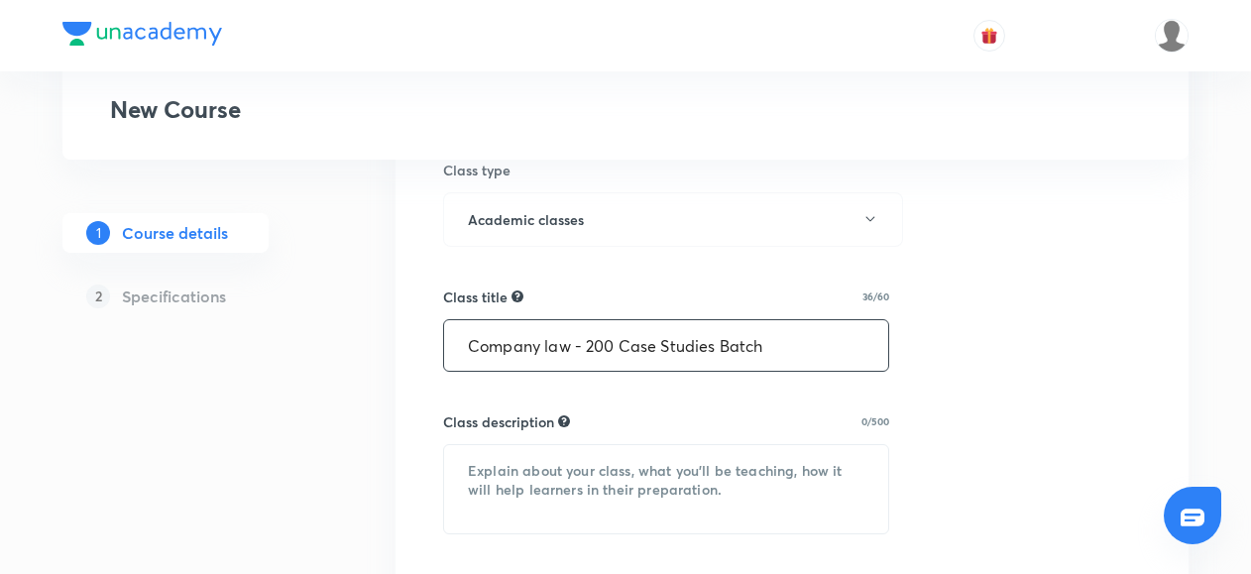
scroll to position [604, 0]
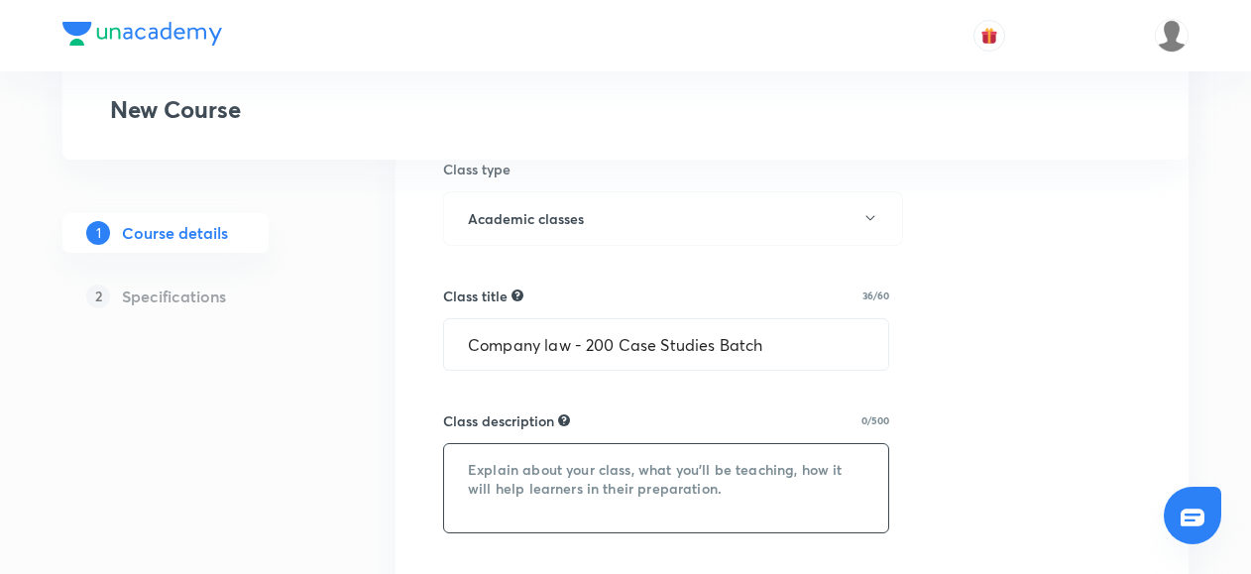
click at [509, 456] on textarea at bounding box center [666, 488] width 444 height 88
paste textarea "Company Law – 200 Case Studies Batch Master Company Law through 200 carefully s…"
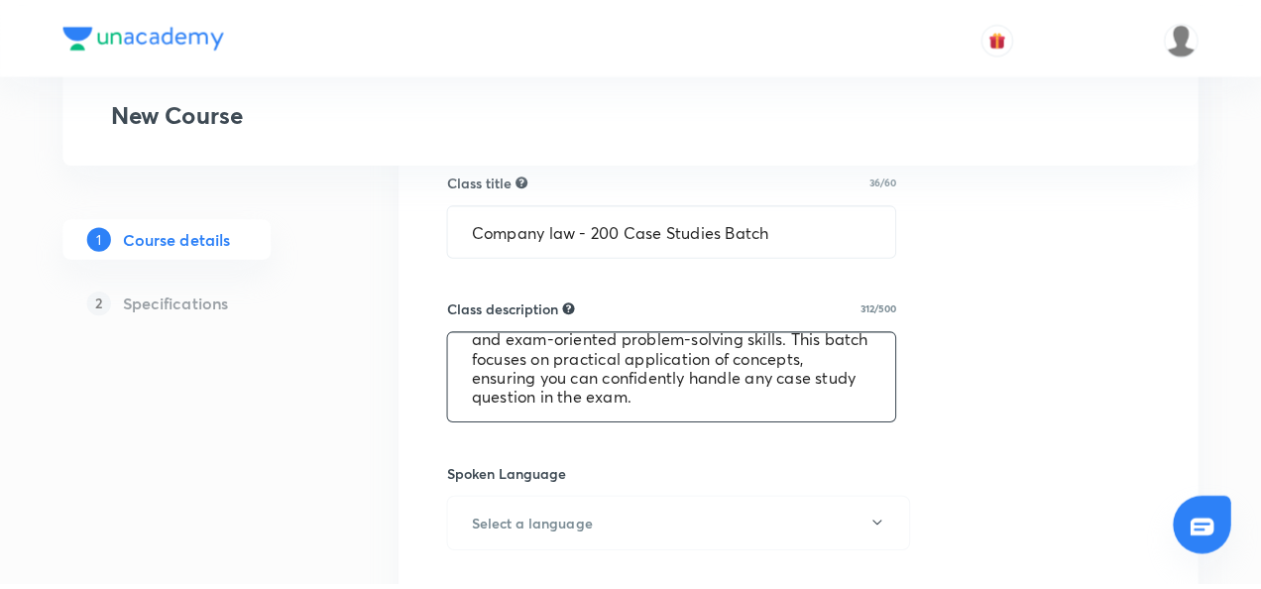
scroll to position [724, 0]
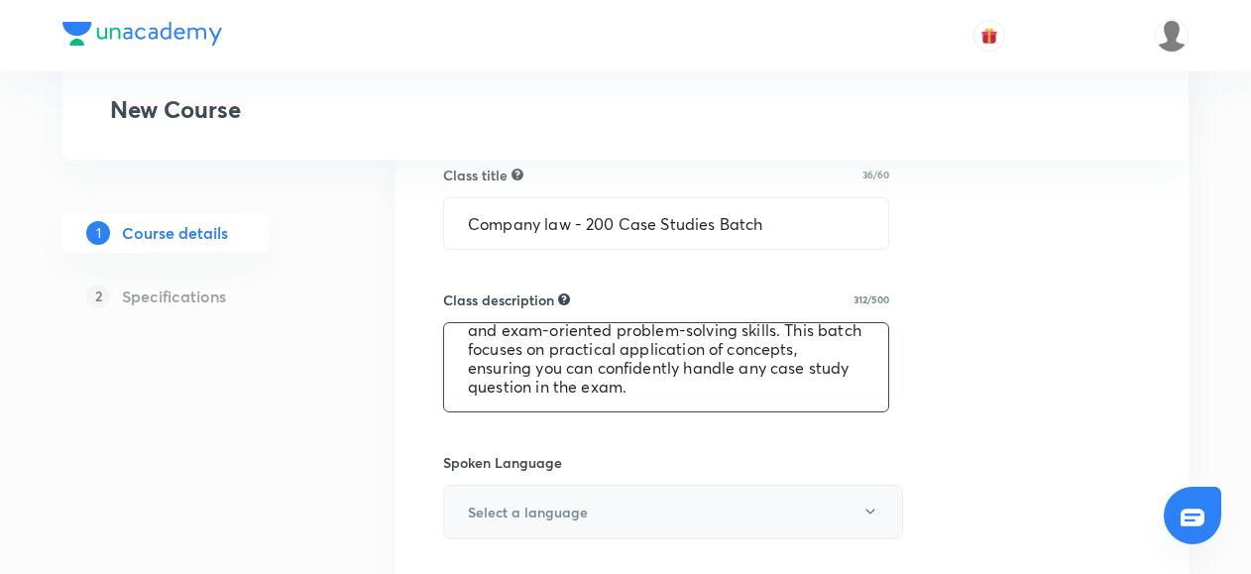
type textarea "Company Law – 200 Case Studies Batch Master Company Law through 200 carefully s…"
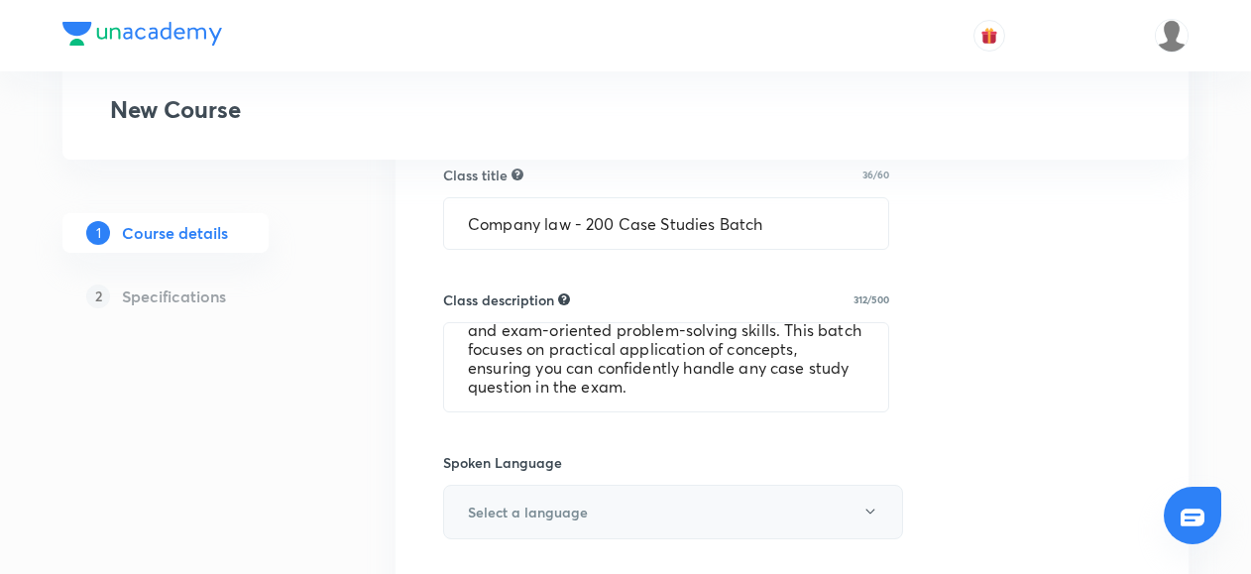
click at [479, 513] on h6 "Select a language" at bounding box center [528, 511] width 120 height 21
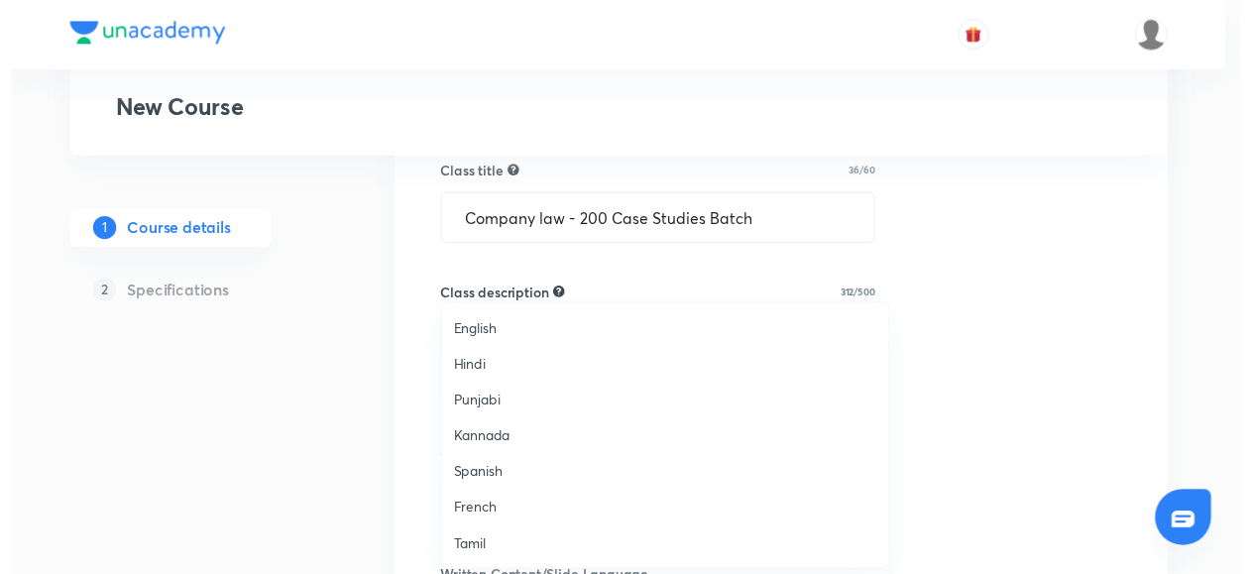
scroll to position [587, 0]
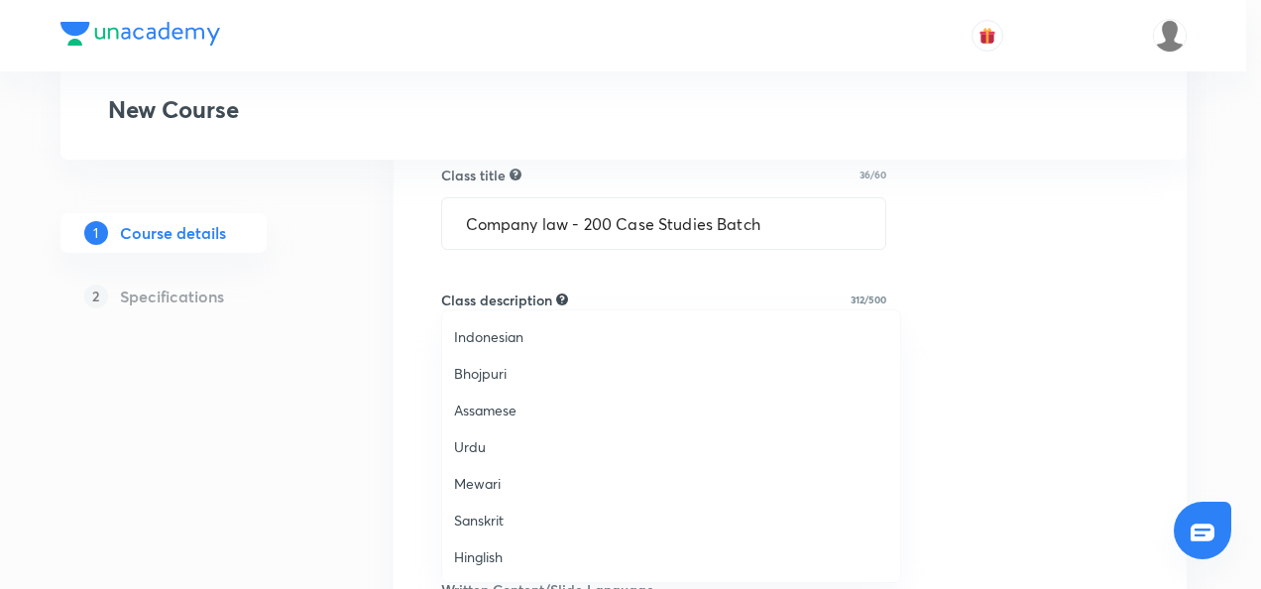
click at [480, 552] on span "Hinglish" at bounding box center [671, 556] width 434 height 21
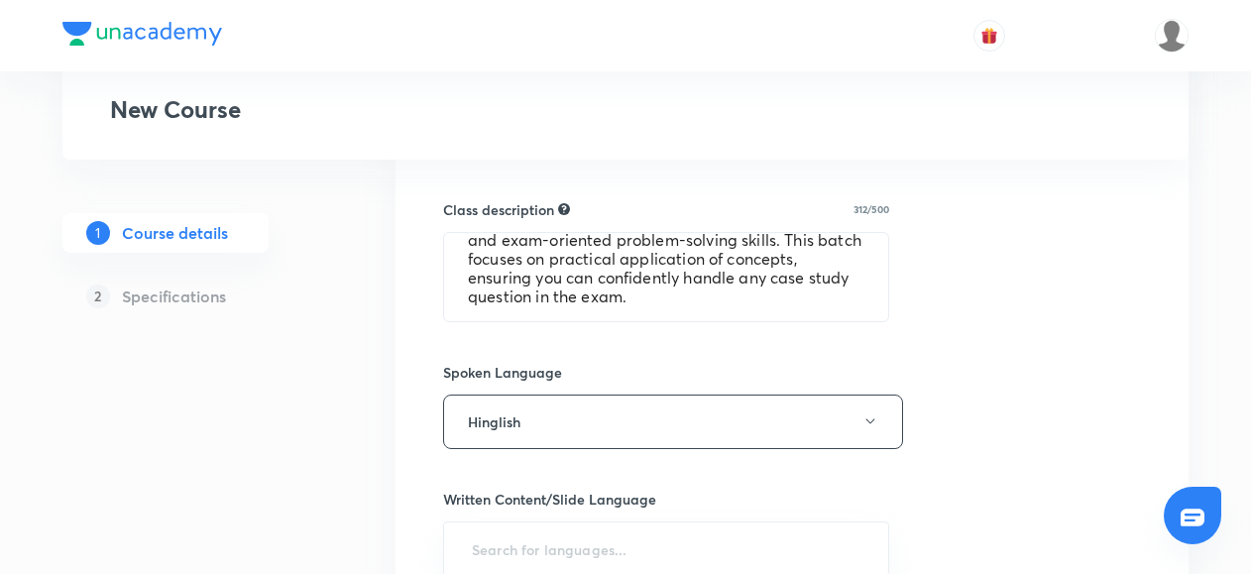
scroll to position [817, 0]
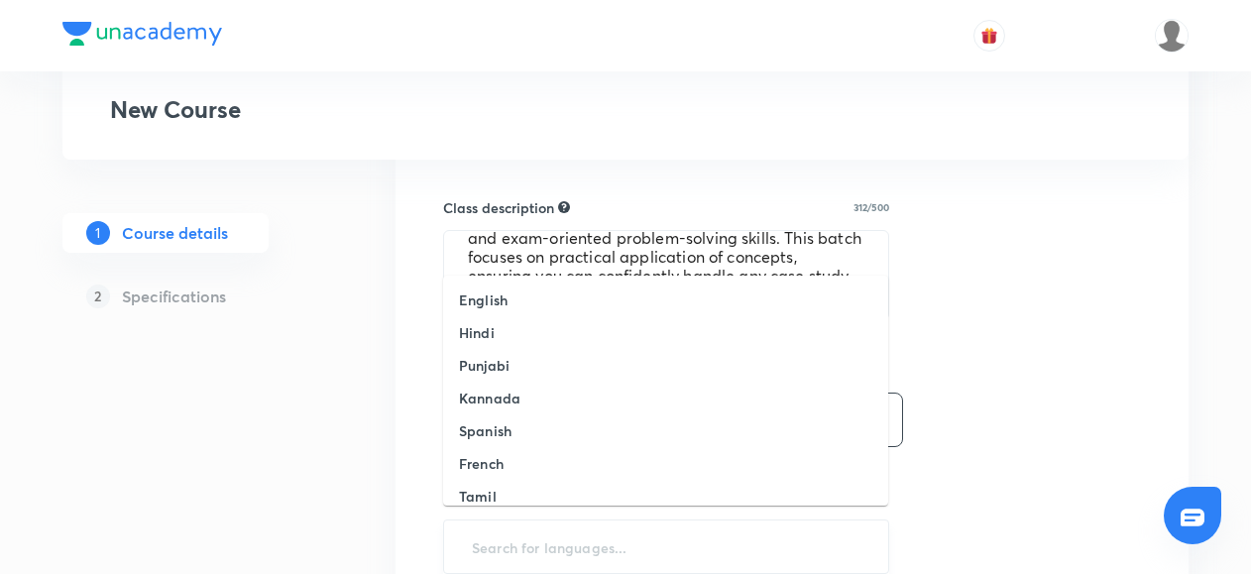
click at [483, 546] on input "text" at bounding box center [666, 546] width 396 height 37
type input "en"
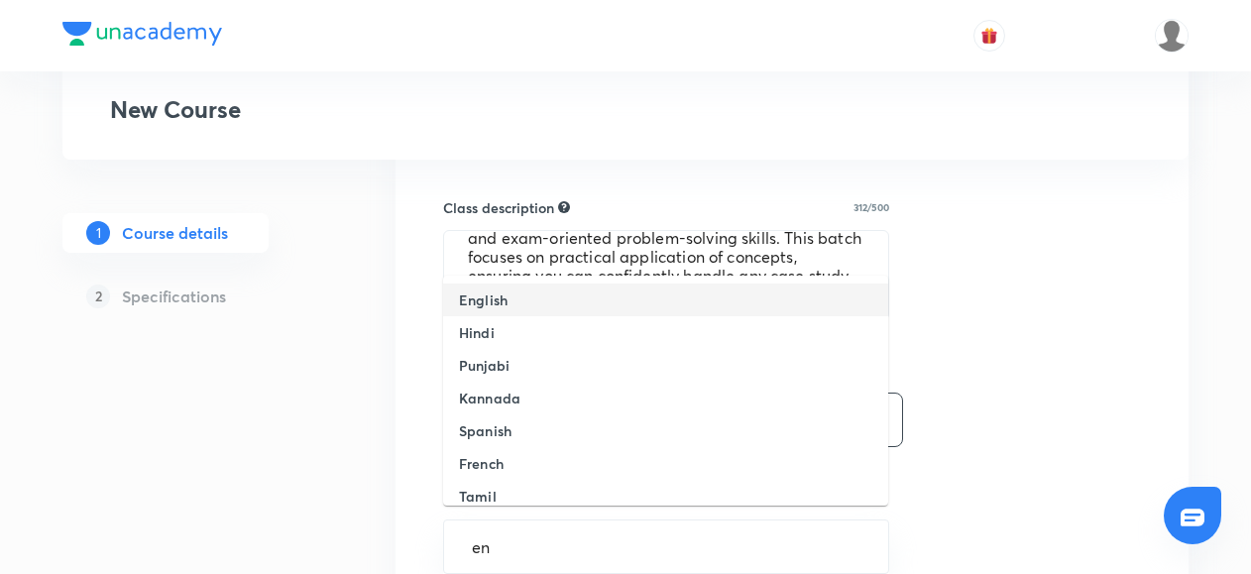
click at [483, 307] on h6 "English" at bounding box center [483, 299] width 49 height 21
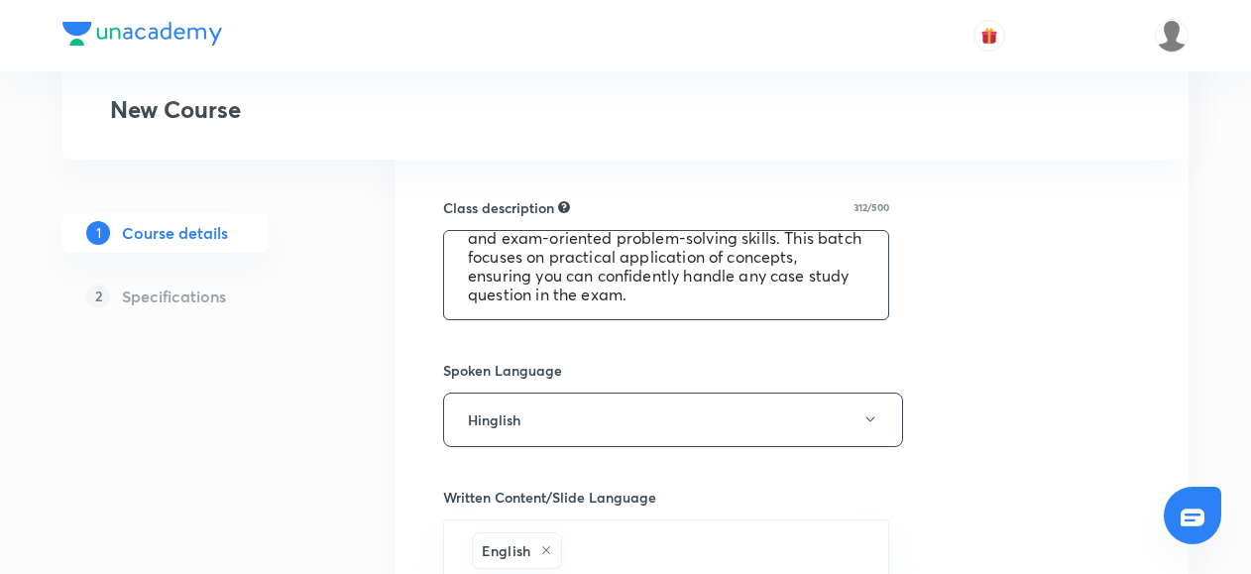
click at [483, 307] on textarea "Company Law – 200 Case Studies Batch Master Company Law through 200 carefully s…" at bounding box center [666, 275] width 444 height 88
click at [329, 480] on div "1 Course details 2 Specifications" at bounding box center [197, 370] width 270 height 1752
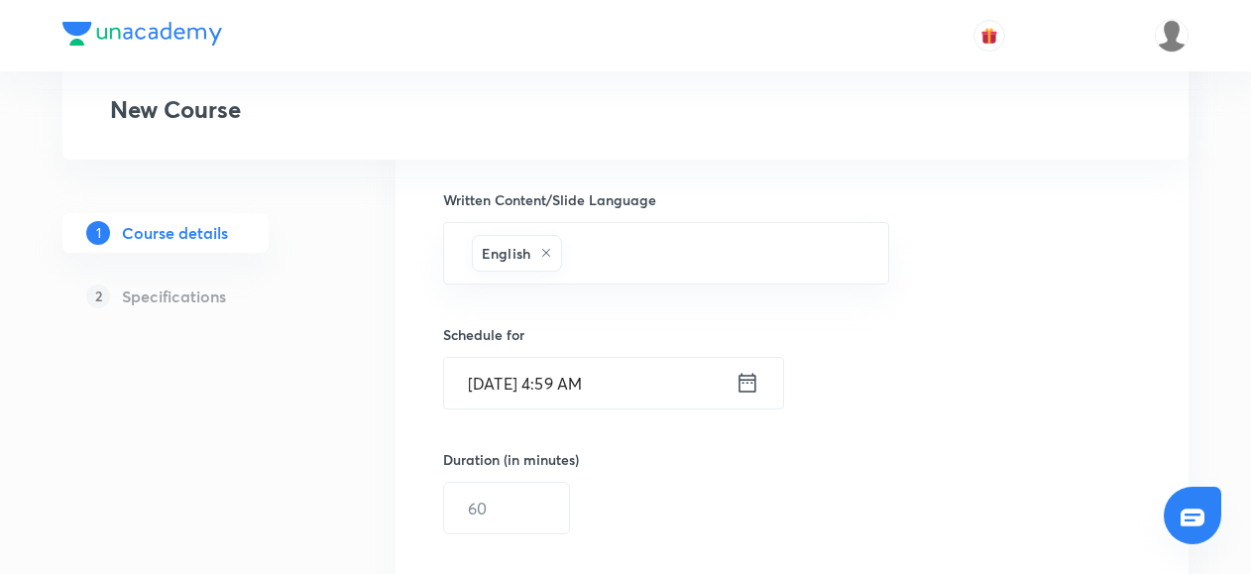
scroll to position [1124, 0]
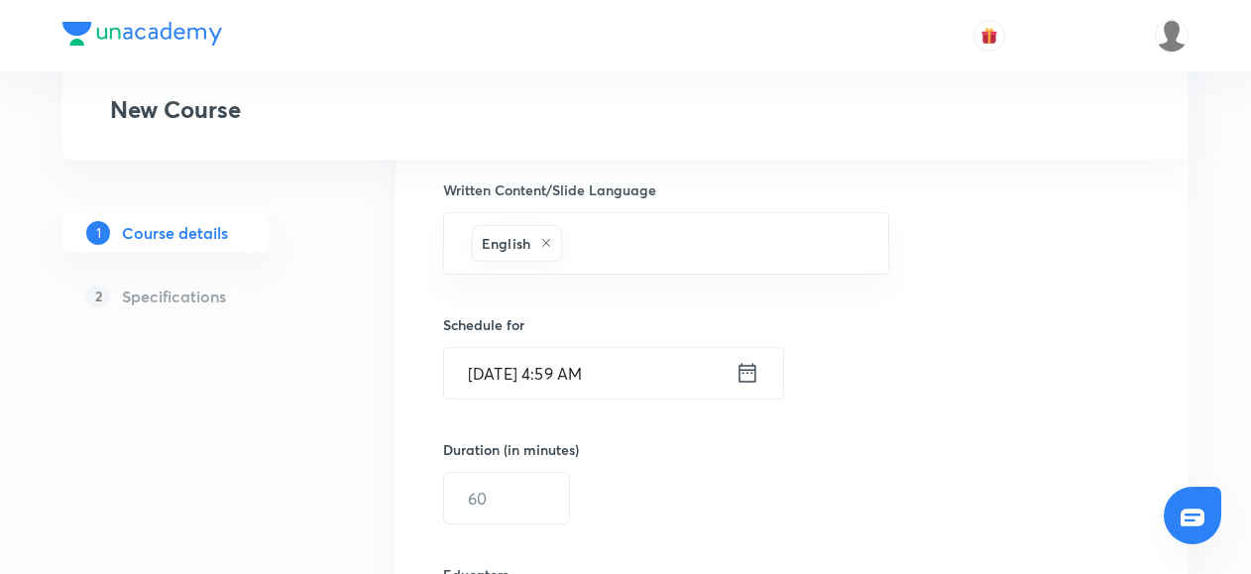
click at [748, 366] on icon at bounding box center [747, 373] width 24 height 28
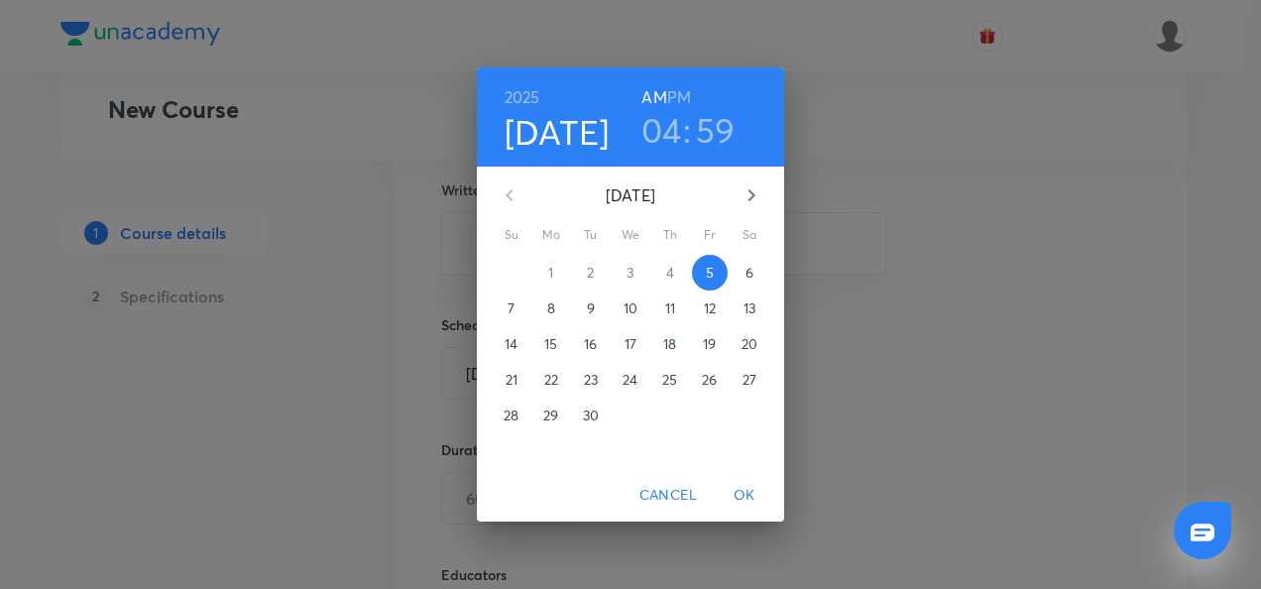
click at [505, 307] on span "7" at bounding box center [512, 308] width 36 height 20
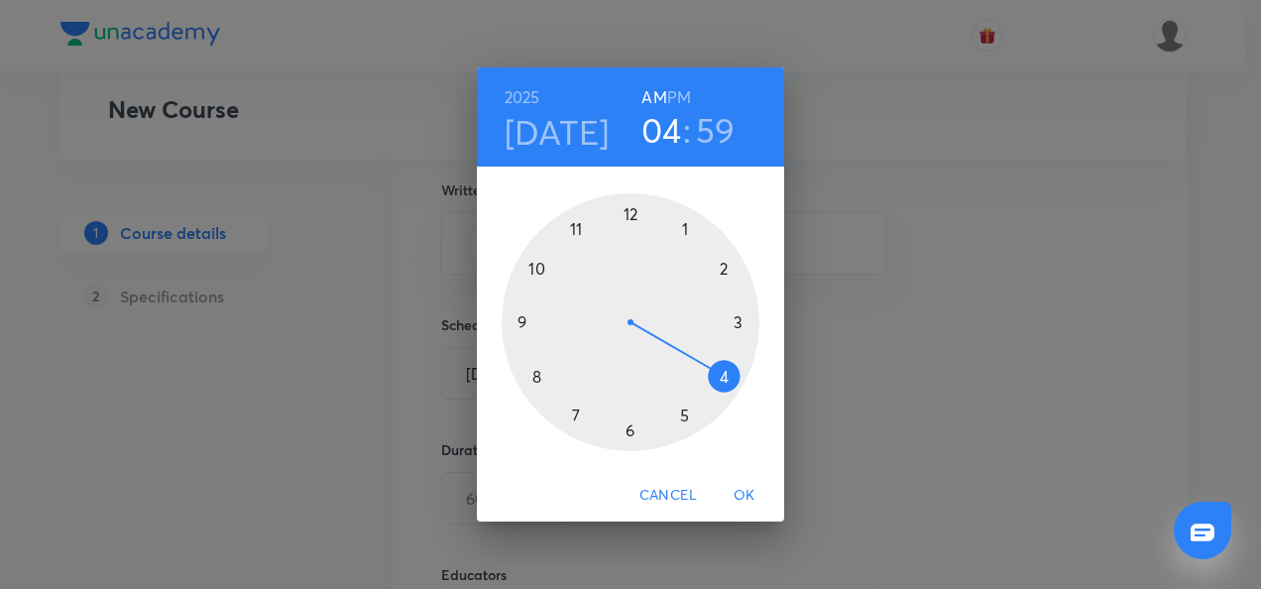
click at [521, 321] on div at bounding box center [630, 322] width 258 height 258
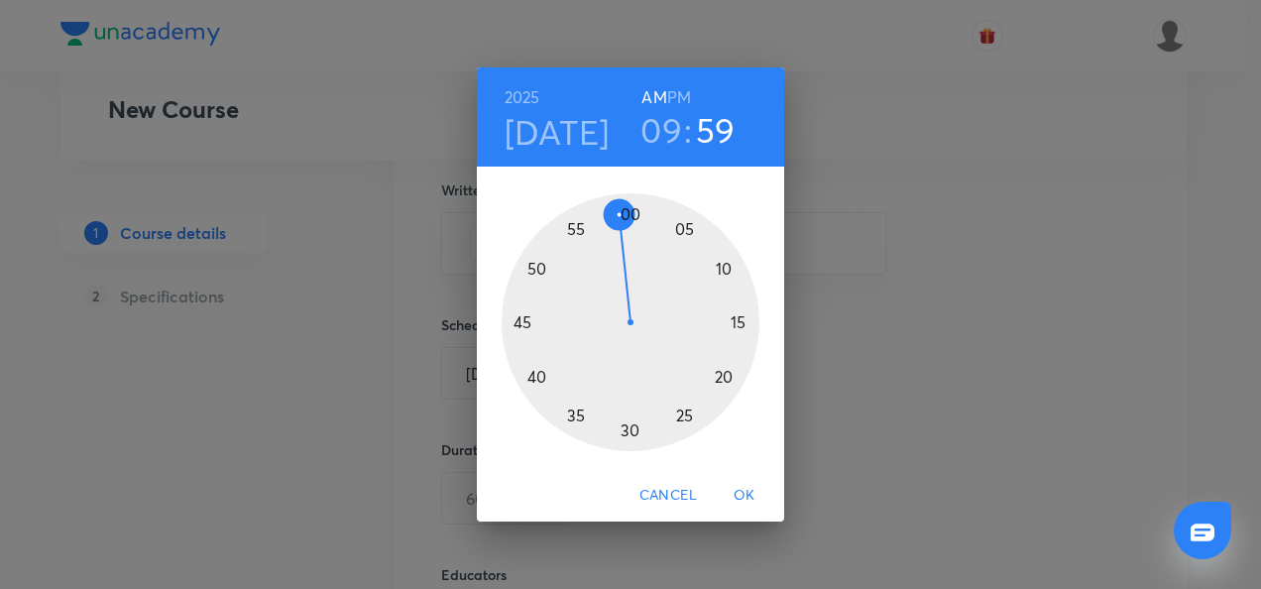
click at [671, 83] on h6 "PM" at bounding box center [679, 97] width 24 height 28
click at [739, 319] on div at bounding box center [630, 322] width 258 height 258
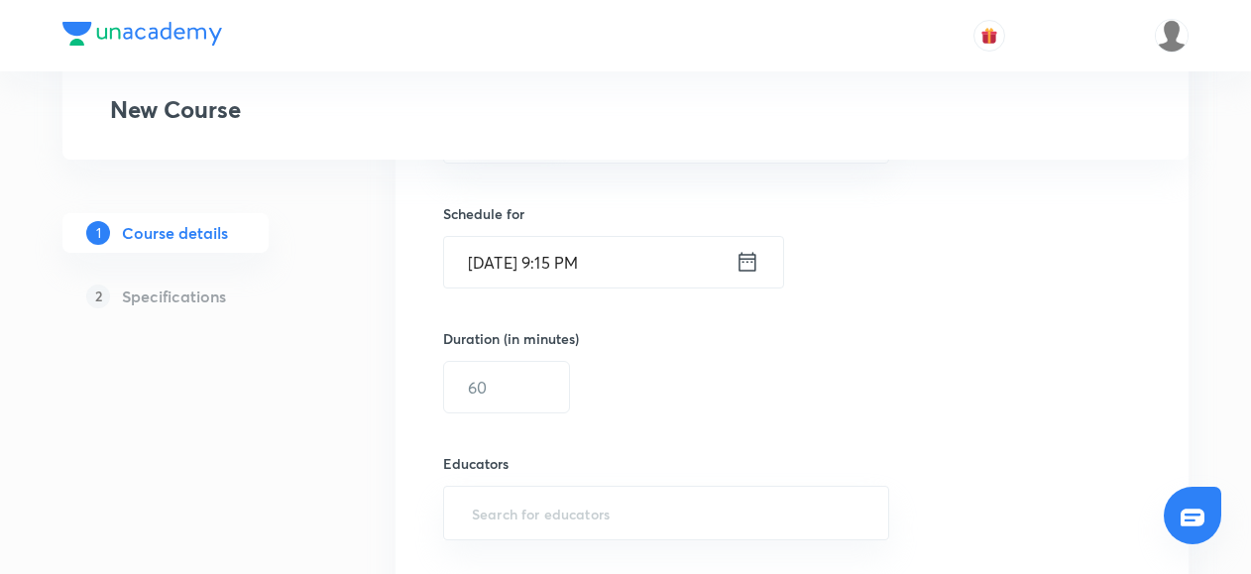
scroll to position [1236, 0]
click at [499, 382] on input "text" at bounding box center [506, 386] width 125 height 51
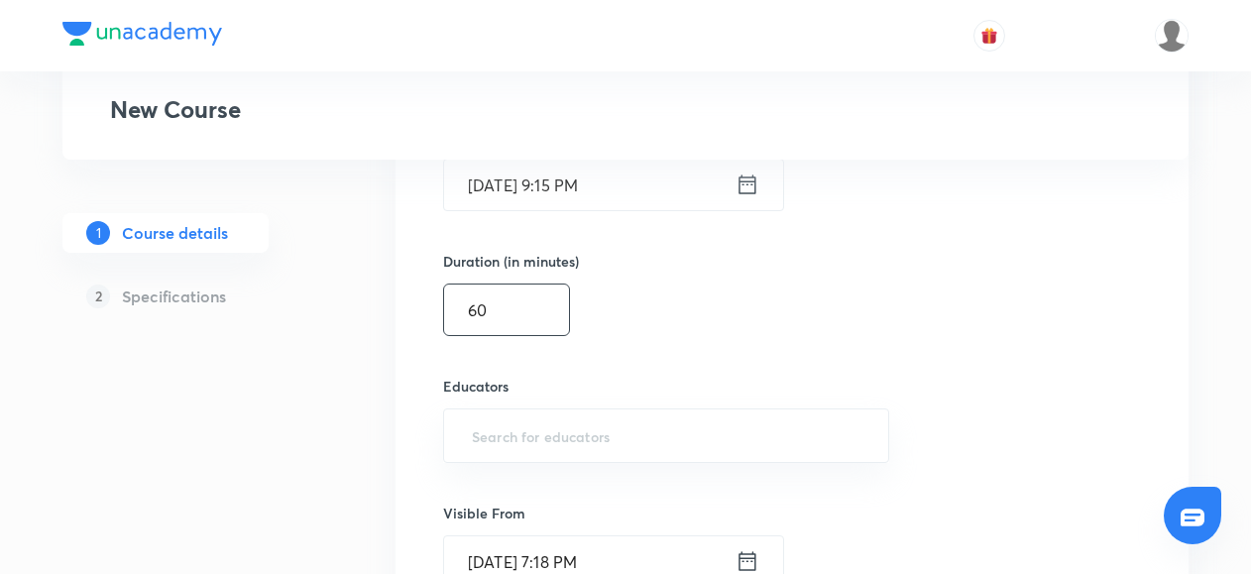
scroll to position [1319, 0]
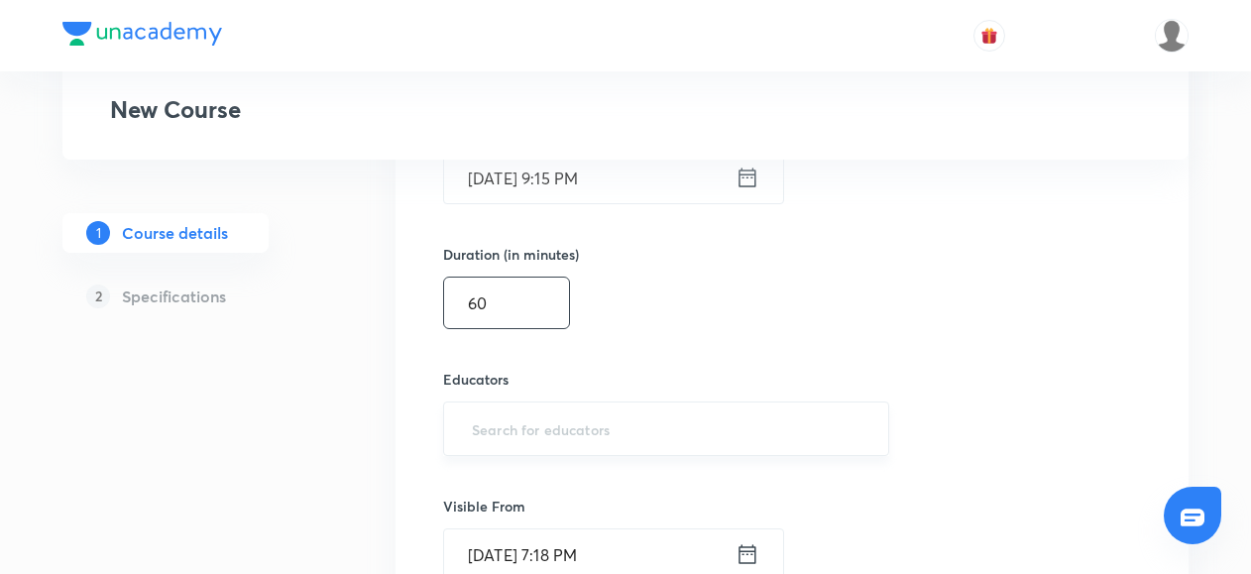
type input "60"
click at [493, 426] on input "text" at bounding box center [666, 428] width 396 height 37
paste input "@amitvohra22-8435"
type input "@amitvohra22-8435"
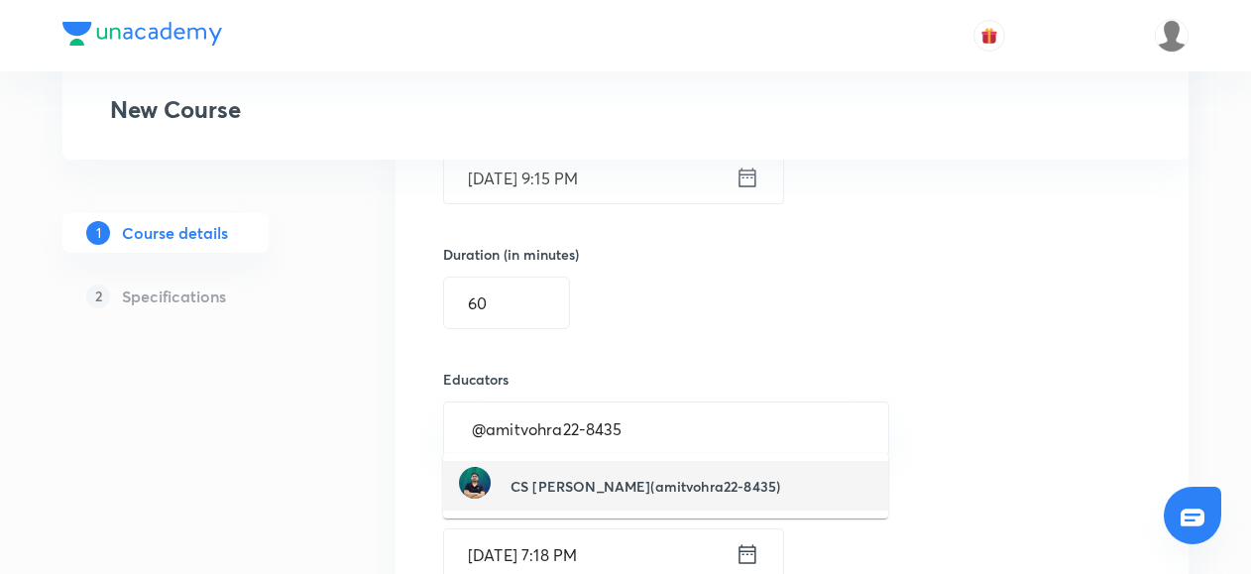
click at [520, 473] on div "CS Amit Vohra(amitvohra22-8435)" at bounding box center [619, 486] width 321 height 38
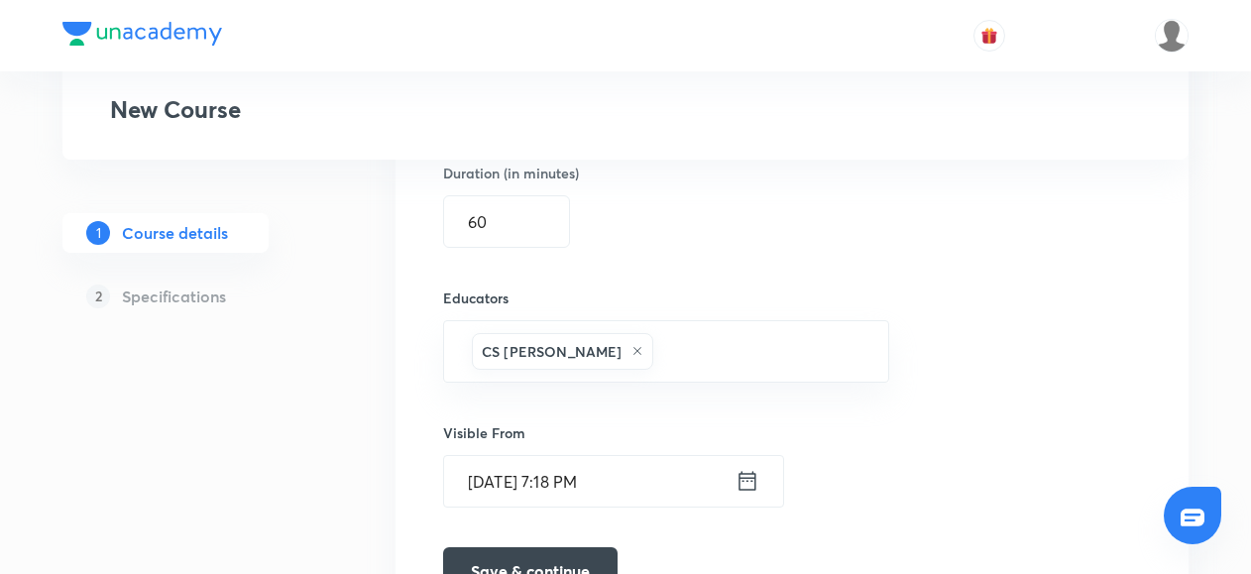
scroll to position [1524, 0]
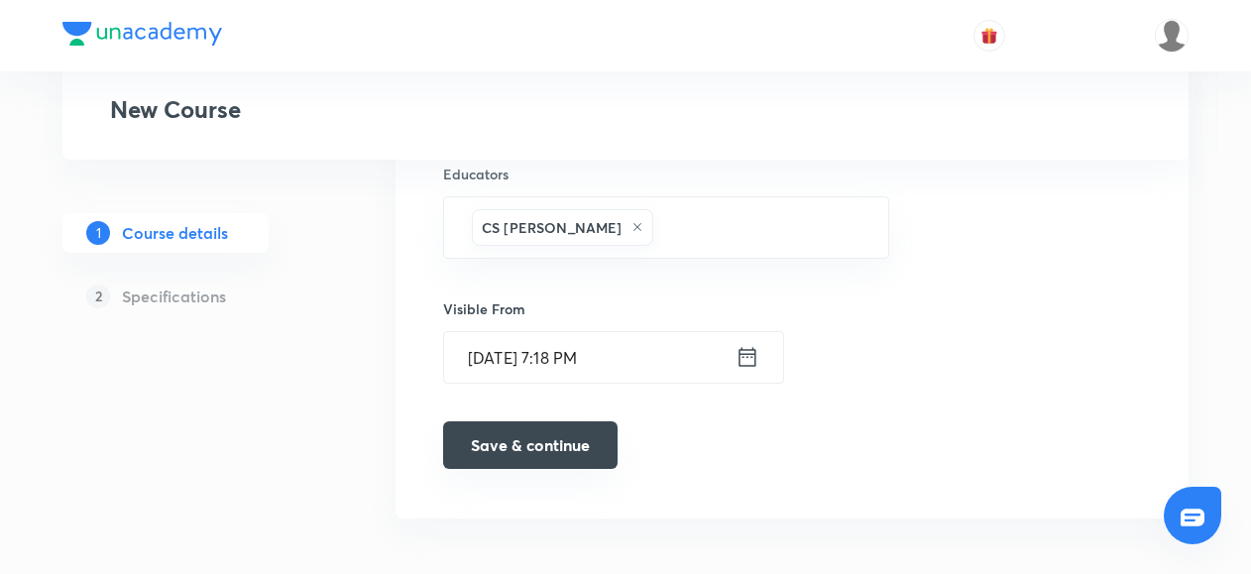
click at [547, 428] on button "Save & continue" at bounding box center [530, 445] width 174 height 48
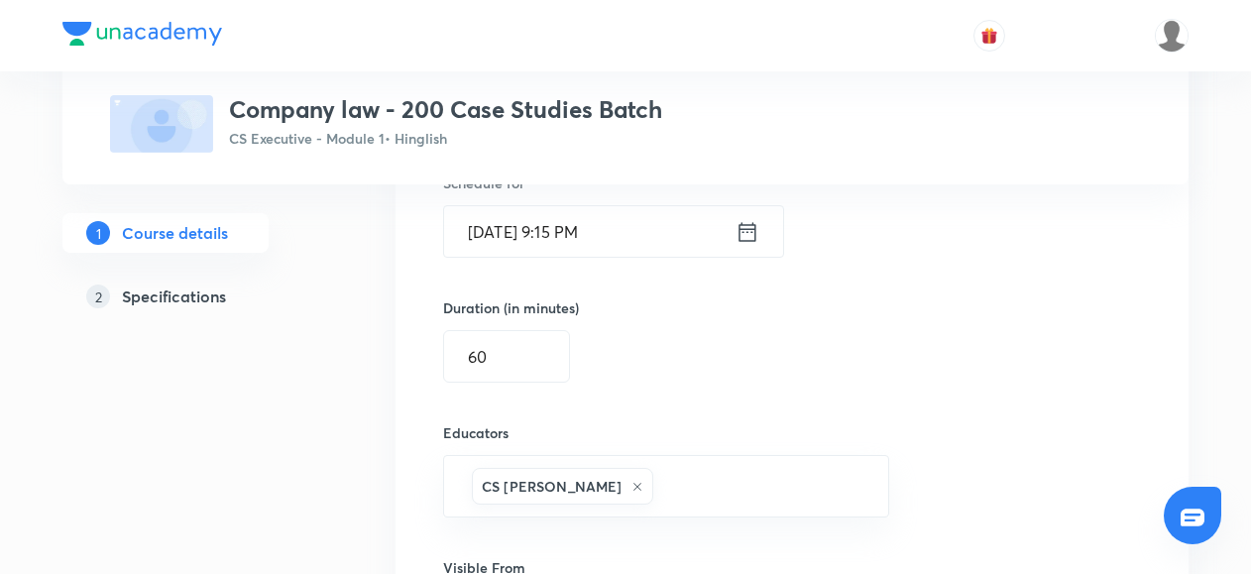
scroll to position [1315, 0]
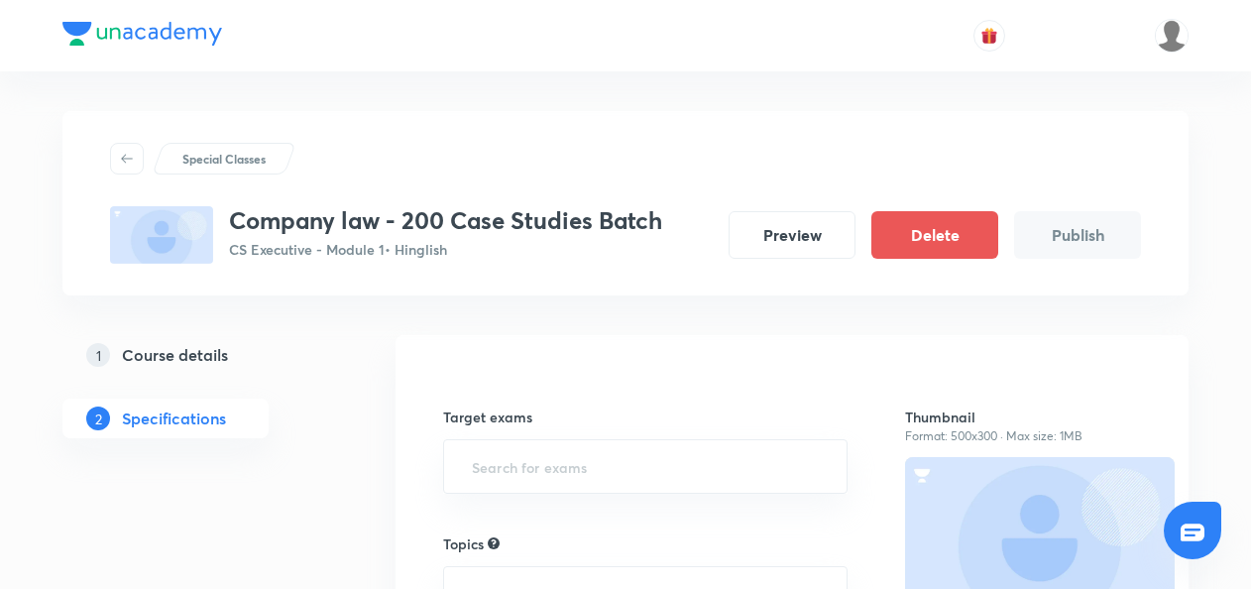
scroll to position [125, 0]
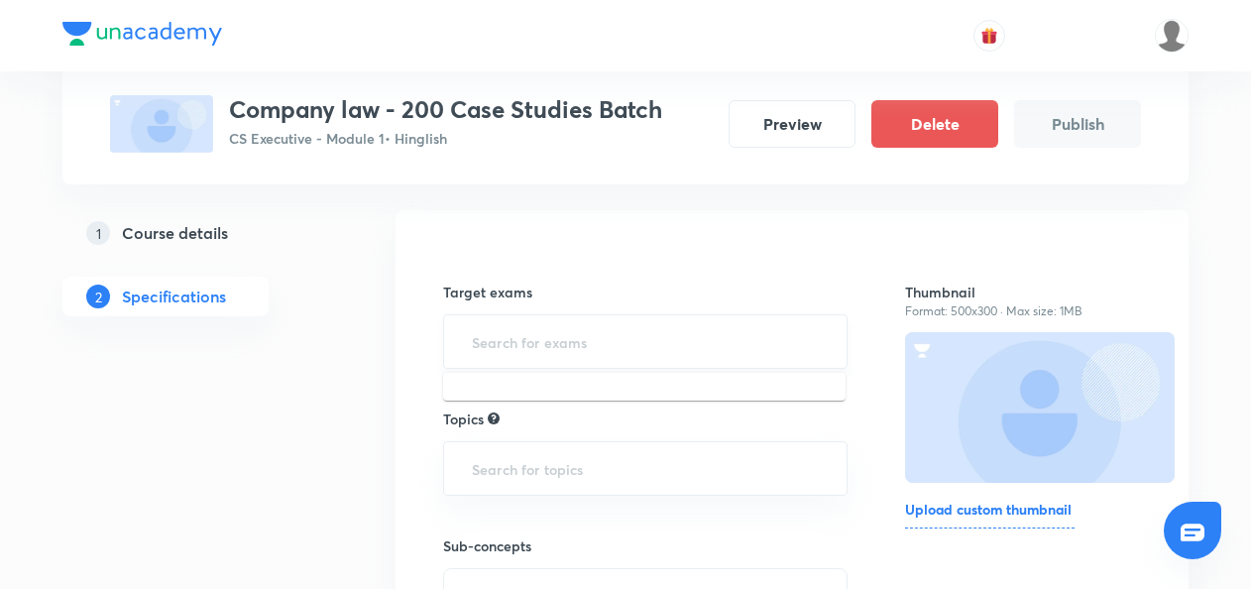
click at [486, 341] on input "text" at bounding box center [645, 341] width 355 height 37
type input "cs e"
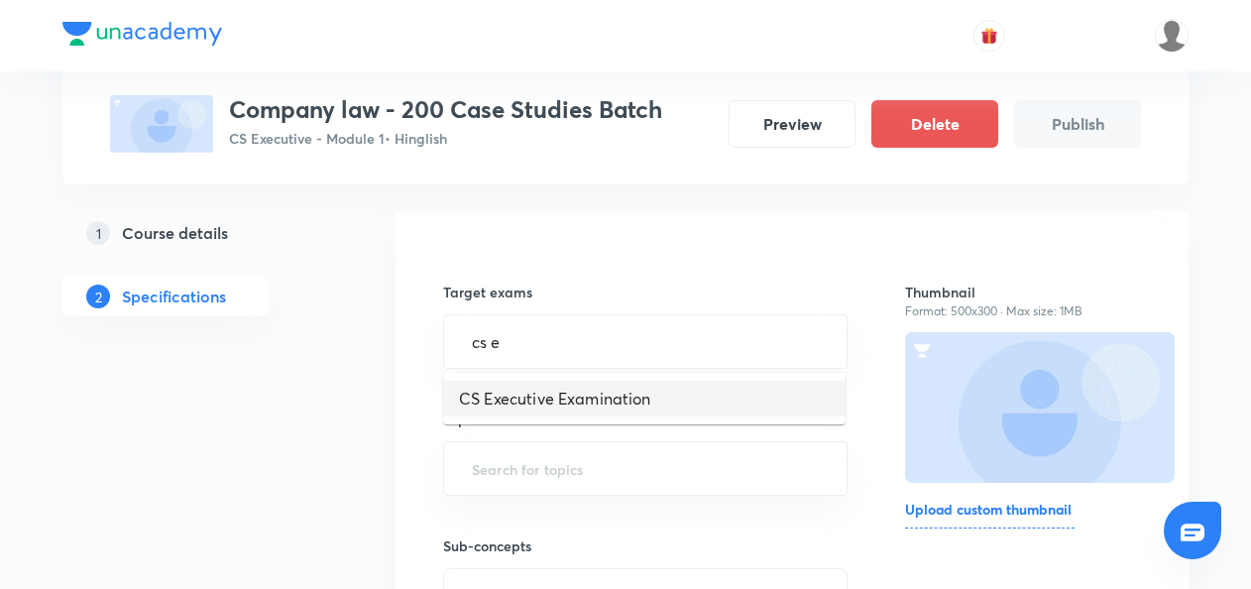
click at [495, 389] on li "CS Executive Examination" at bounding box center [644, 399] width 402 height 36
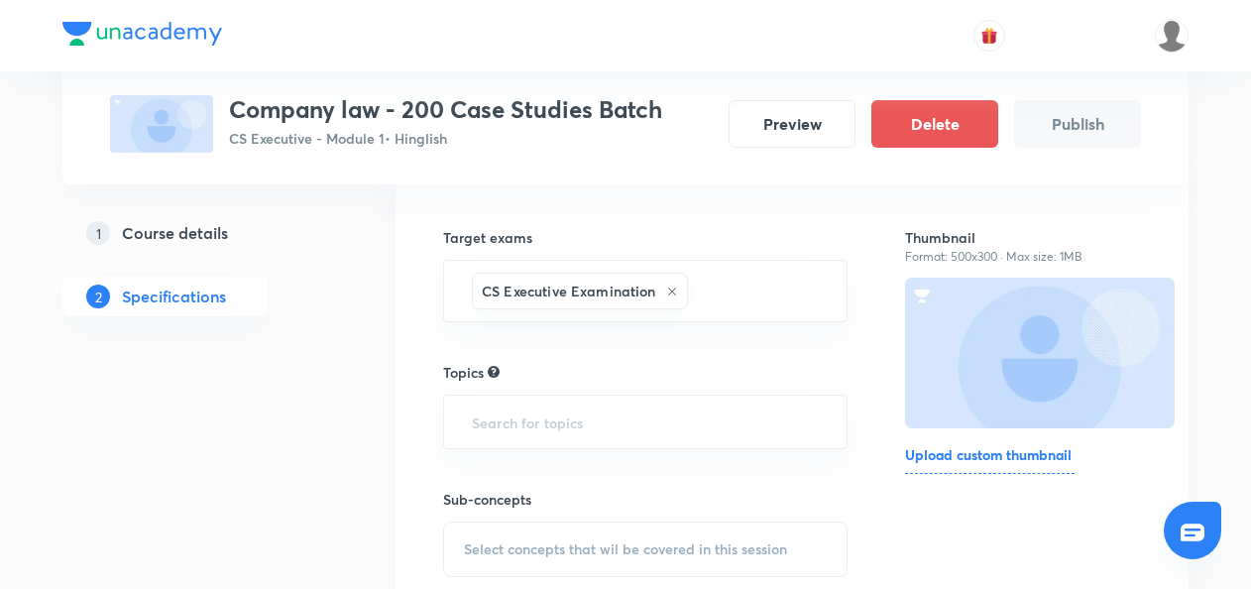
scroll to position [191, 0]
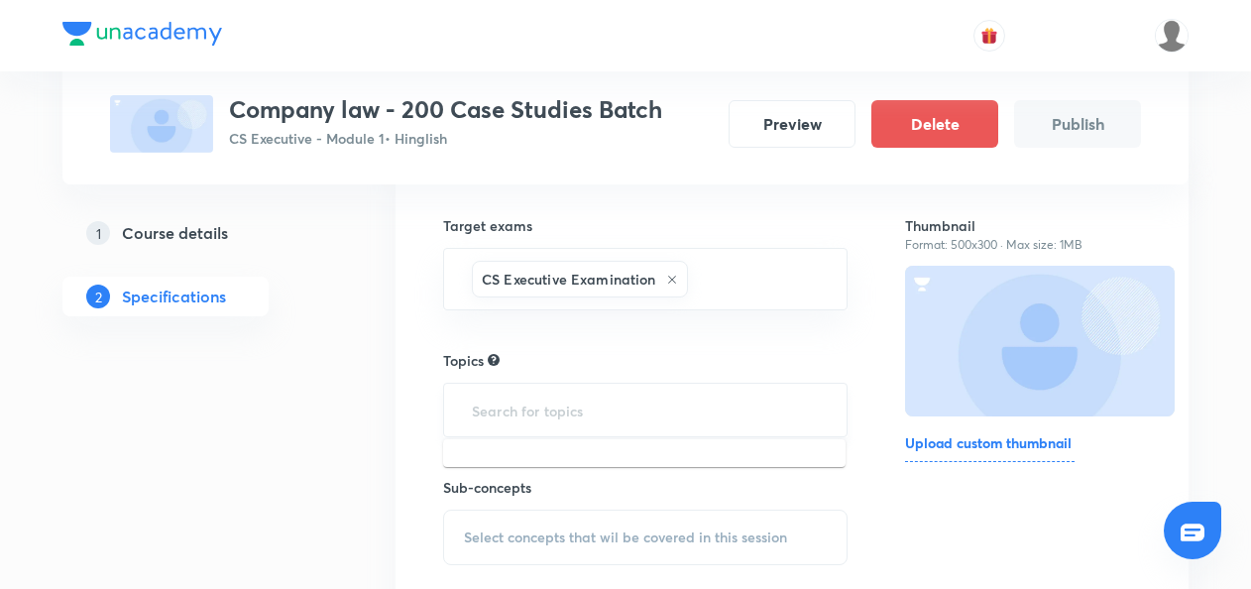
click at [490, 407] on input "text" at bounding box center [645, 409] width 355 height 37
type input "comp"
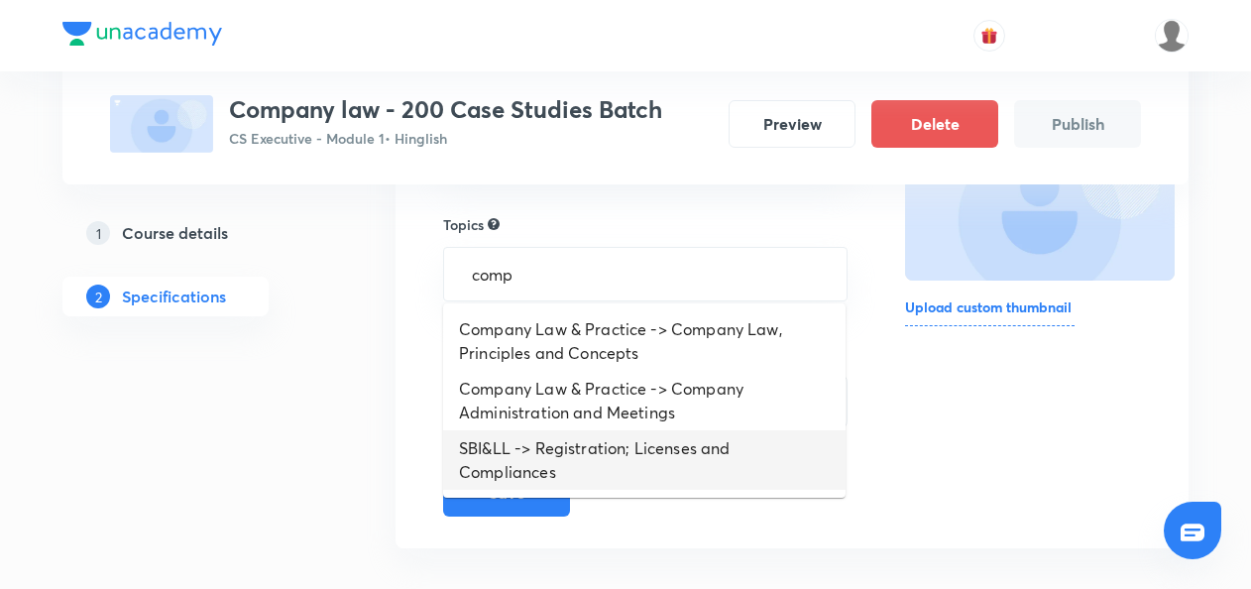
scroll to position [328, 0]
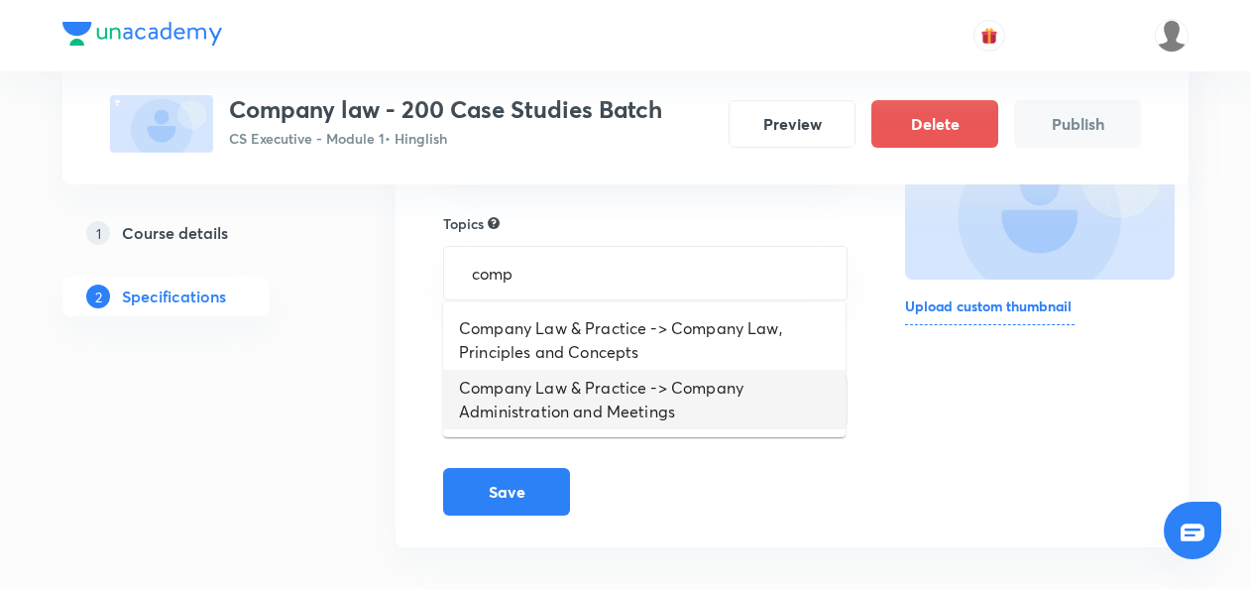
click at [531, 404] on li "Company Law & Practice -> Company Administration and Meetings" at bounding box center [644, 399] width 402 height 59
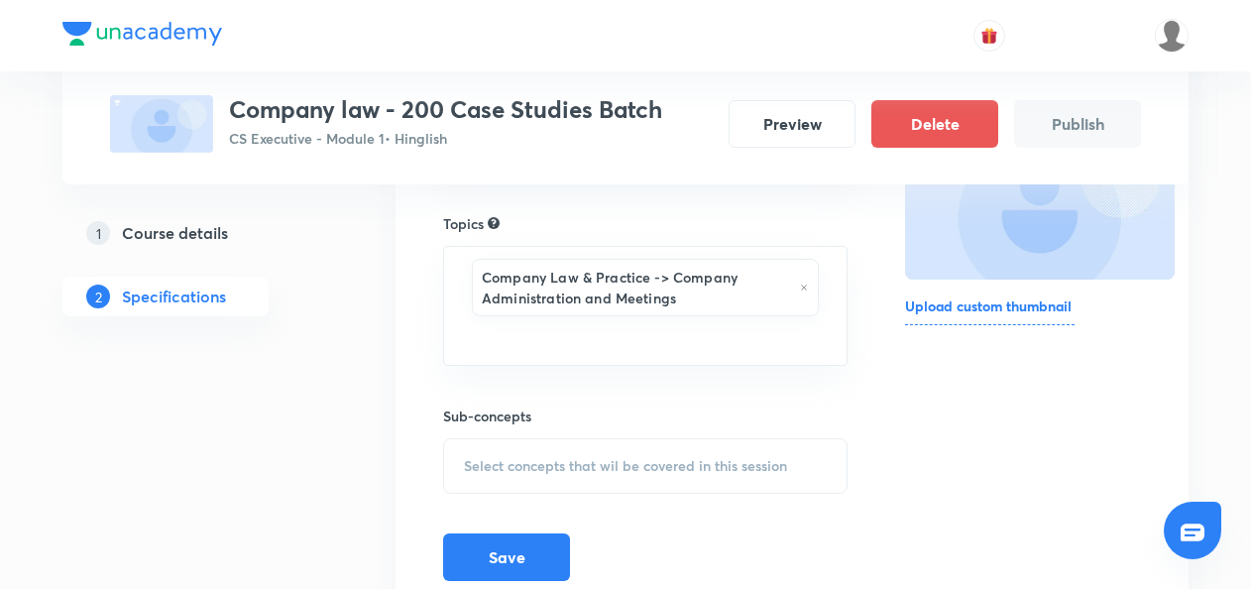
click at [480, 462] on span "Select concepts that wil be covered in this session" at bounding box center [625, 466] width 323 height 16
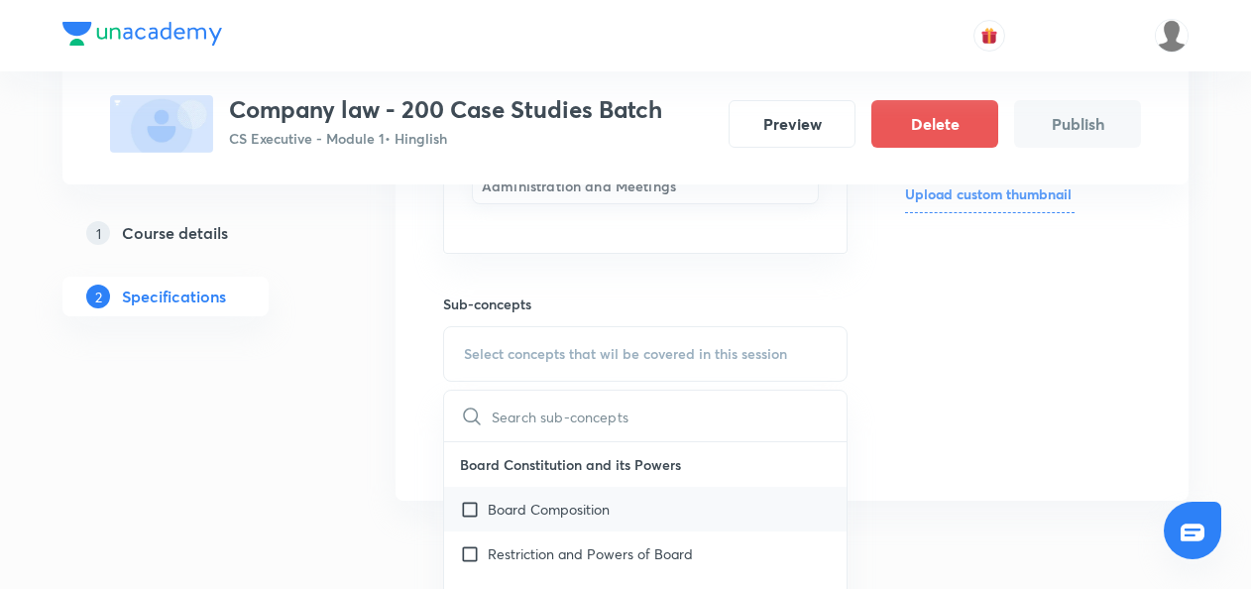
click at [470, 503] on input "checkbox" at bounding box center [474, 508] width 28 height 21
checkbox input "true"
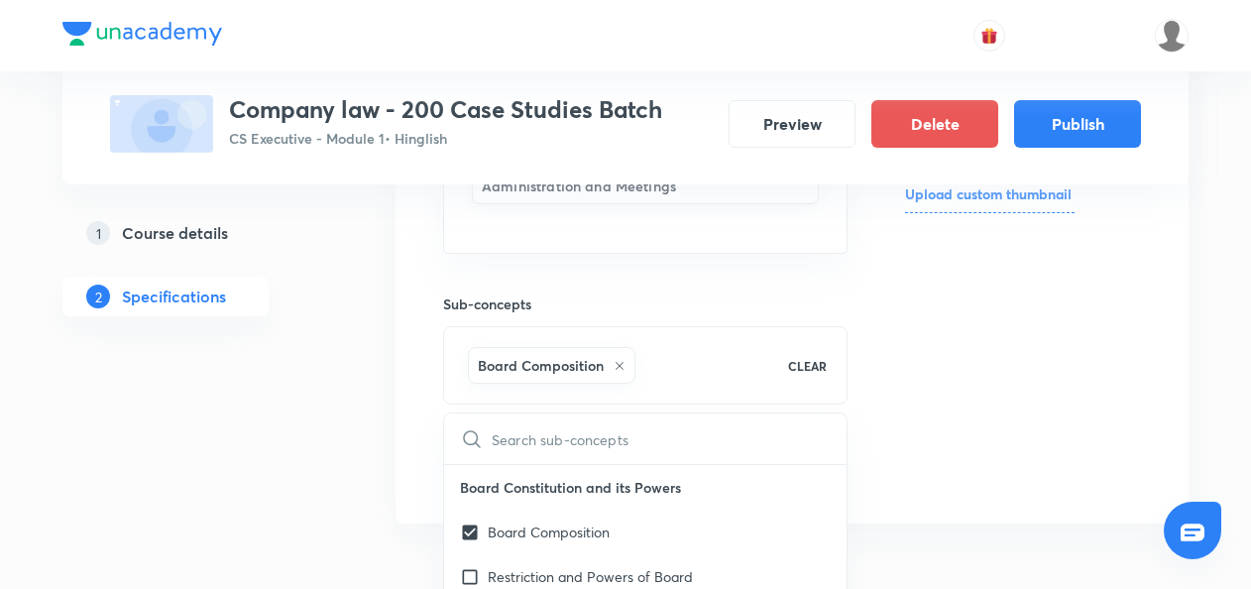
click at [377, 477] on div "Special Classes Company law - 200 Case Studies Batch CS Executive - Module 1 • …" at bounding box center [625, 111] width 1126 height 880
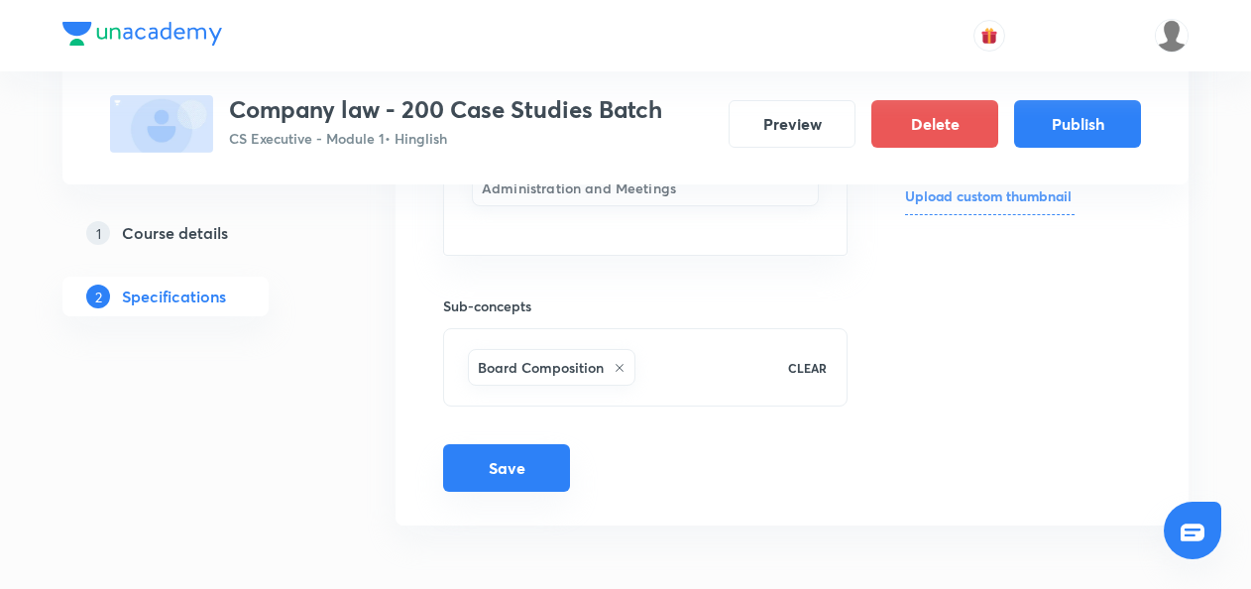
scroll to position [434, 0]
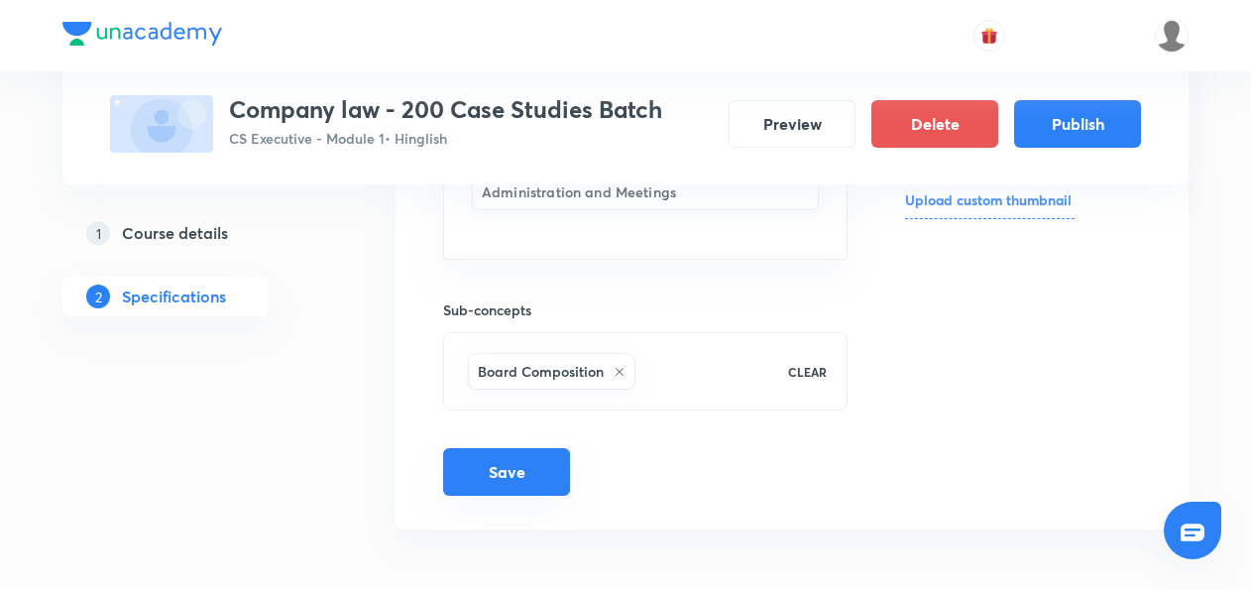
click at [537, 476] on button "Save" at bounding box center [506, 472] width 127 height 48
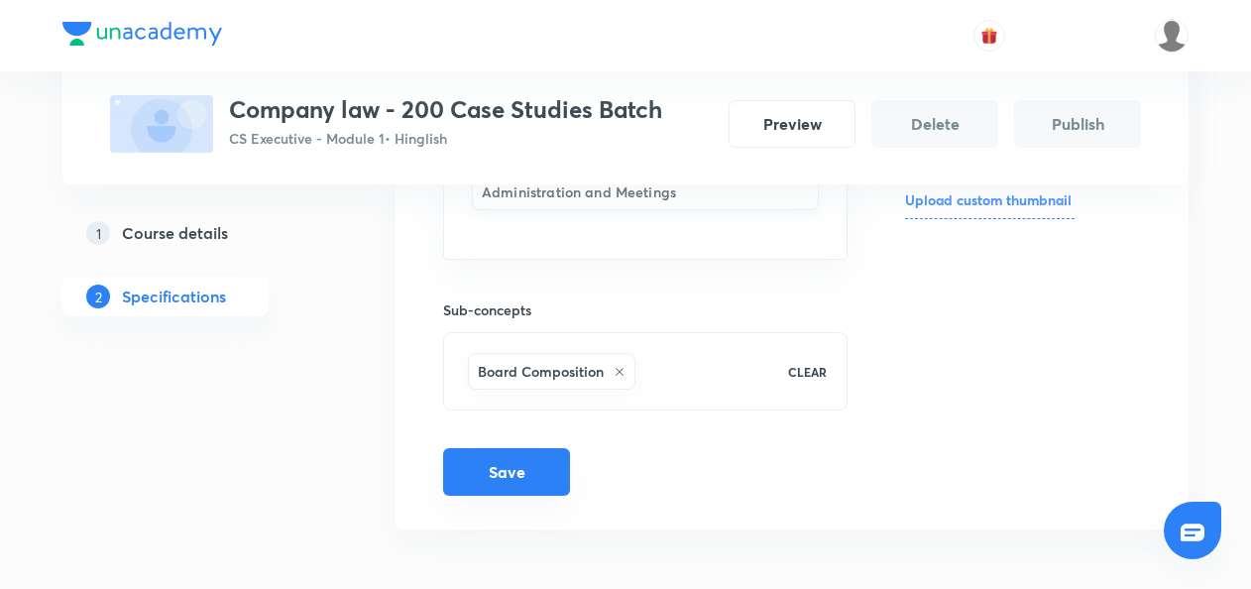
scroll to position [420, 0]
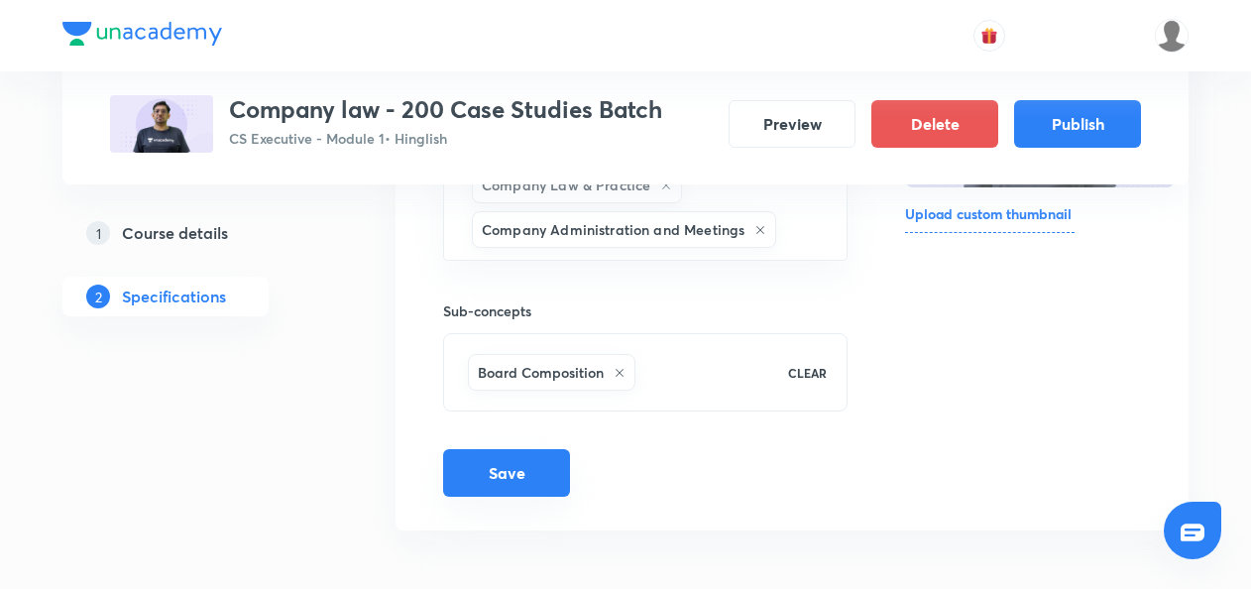
click at [509, 459] on button "Save" at bounding box center [506, 473] width 127 height 48
click at [1083, 117] on button "Publish" at bounding box center [1077, 122] width 127 height 48
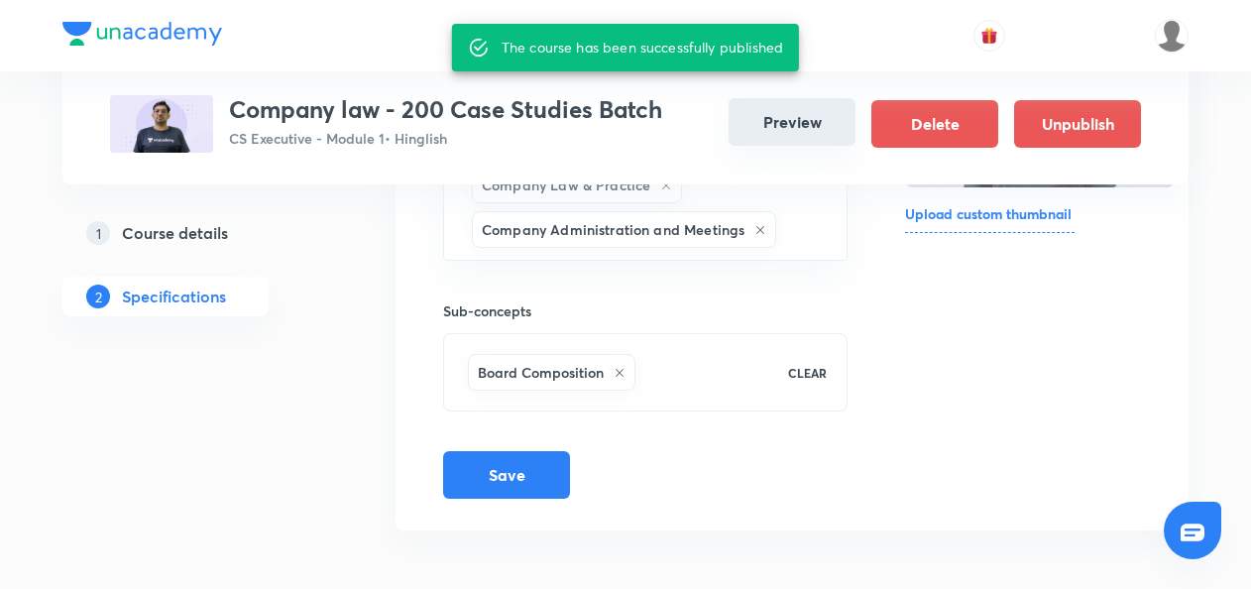
click at [792, 138] on button "Preview" at bounding box center [791, 122] width 127 height 48
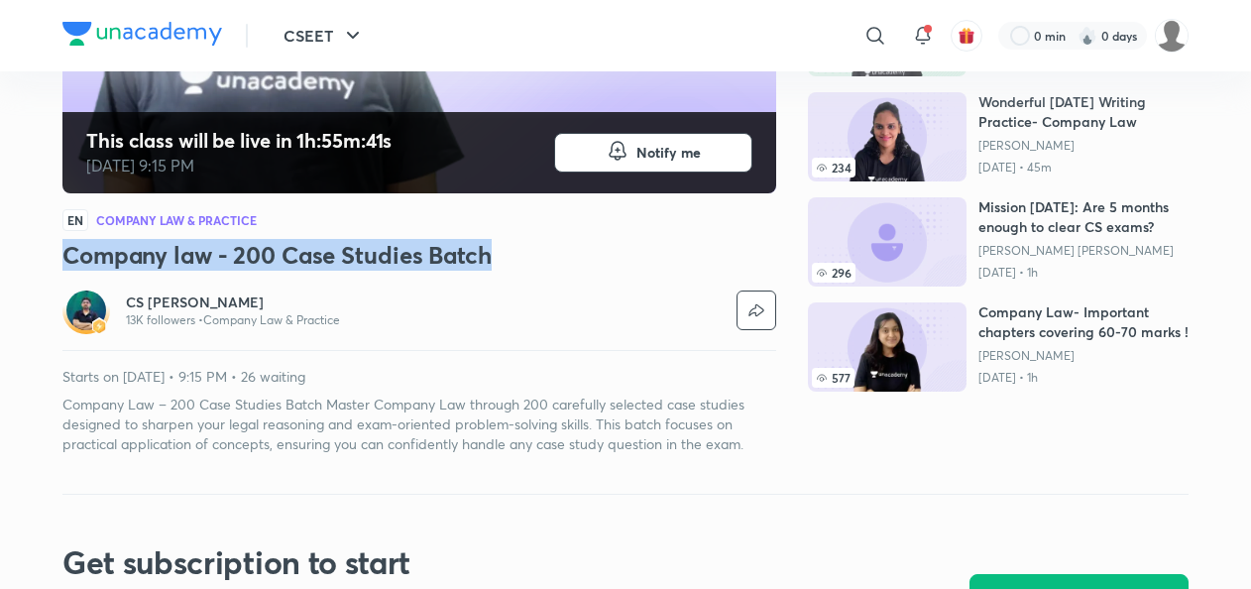
scroll to position [418, 0]
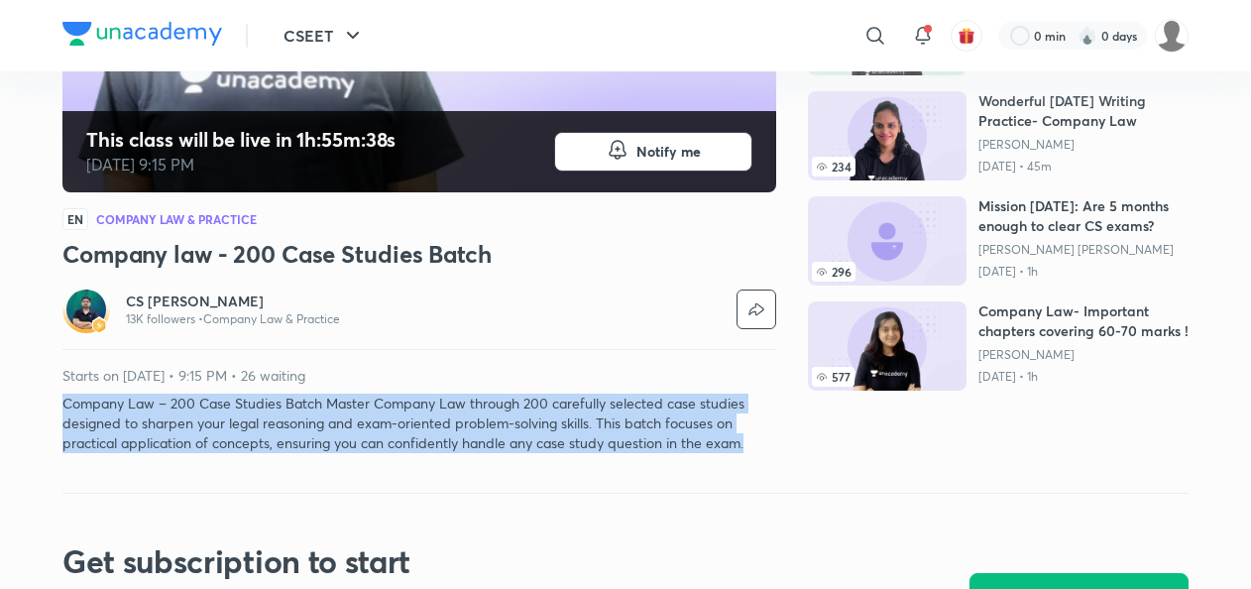
drag, startPoint x: 61, startPoint y: 400, endPoint x: 789, endPoint y: 439, distance: 728.4
copy p "Company Law – 200 Case Studies Batch Master Company Law through 200 carefully s…"
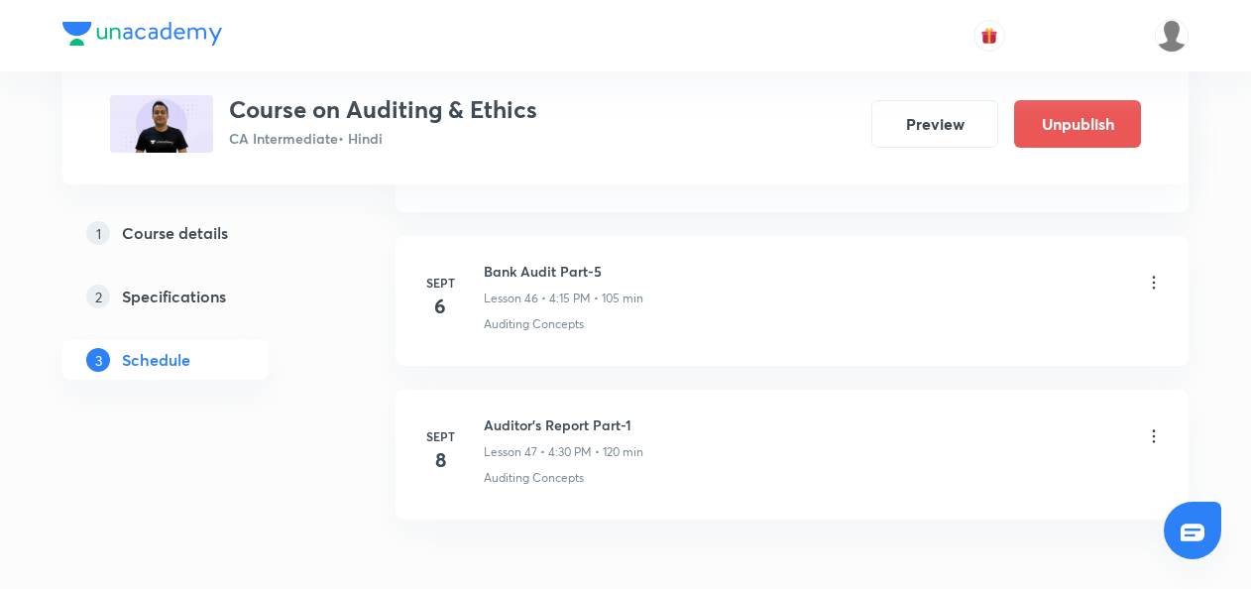
scroll to position [8005, 0]
drag, startPoint x: 480, startPoint y: 239, endPoint x: 620, endPoint y: 234, distance: 140.8
click at [620, 262] on div "Sept 6 Bank Audit Part-5 Lesson 46 • 4:15 PM • 105 min Auditing Concepts" at bounding box center [791, 298] width 743 height 72
drag, startPoint x: 620, startPoint y: 234, endPoint x: 448, endPoint y: 345, distance: 205.1
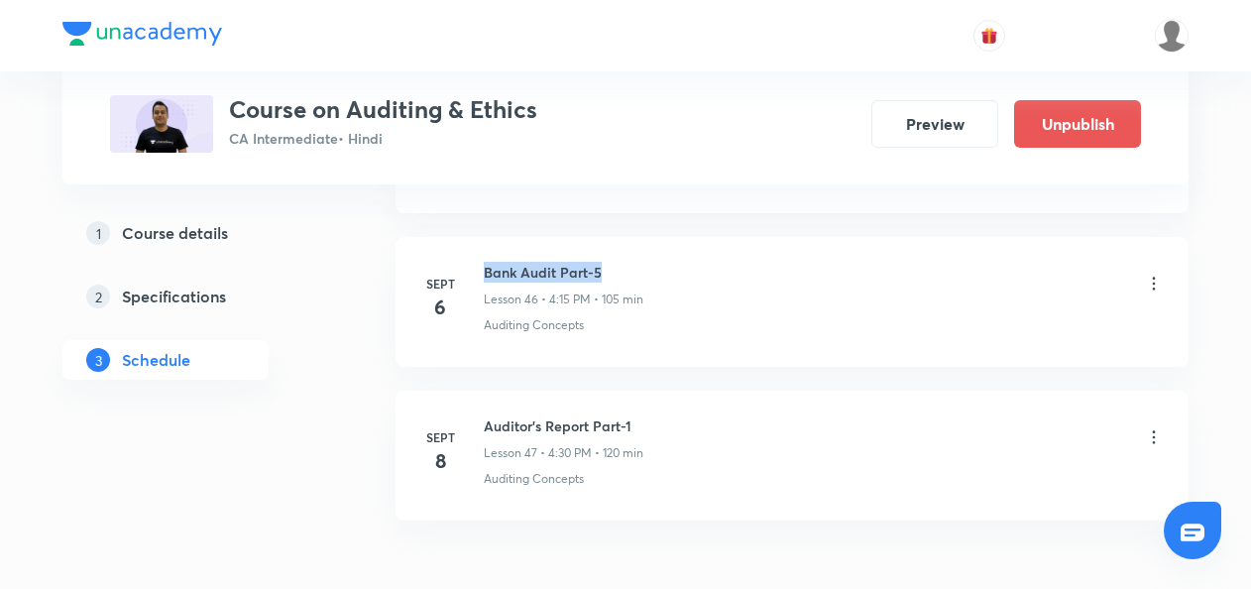
drag, startPoint x: 482, startPoint y: 235, endPoint x: 640, endPoint y: 237, distance: 158.6
click at [640, 262] on div "Sept 6 Bank Audit Part-5 Lesson 46 • 4:15 PM • 105 min Auditing Concepts" at bounding box center [791, 298] width 743 height 72
copy h6 "Bank Audit Part-5"
click at [1152, 274] on icon at bounding box center [1154, 284] width 20 height 20
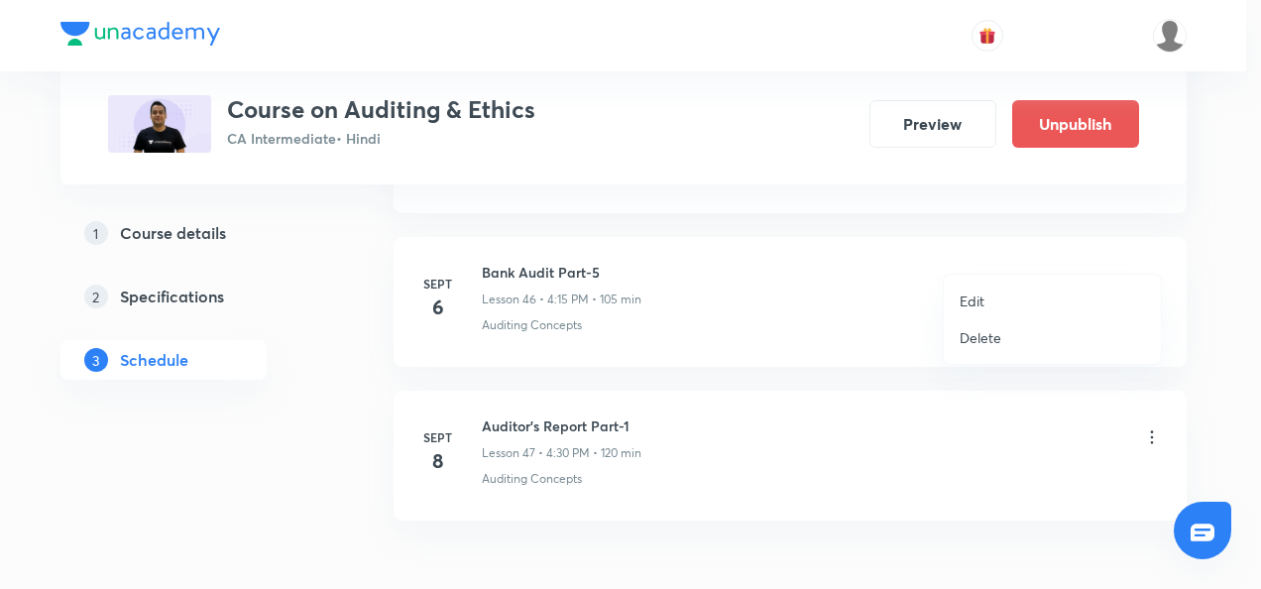
click at [979, 329] on p "Delete" at bounding box center [980, 337] width 42 height 21
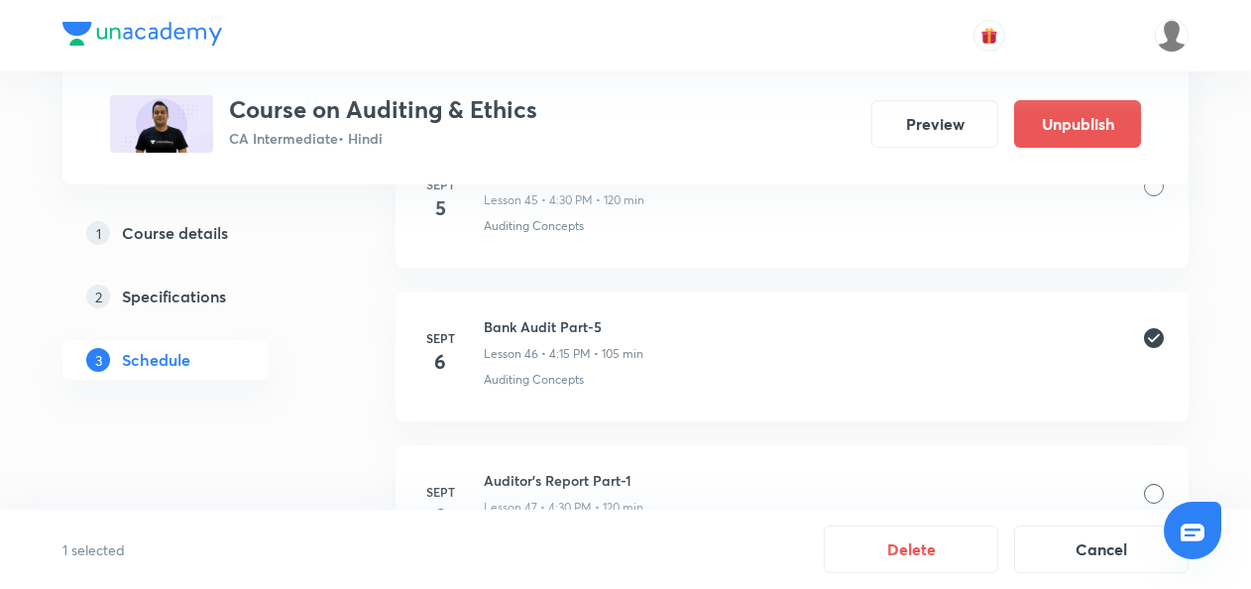
scroll to position [7947, 0]
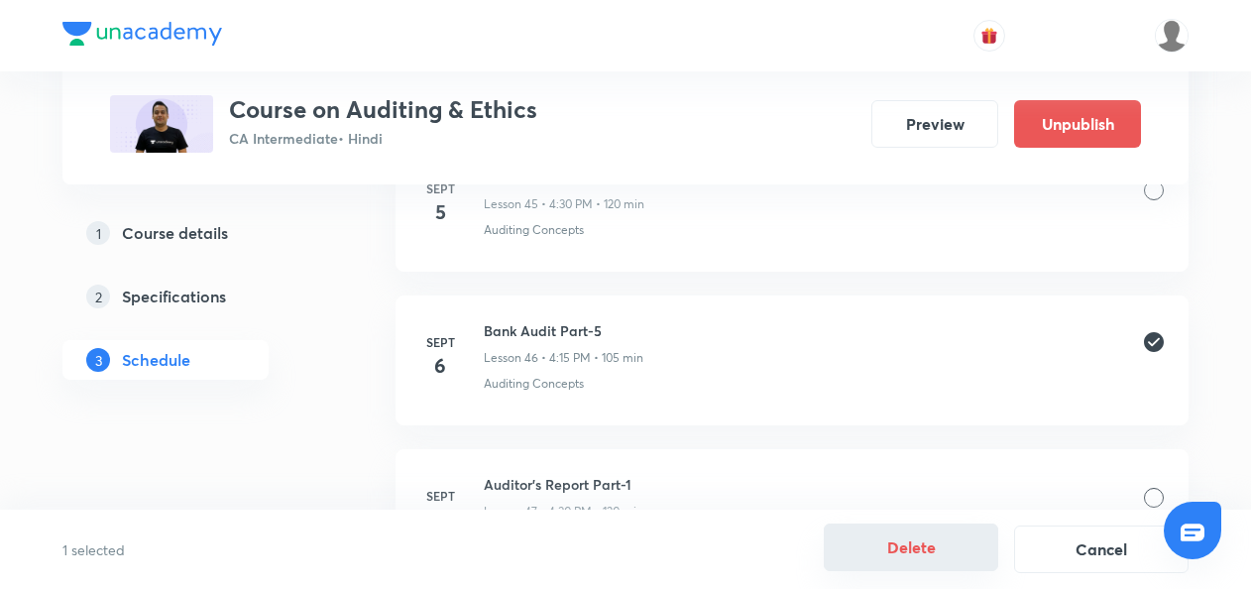
click at [932, 551] on button "Delete" at bounding box center [911, 547] width 174 height 48
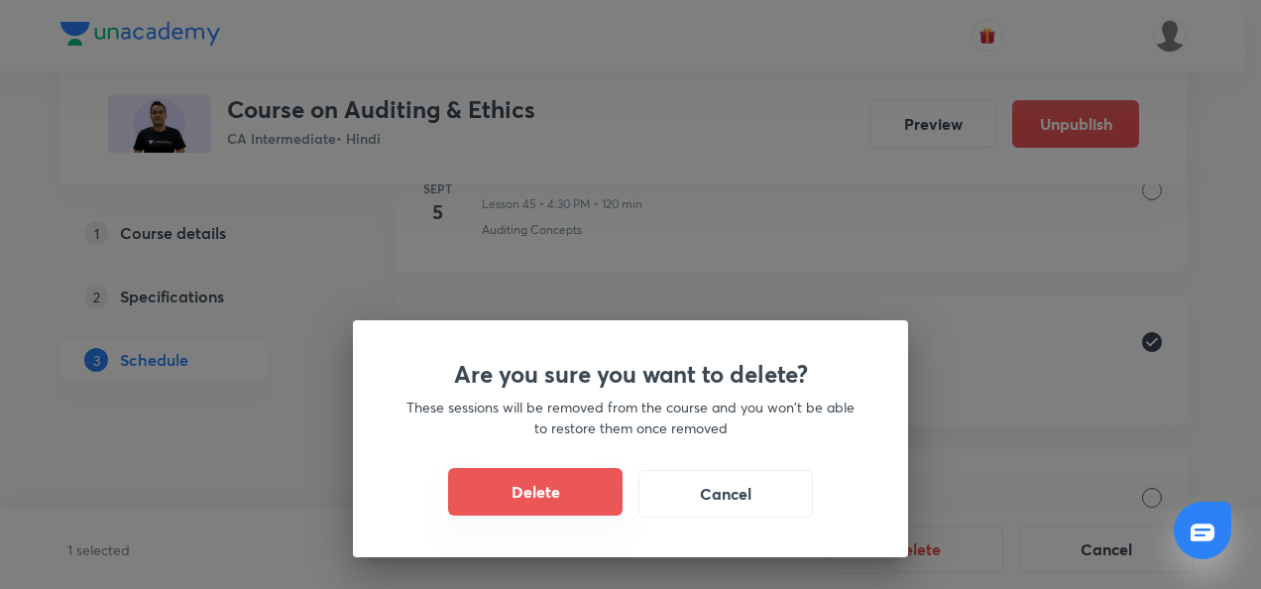
click at [583, 497] on button "Delete" at bounding box center [535, 492] width 174 height 48
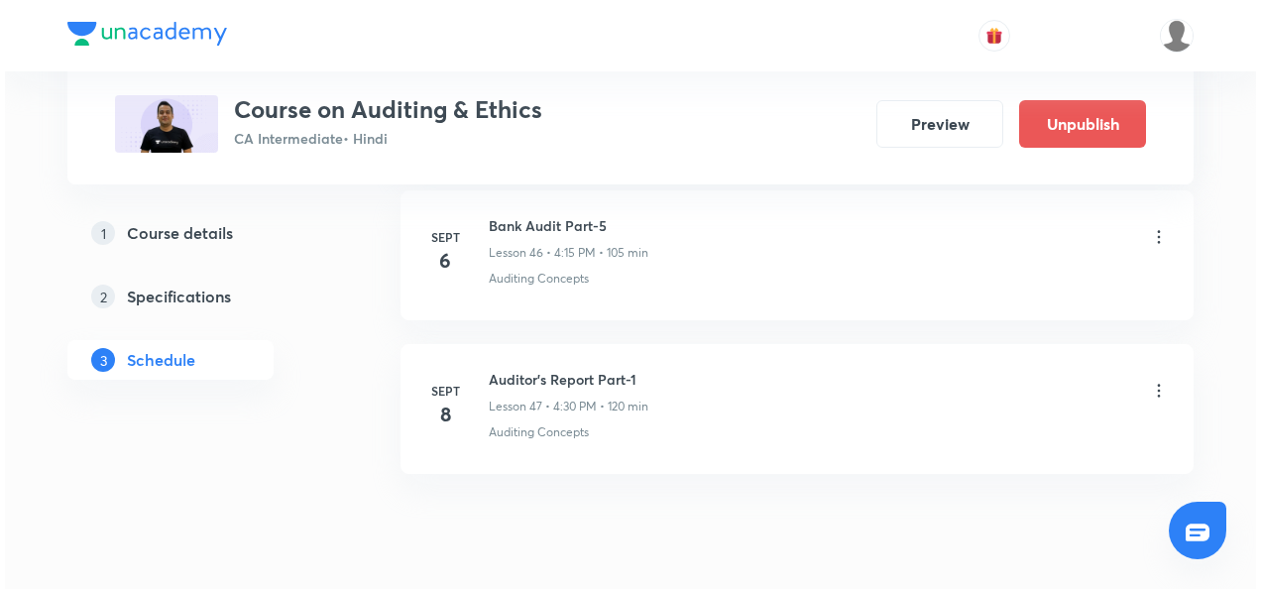
scroll to position [7937, 0]
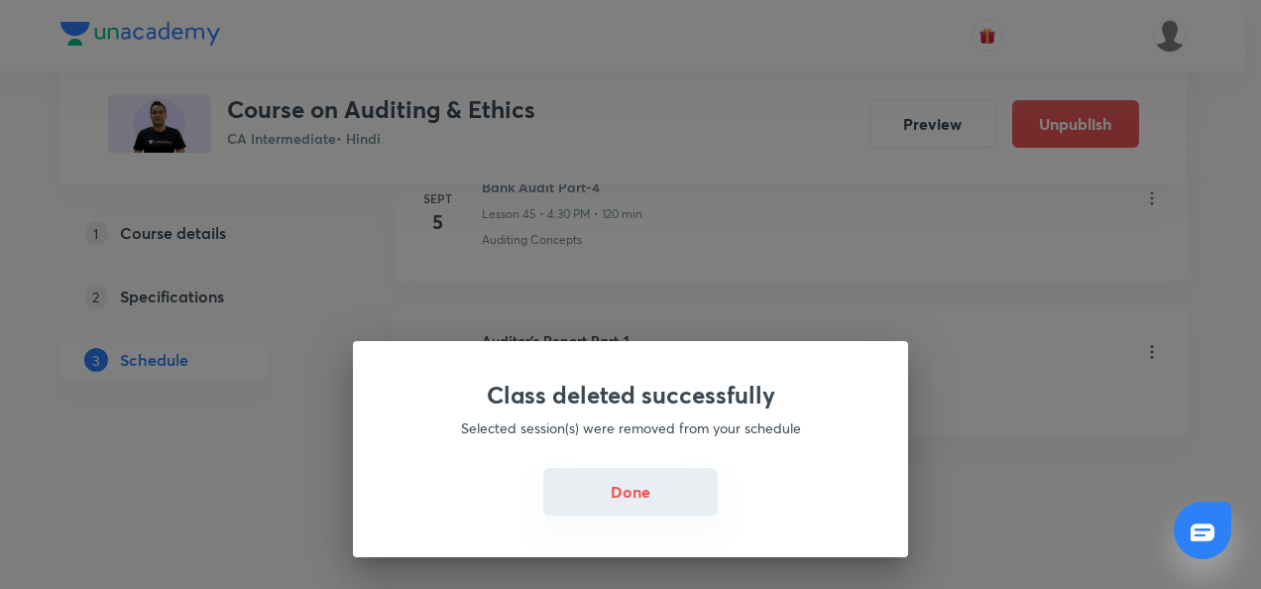
click at [597, 495] on button "Done" at bounding box center [630, 492] width 174 height 48
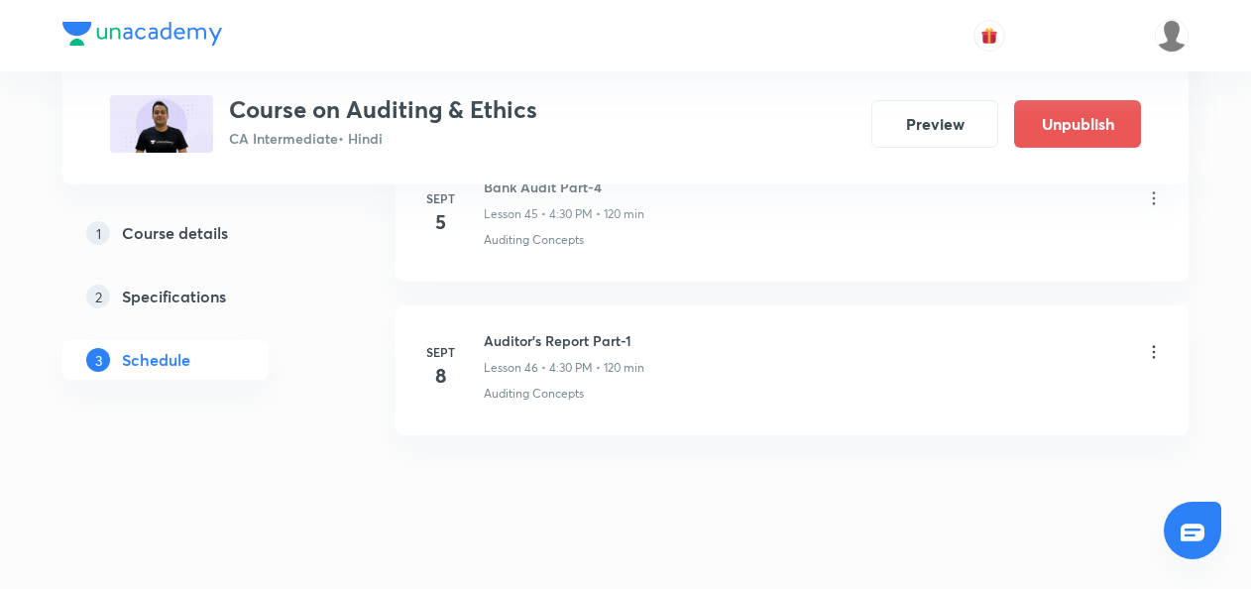
click at [1154, 345] on icon at bounding box center [1154, 351] width 3 height 13
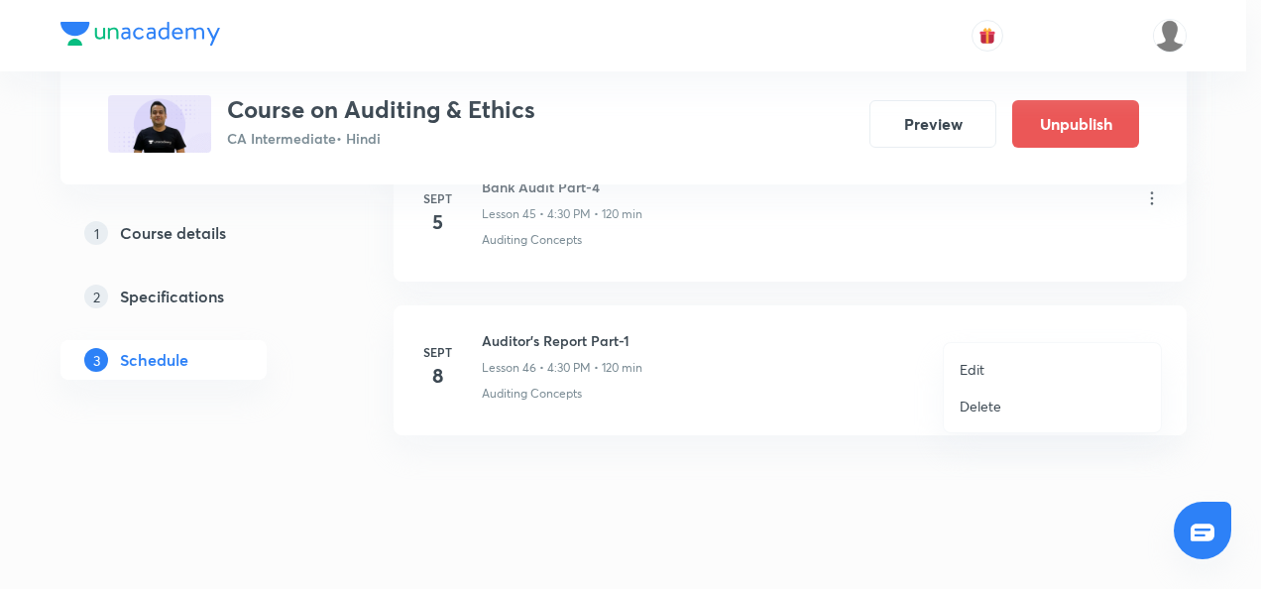
click at [987, 373] on li "Edit" at bounding box center [1051, 369] width 217 height 37
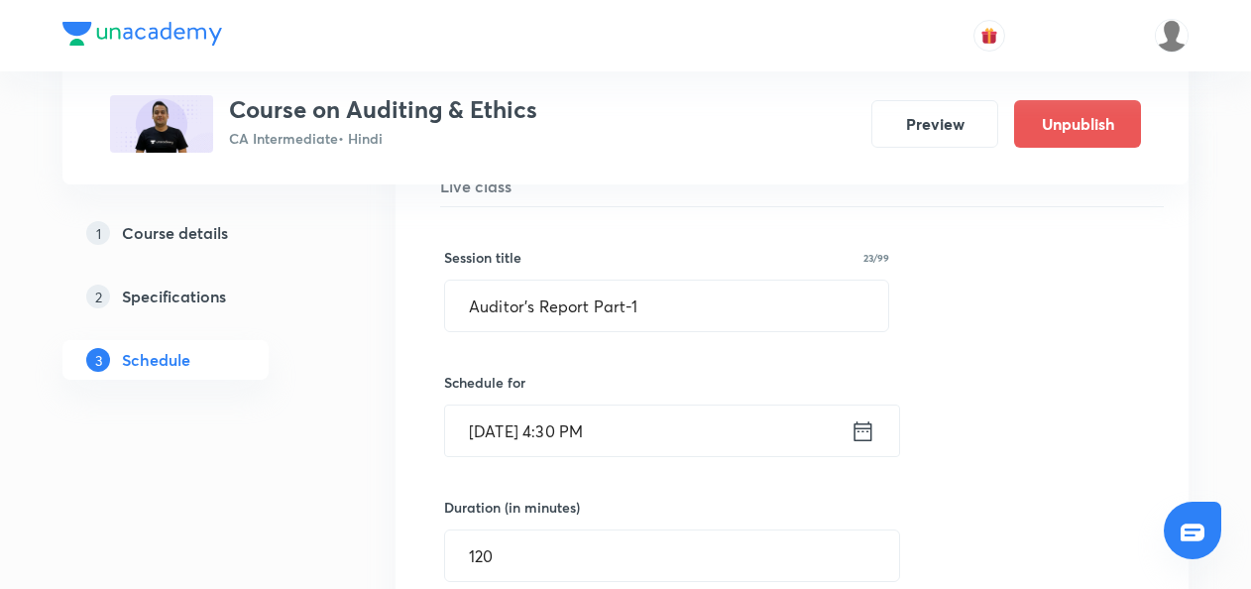
scroll to position [7382, 0]
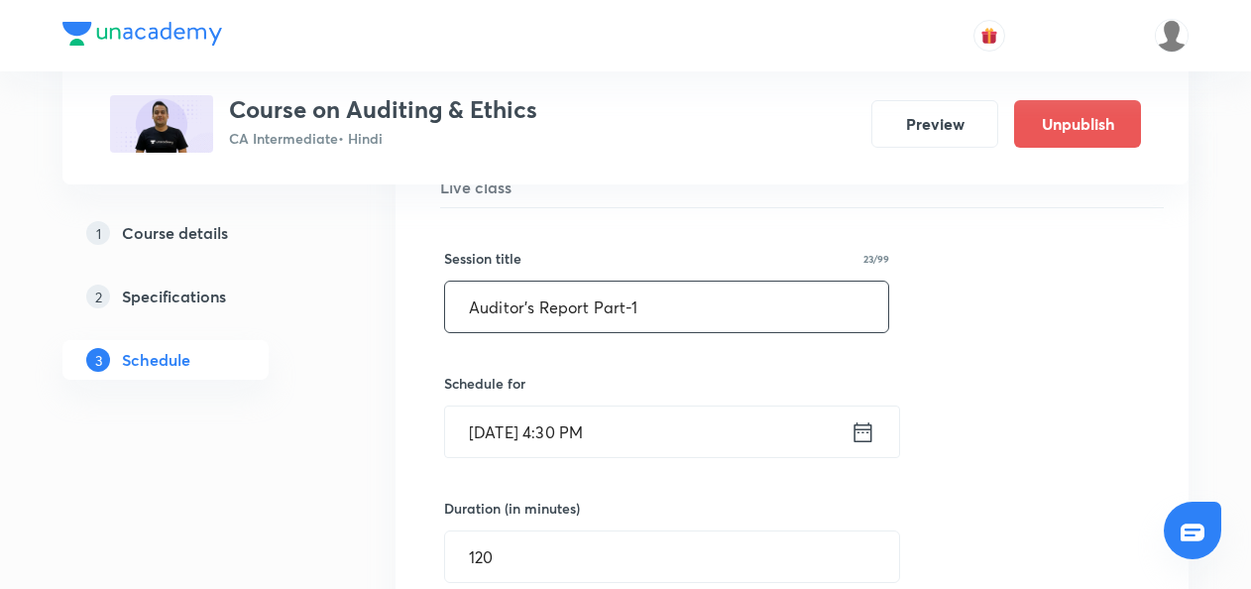
drag, startPoint x: 686, startPoint y: 284, endPoint x: 352, endPoint y: 260, distance: 334.9
paste input "Bank Audit Part-5"
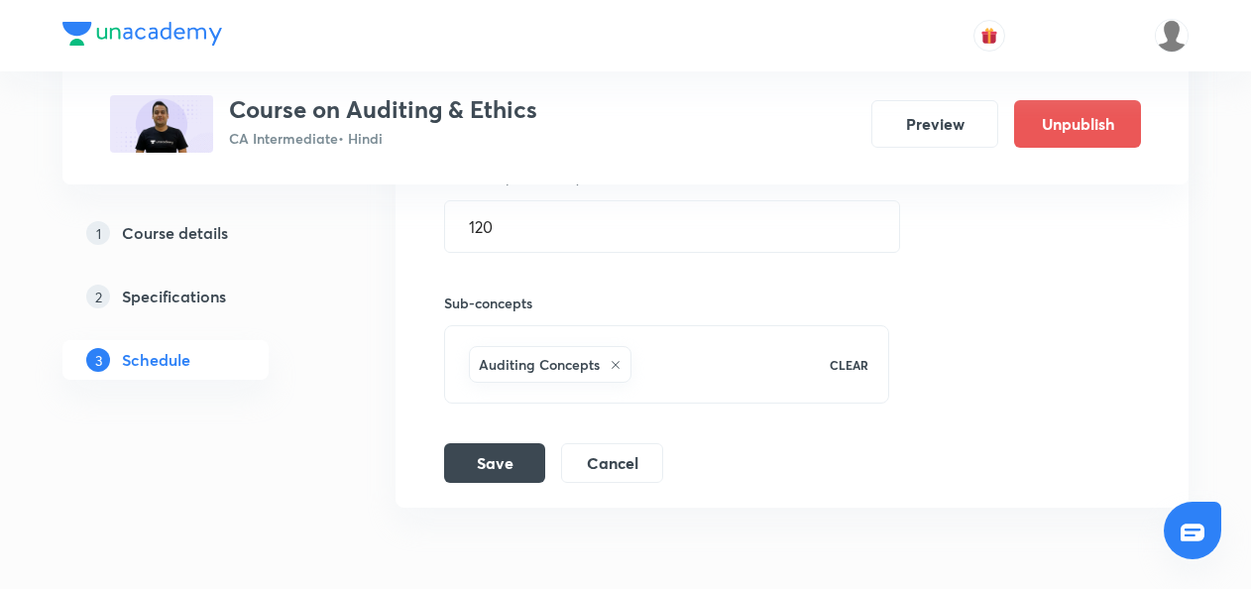
scroll to position [7714, 0]
type input "Bank Audit Part-5"
click at [473, 439] on button "Save" at bounding box center [494, 459] width 101 height 40
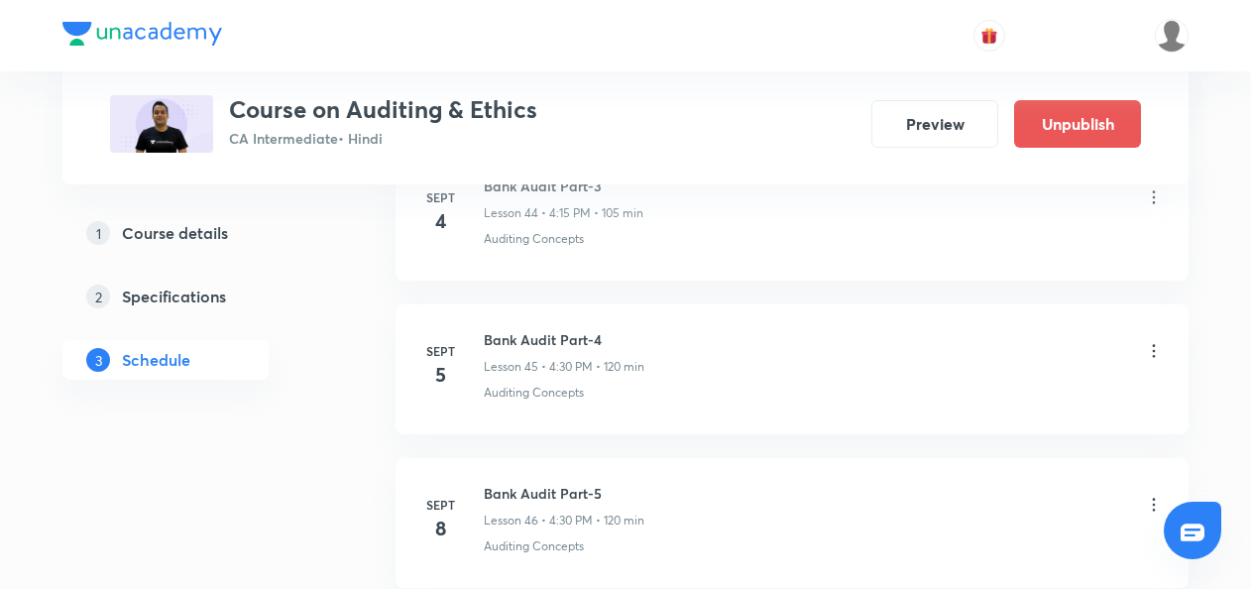
scroll to position [7125, 0]
